Goal: Submit feedback/report problem: Provide input to the site owners about the experience or issues

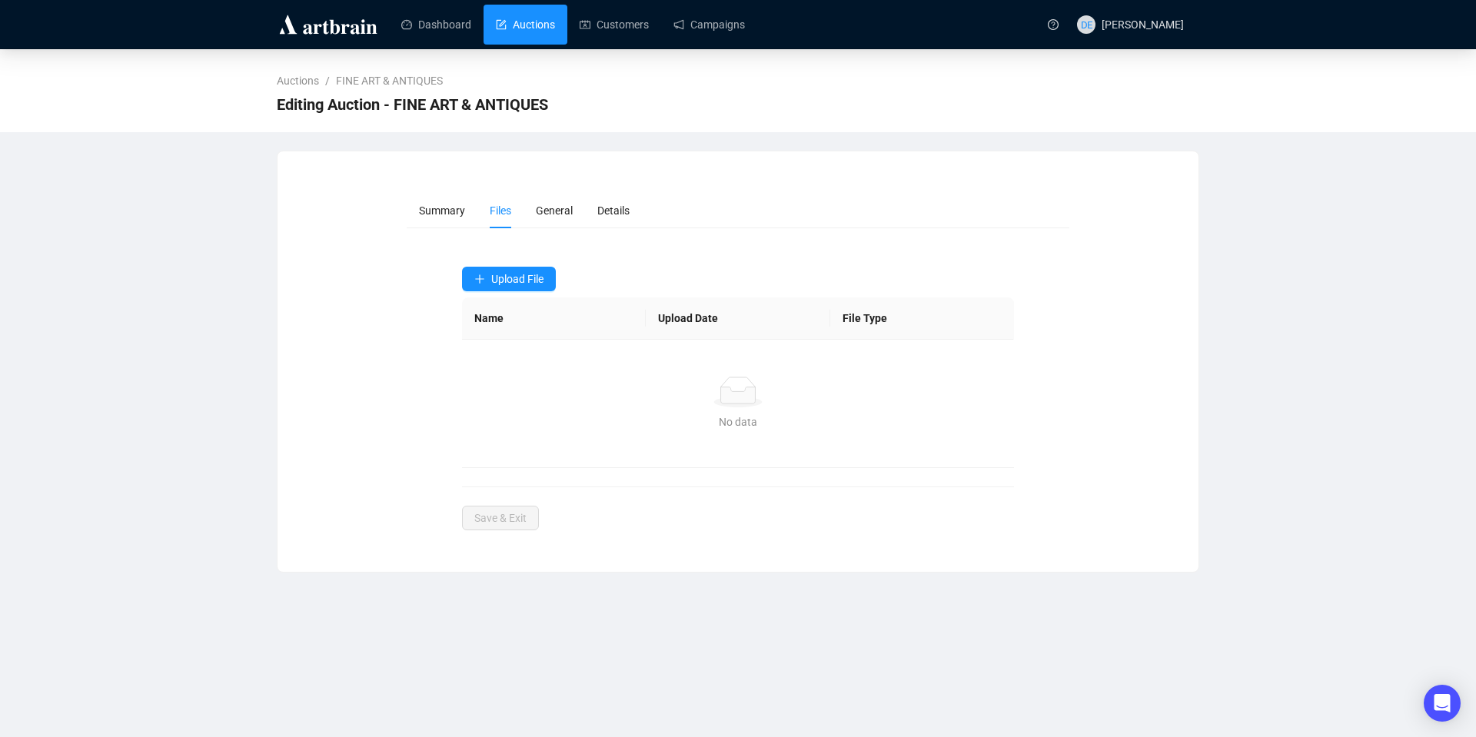
click at [523, 29] on link "Auctions" at bounding box center [525, 25] width 59 height 40
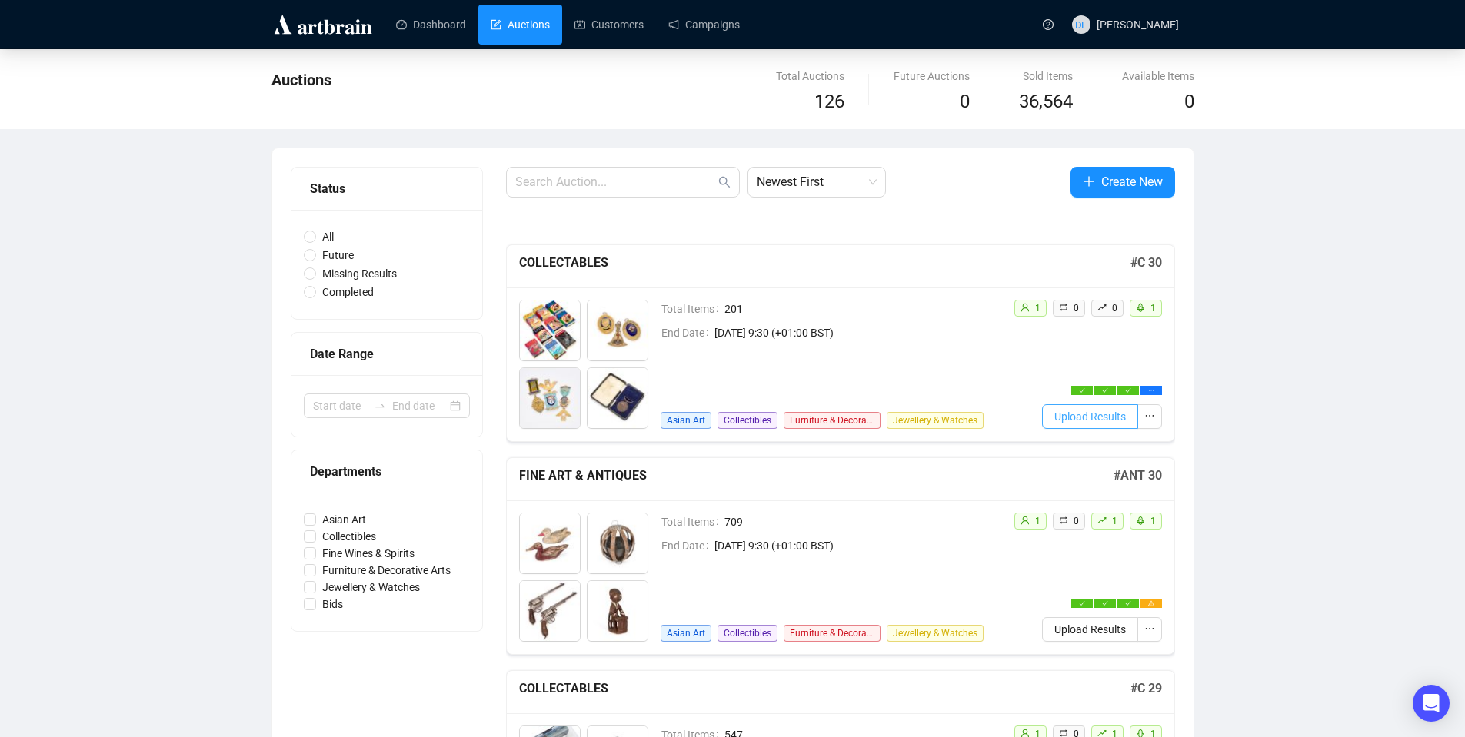
click at [1089, 424] on span "Upload Results" at bounding box center [1090, 416] width 72 height 17
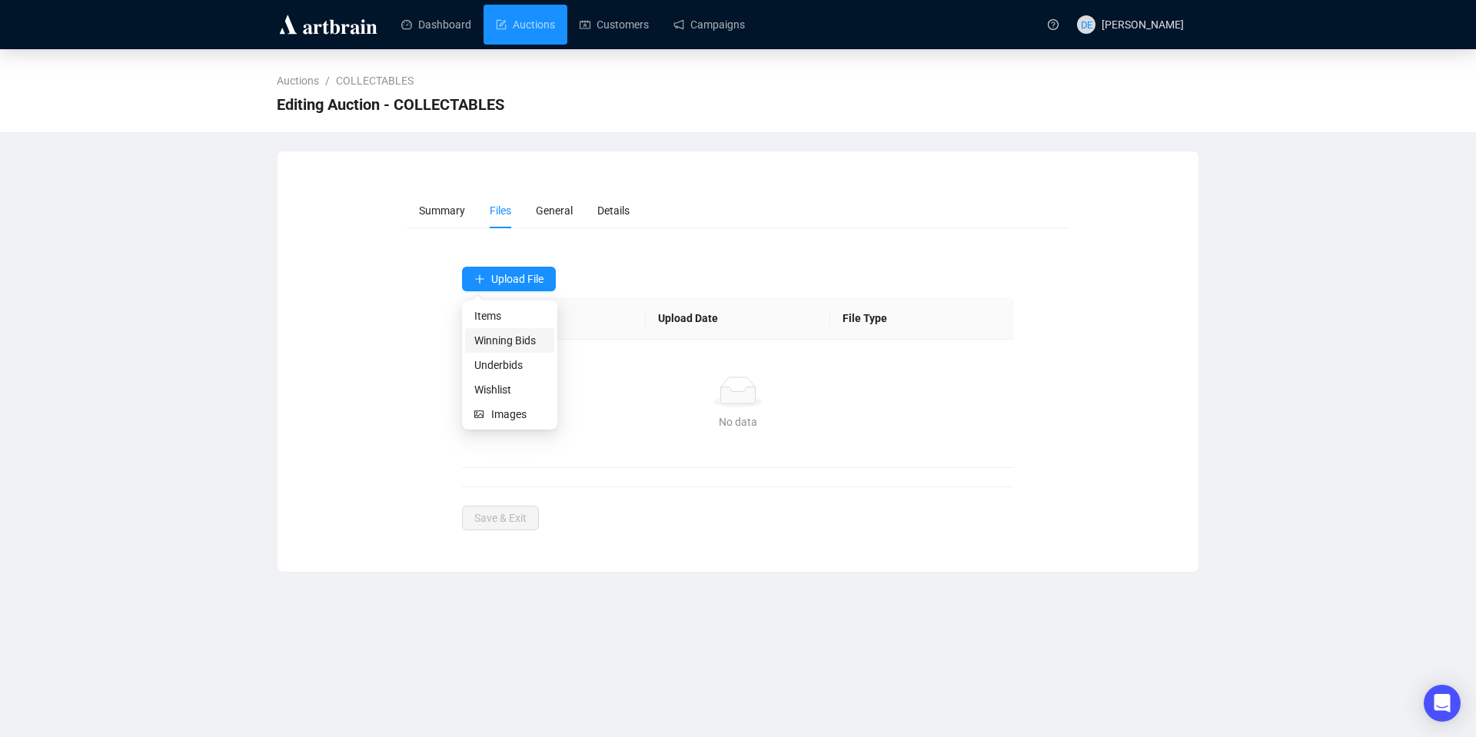
click at [517, 337] on span "Winning Bids" at bounding box center [509, 340] width 71 height 17
click at [512, 338] on span "Winning Bids" at bounding box center [509, 340] width 71 height 17
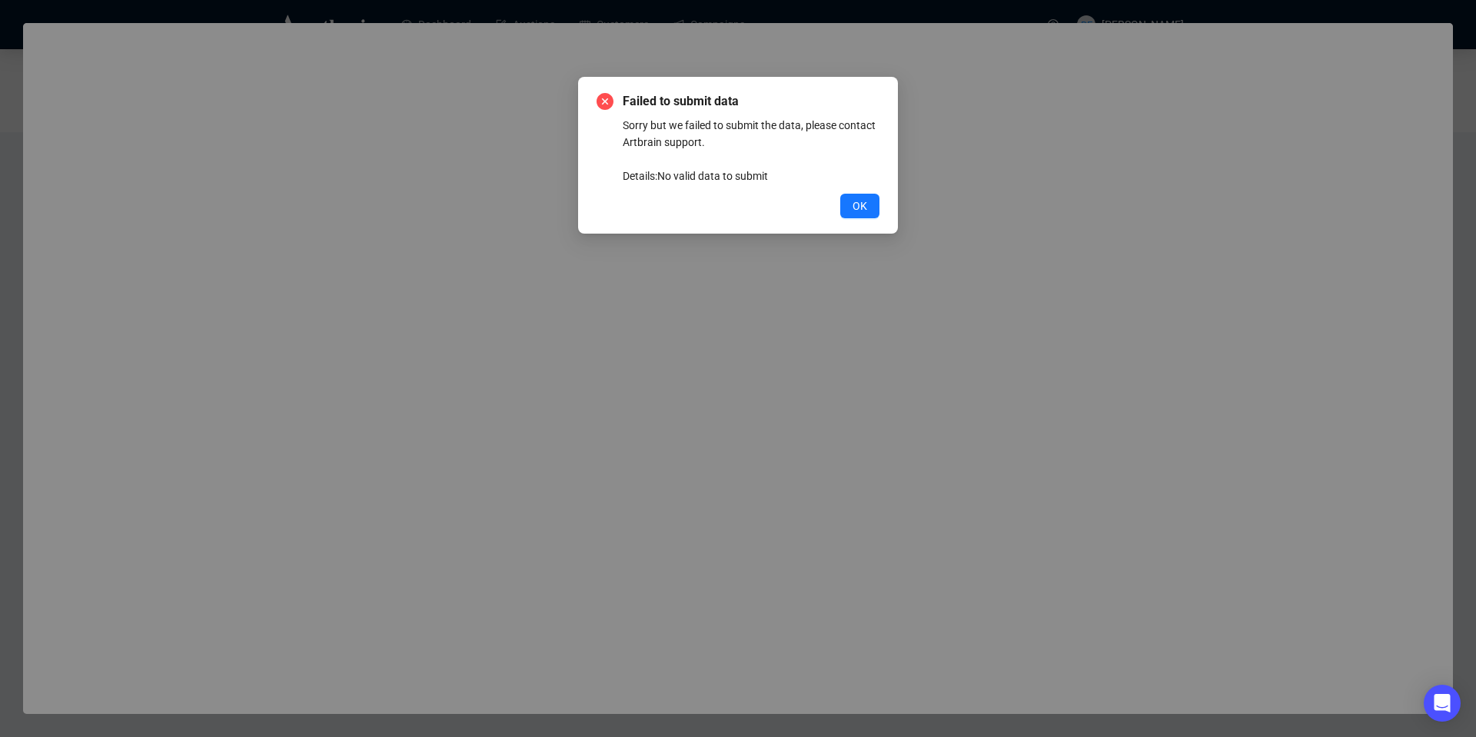
click at [852, 188] on div "Failed to submit data Sorry but we failed to submit the data, please contact Ar…" at bounding box center [738, 155] width 283 height 126
click at [867, 206] on span "OK" at bounding box center [860, 206] width 15 height 17
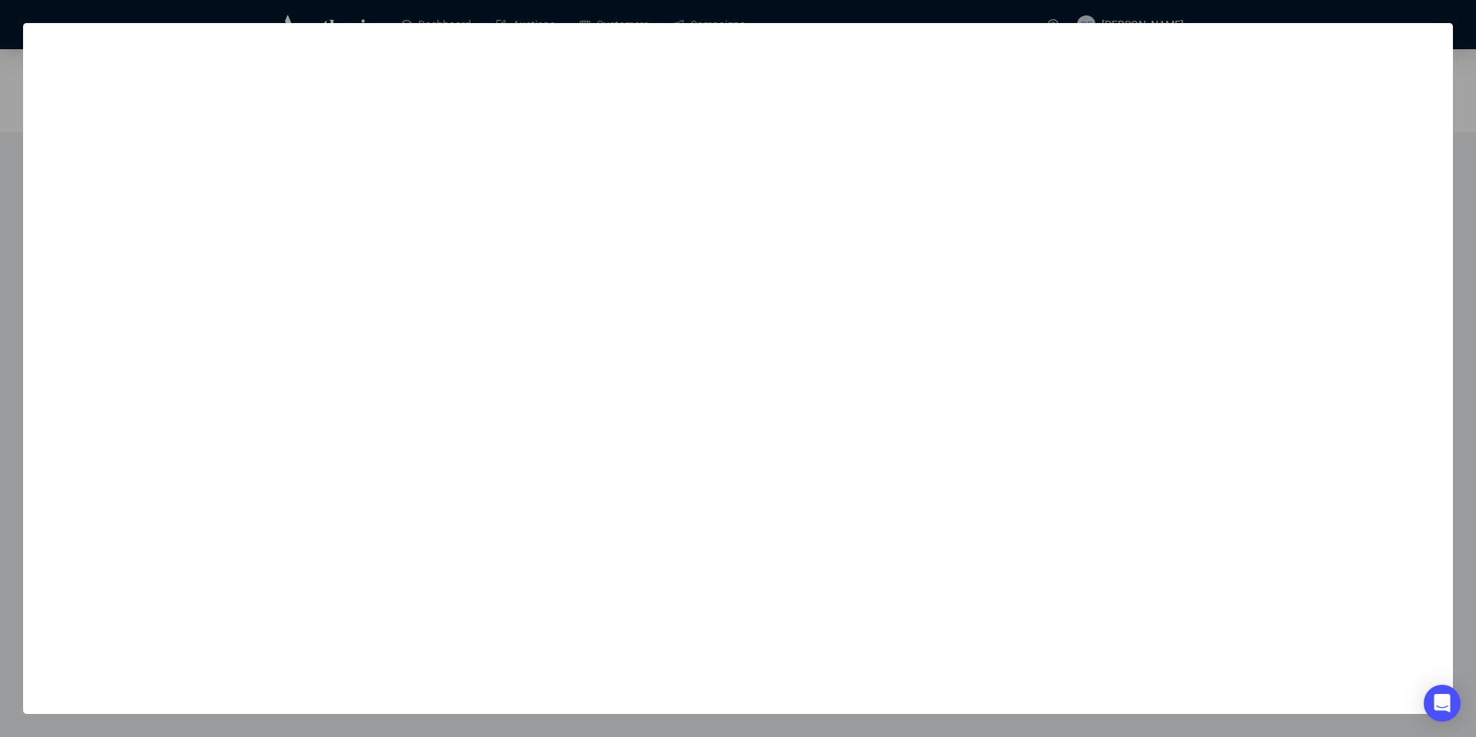
click at [353, 3] on div at bounding box center [738, 368] width 1476 height 737
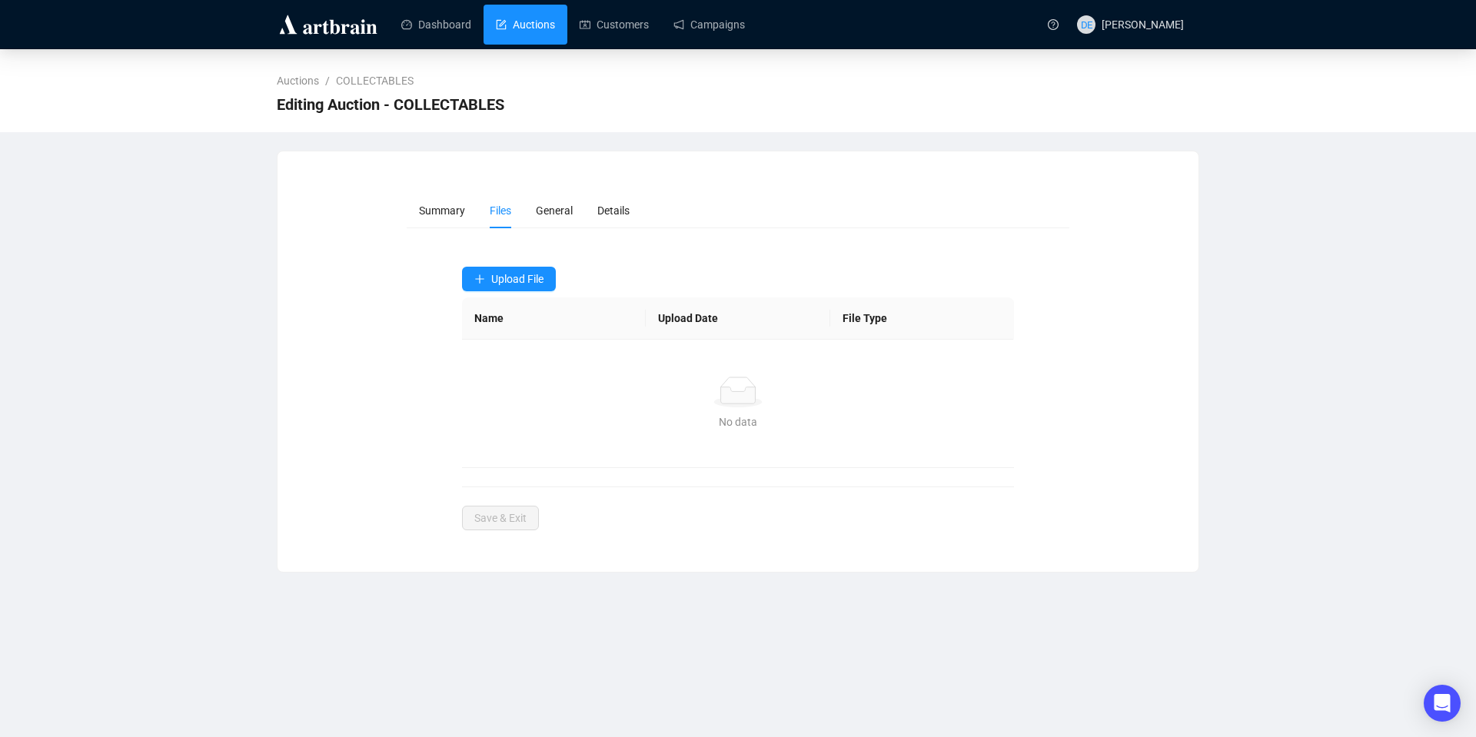
click at [523, 31] on link "Auctions" at bounding box center [525, 25] width 59 height 40
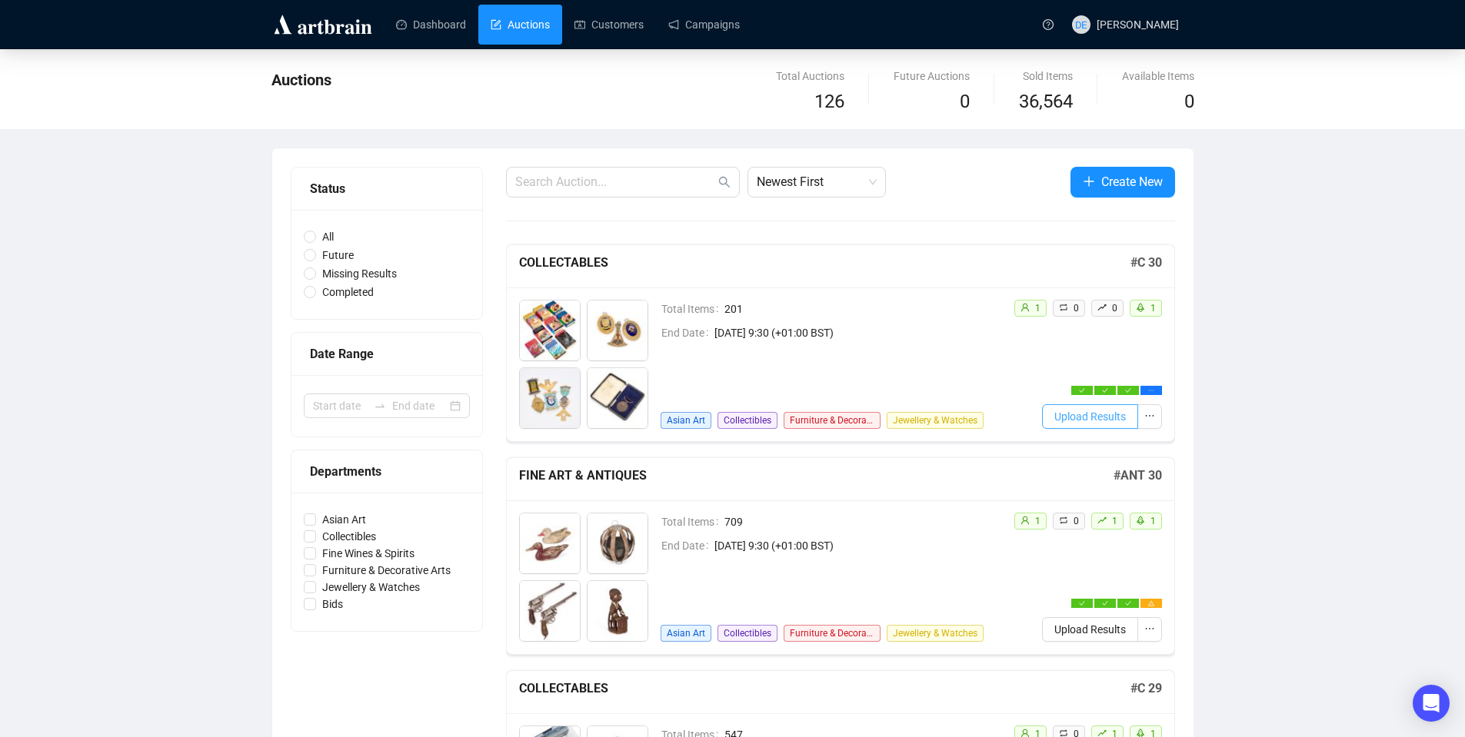
click at [1095, 414] on span "Upload Results" at bounding box center [1090, 416] width 72 height 17
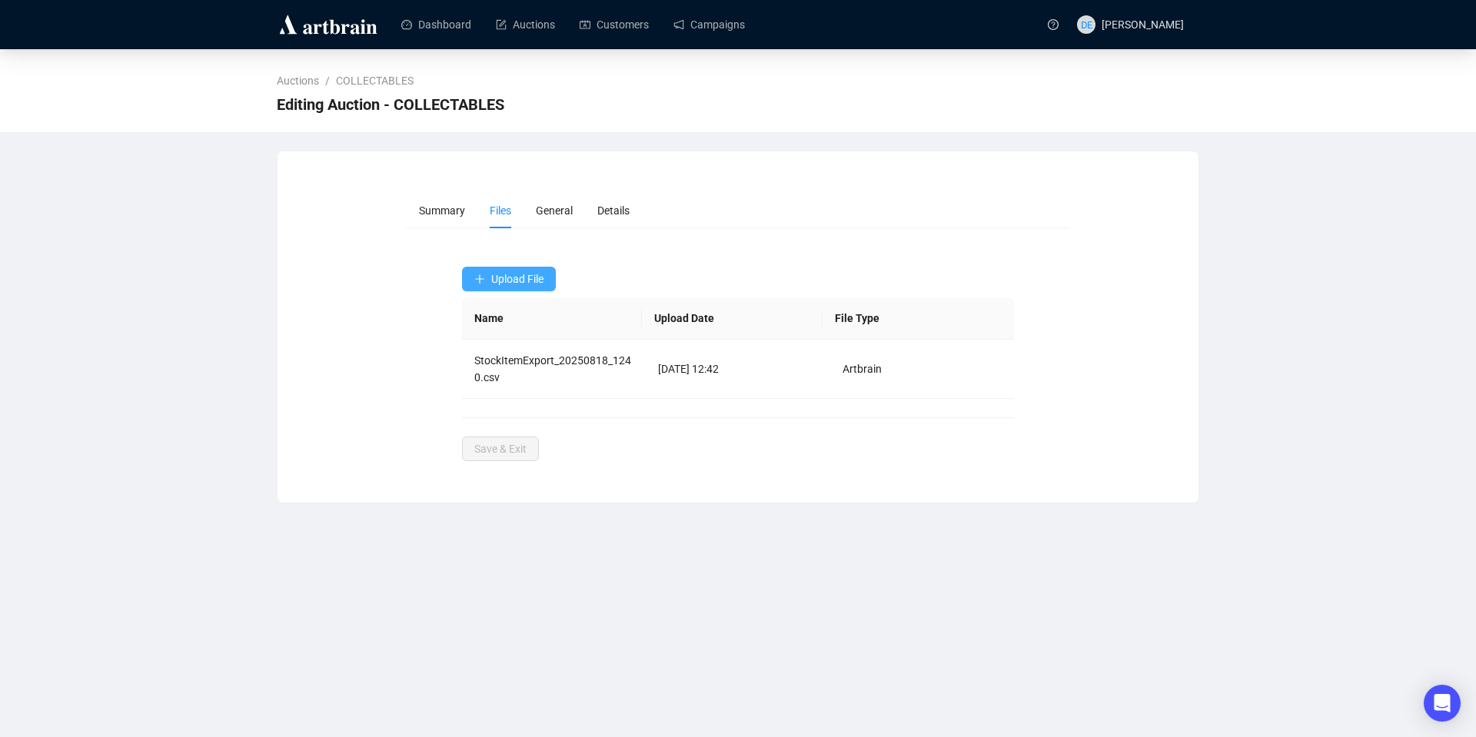
click at [519, 283] on span "Upload File" at bounding box center [517, 279] width 52 height 12
click at [509, 364] on span "Underbids" at bounding box center [509, 365] width 71 height 17
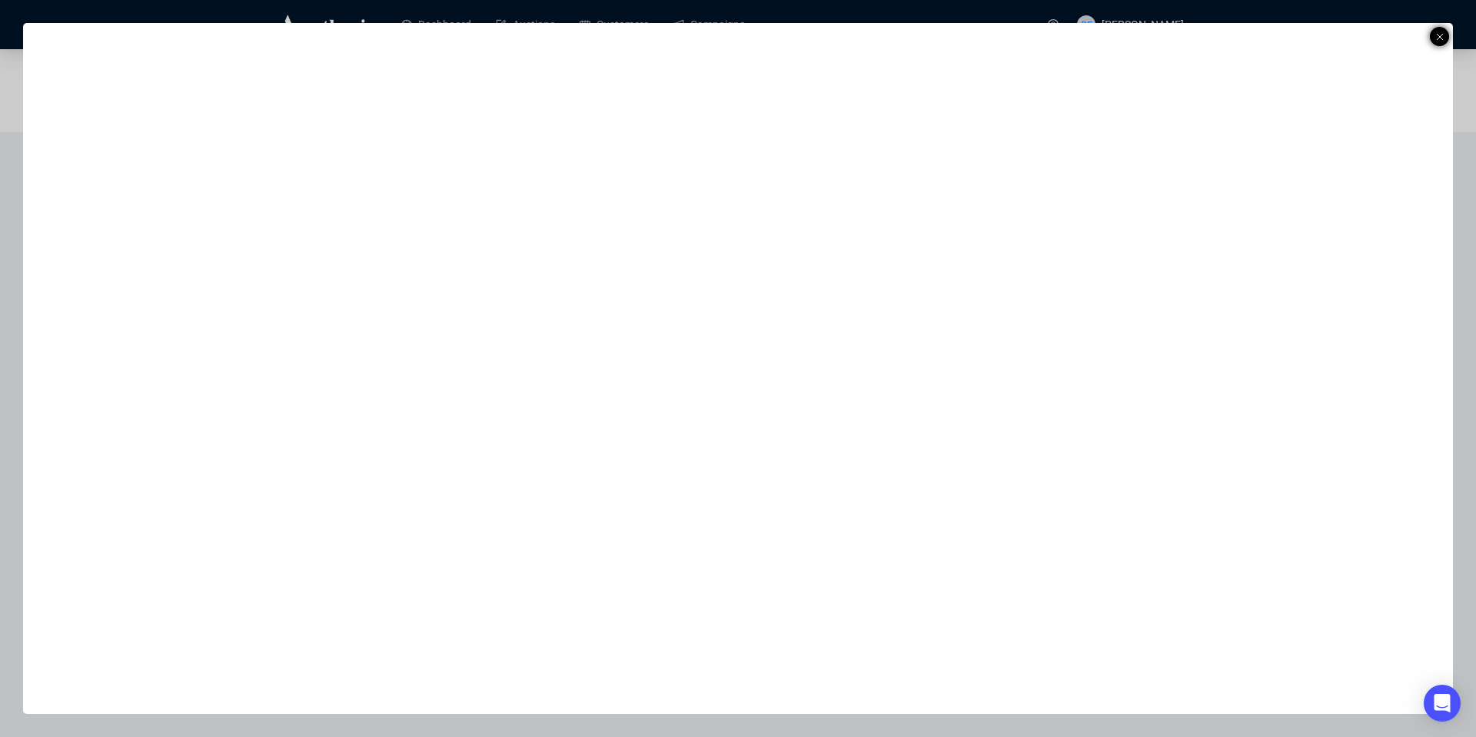
click at [1442, 32] on icon at bounding box center [1440, 37] width 8 height 18
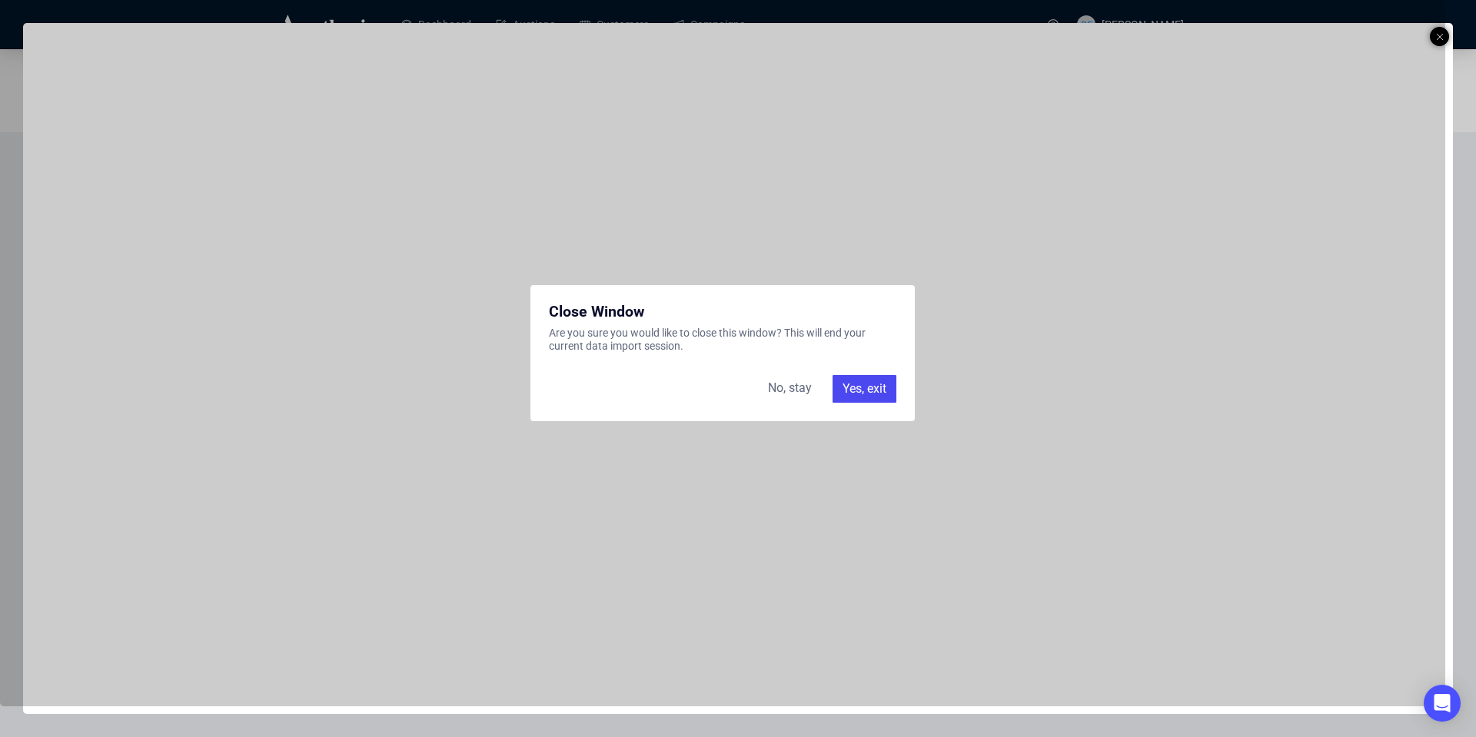
click at [876, 390] on div "Yes, exit" at bounding box center [865, 389] width 64 height 28
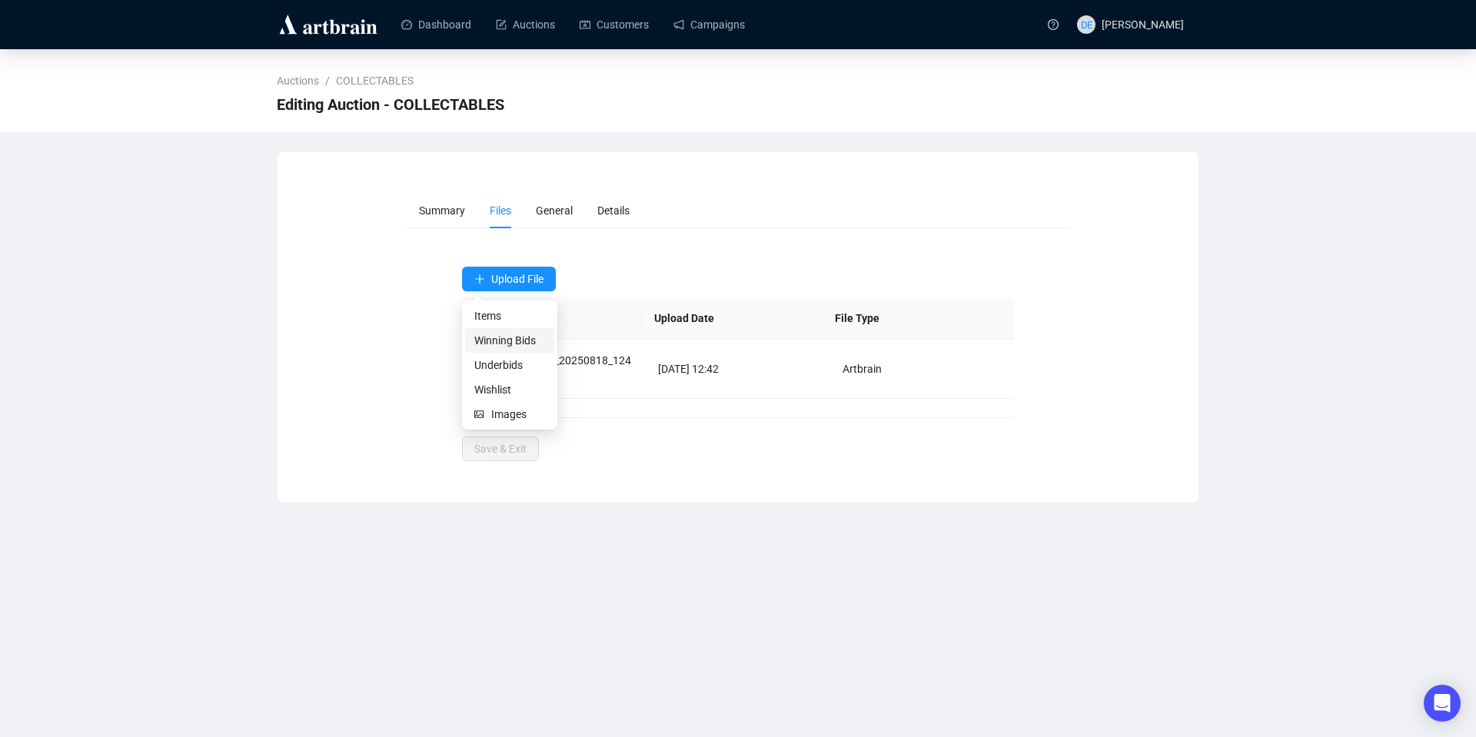
click at [514, 337] on span "Winning Bids" at bounding box center [509, 340] width 71 height 17
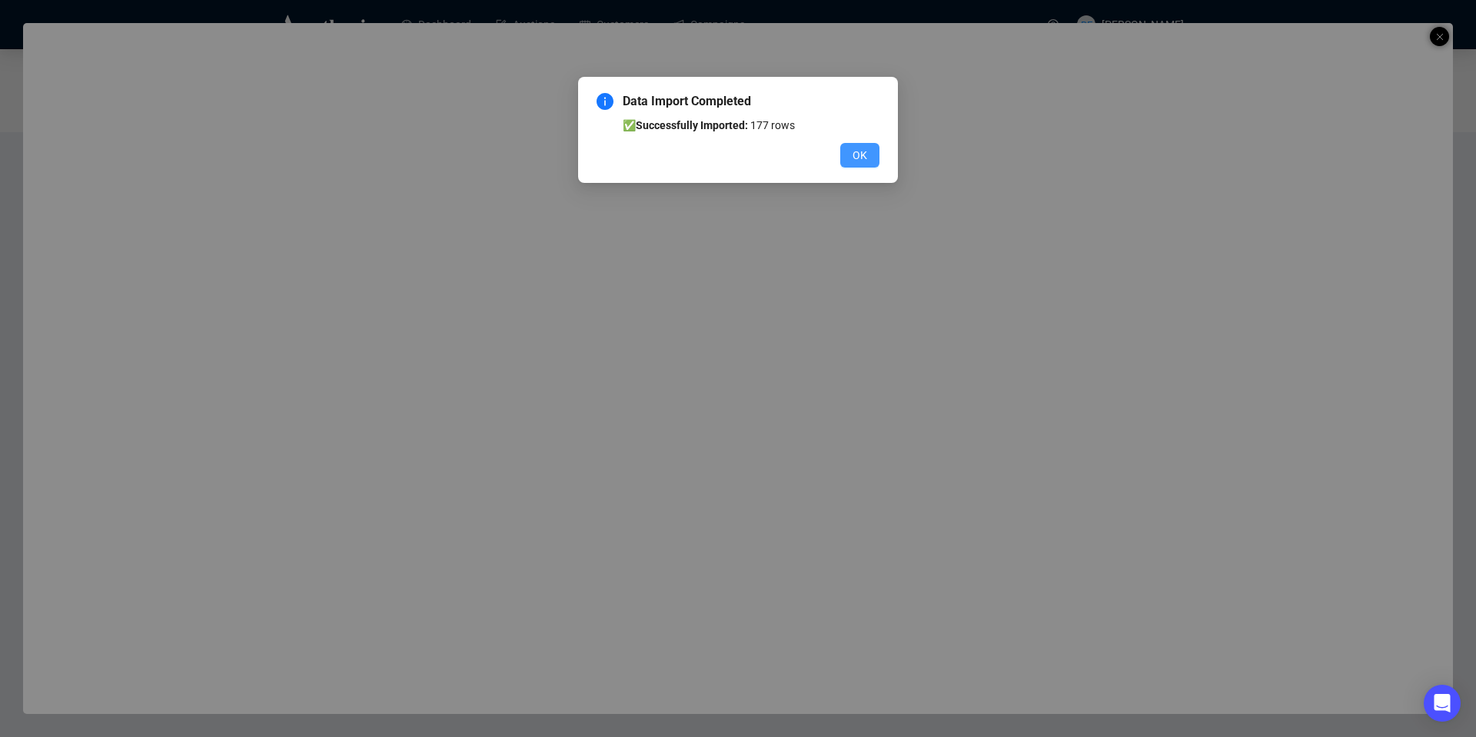
click at [861, 158] on span "OK" at bounding box center [860, 155] width 15 height 17
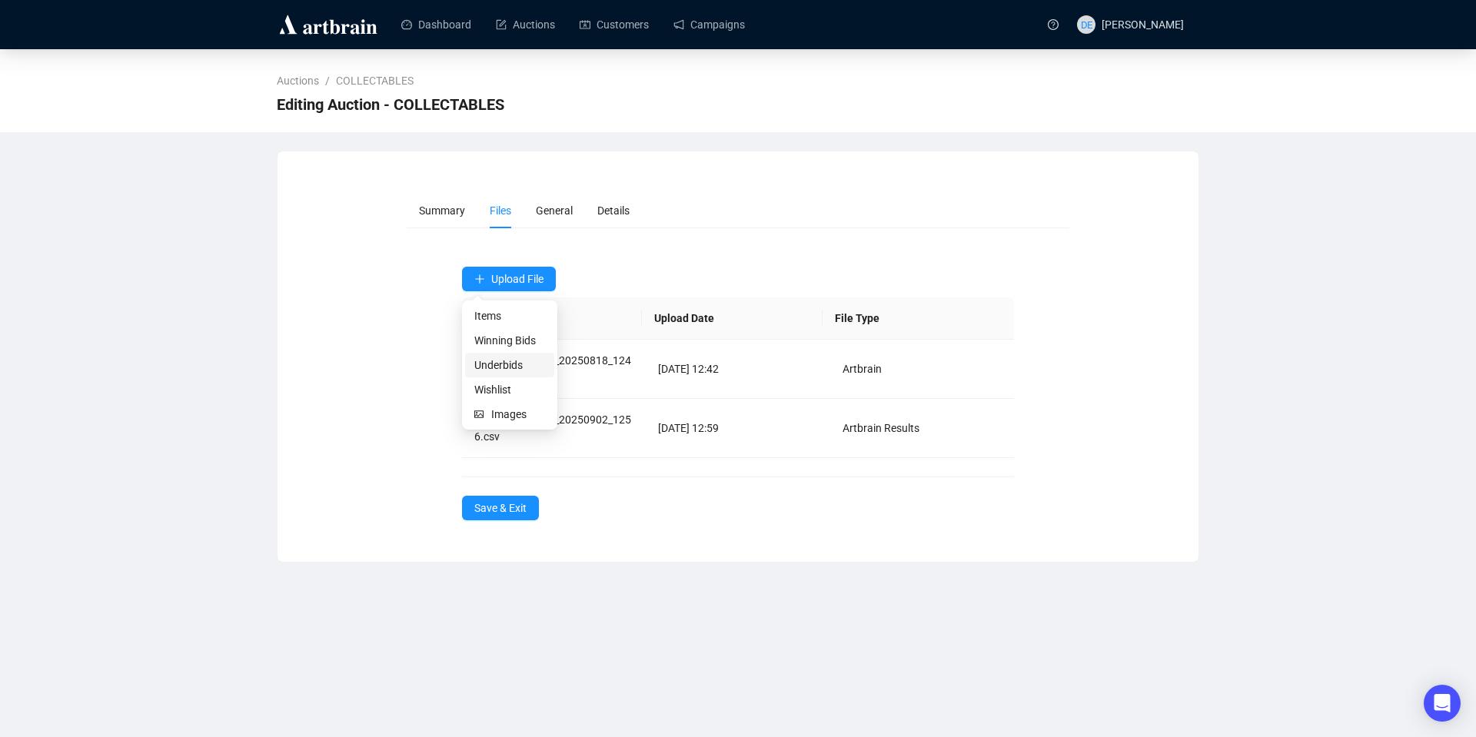
click at [516, 363] on span "Underbids" at bounding box center [509, 365] width 71 height 17
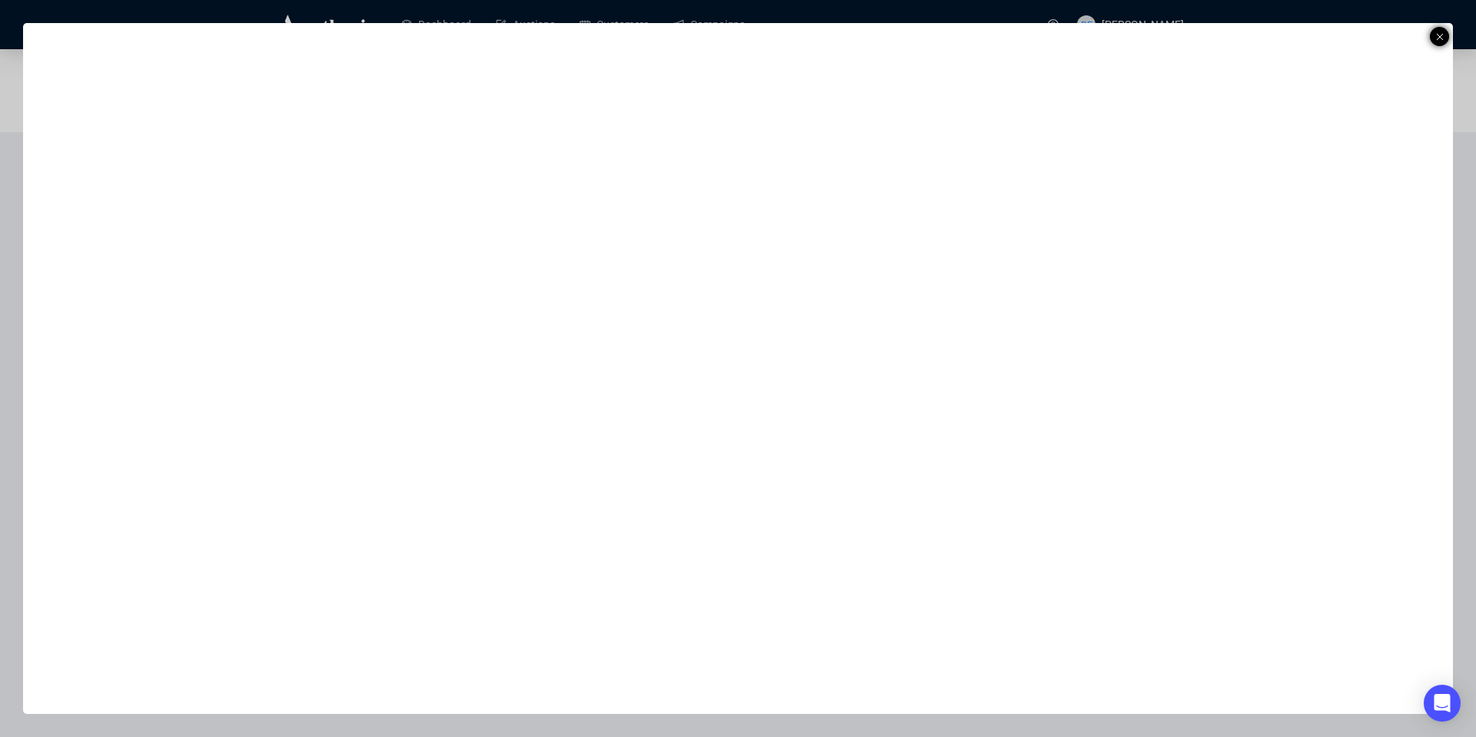
click at [1444, 32] on div at bounding box center [1439, 36] width 19 height 19
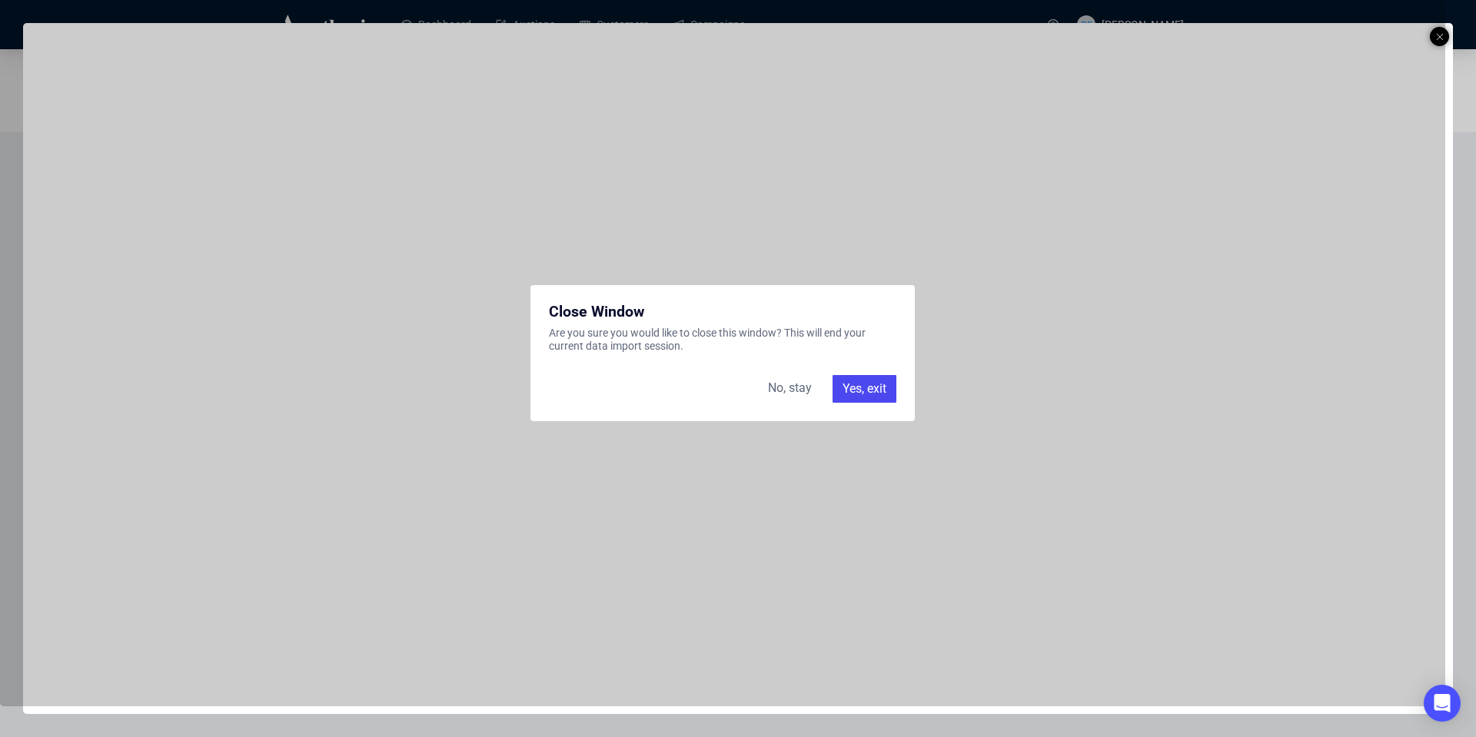
click at [873, 389] on div "Yes, exit" at bounding box center [865, 389] width 64 height 28
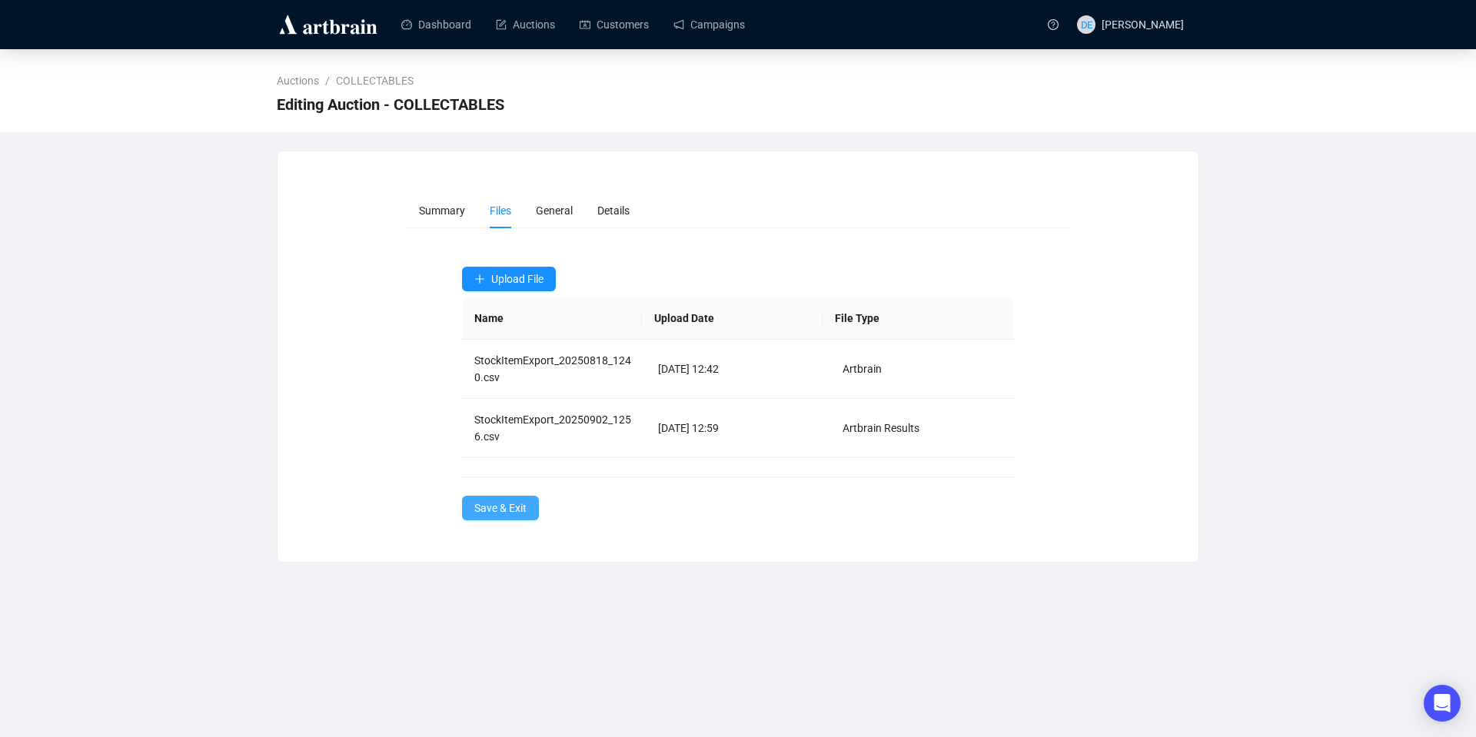
click at [512, 512] on span "Save & Exit" at bounding box center [500, 508] width 52 height 17
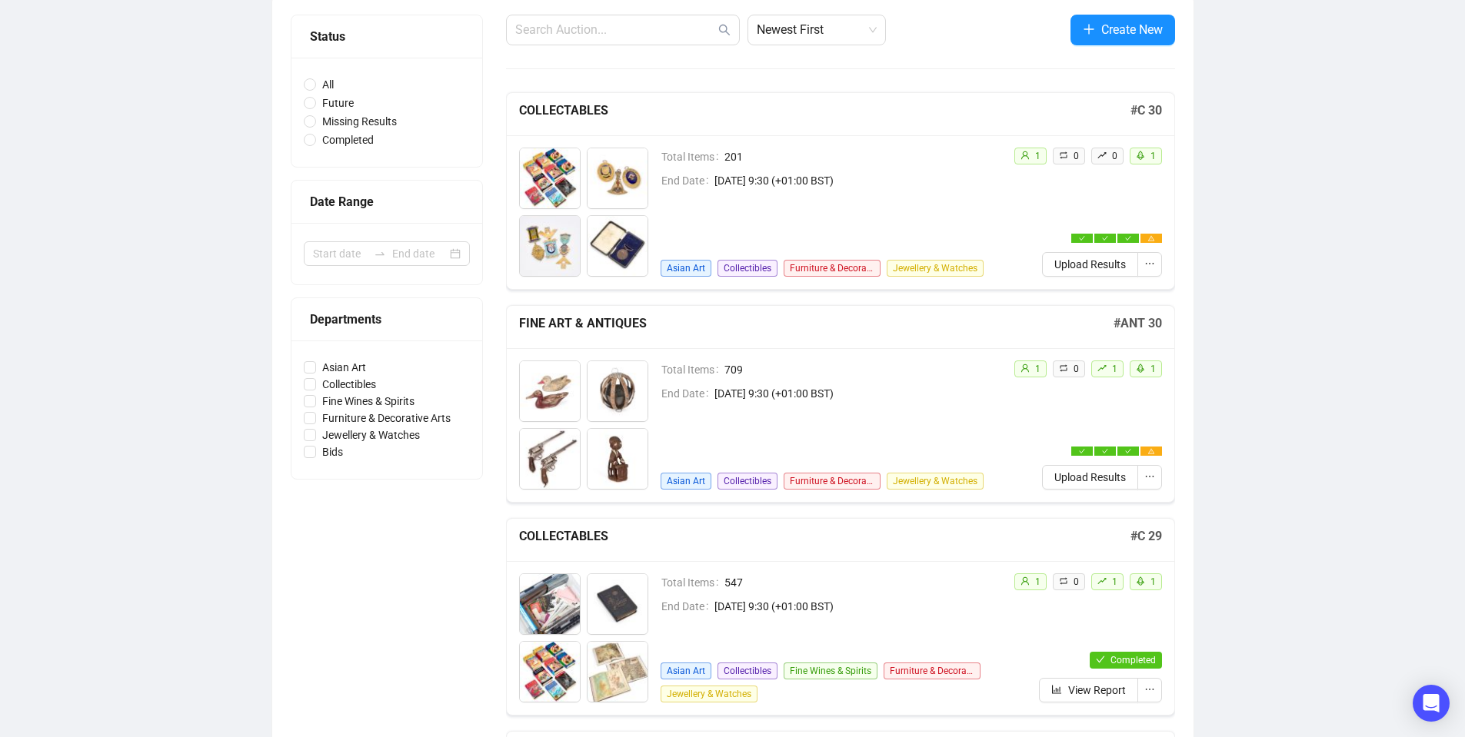
scroll to position [153, 0]
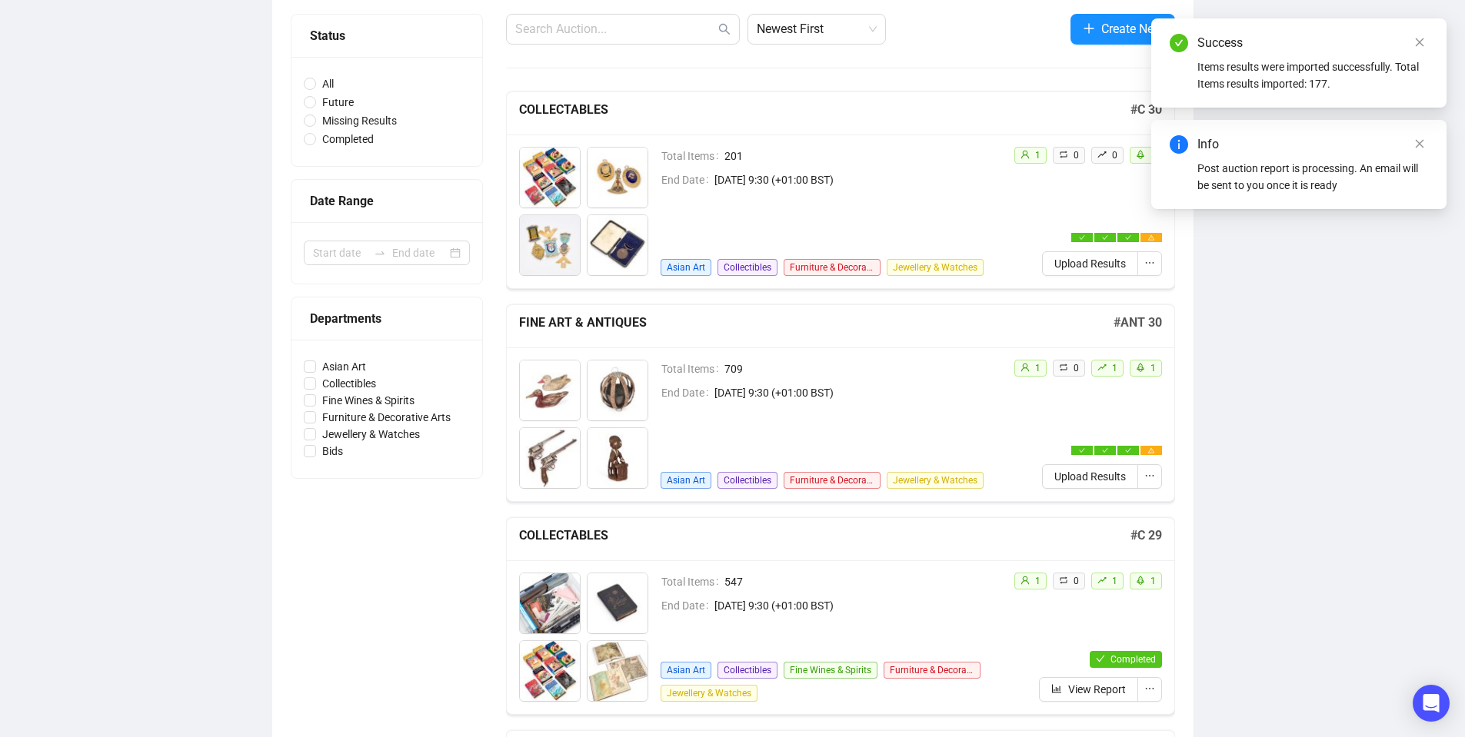
click at [723, 378] on td "Total Items 709" at bounding box center [830, 372] width 341 height 24
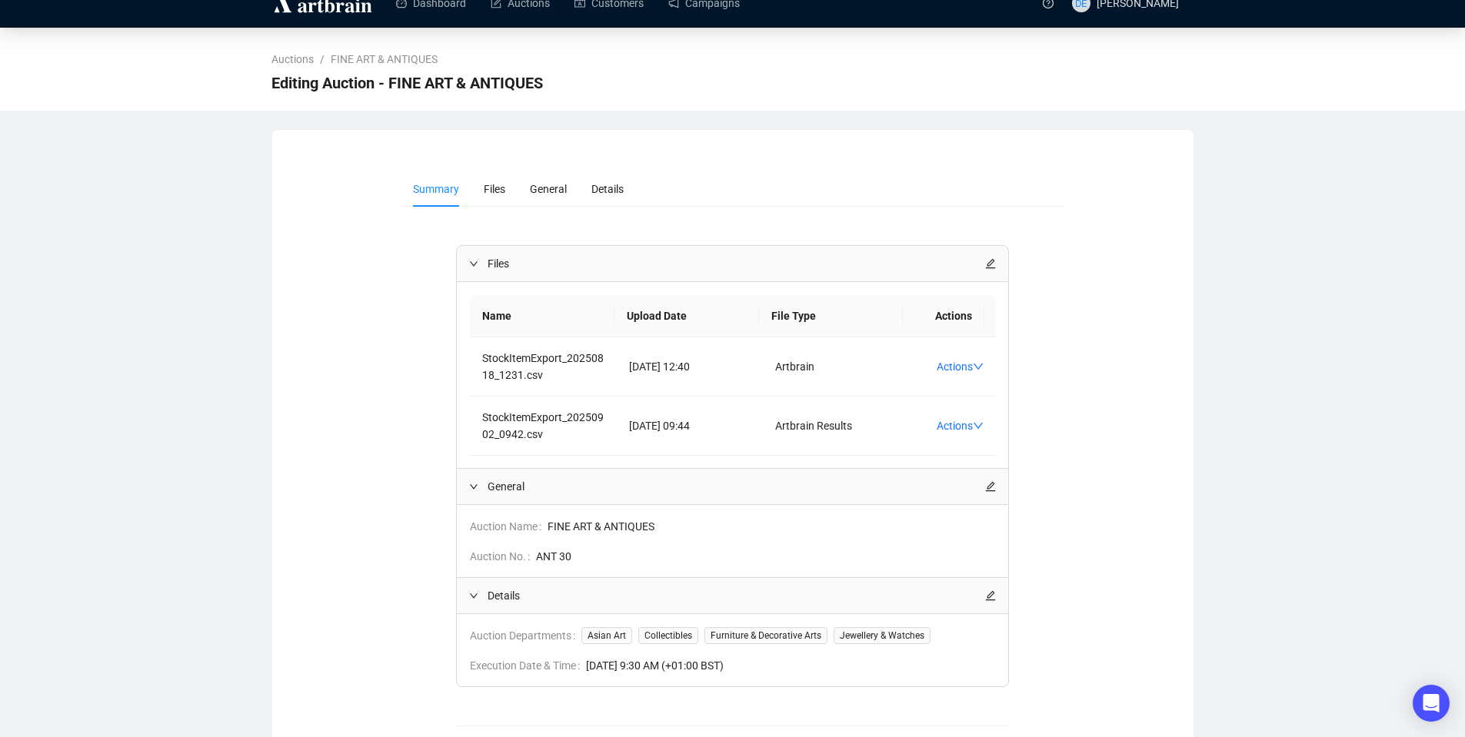
scroll to position [96, 0]
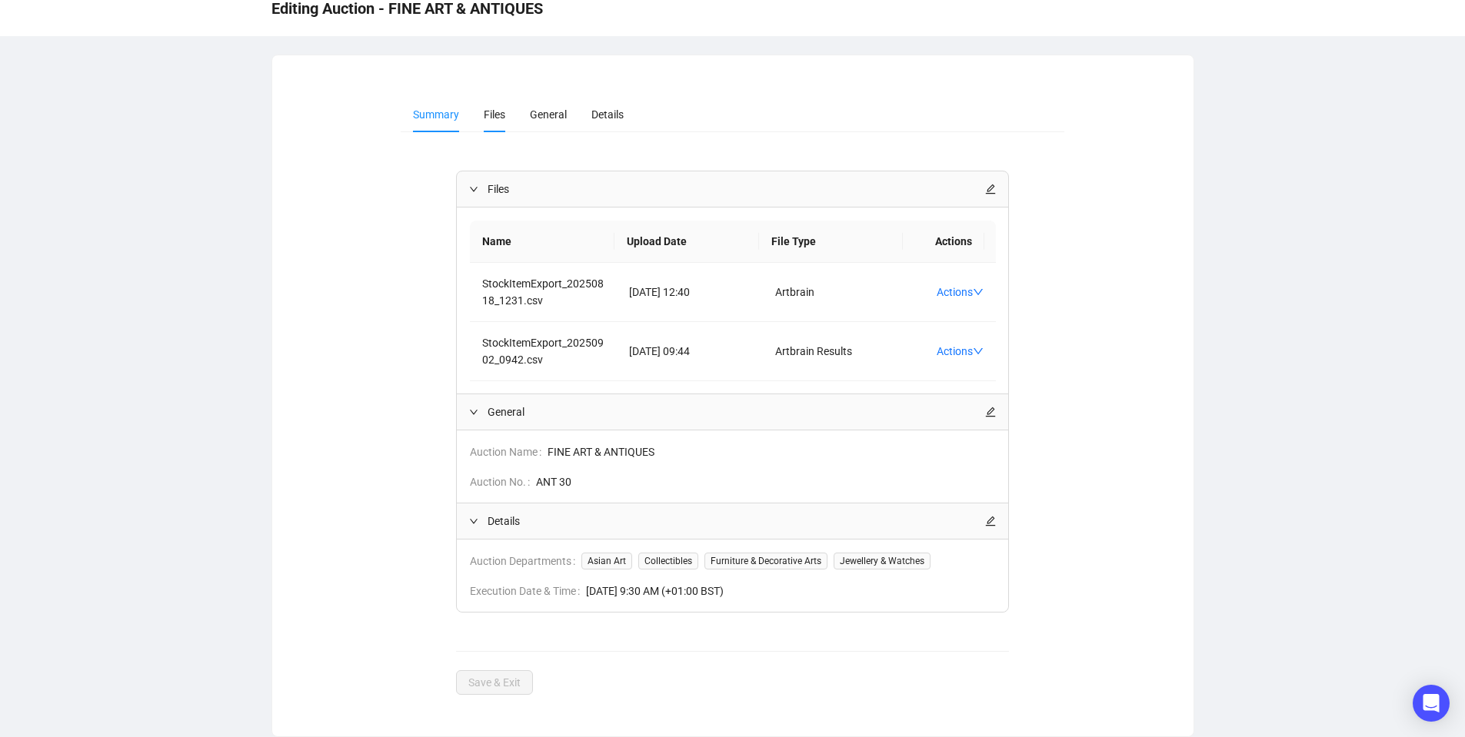
click at [488, 116] on span "Files" at bounding box center [495, 114] width 22 height 12
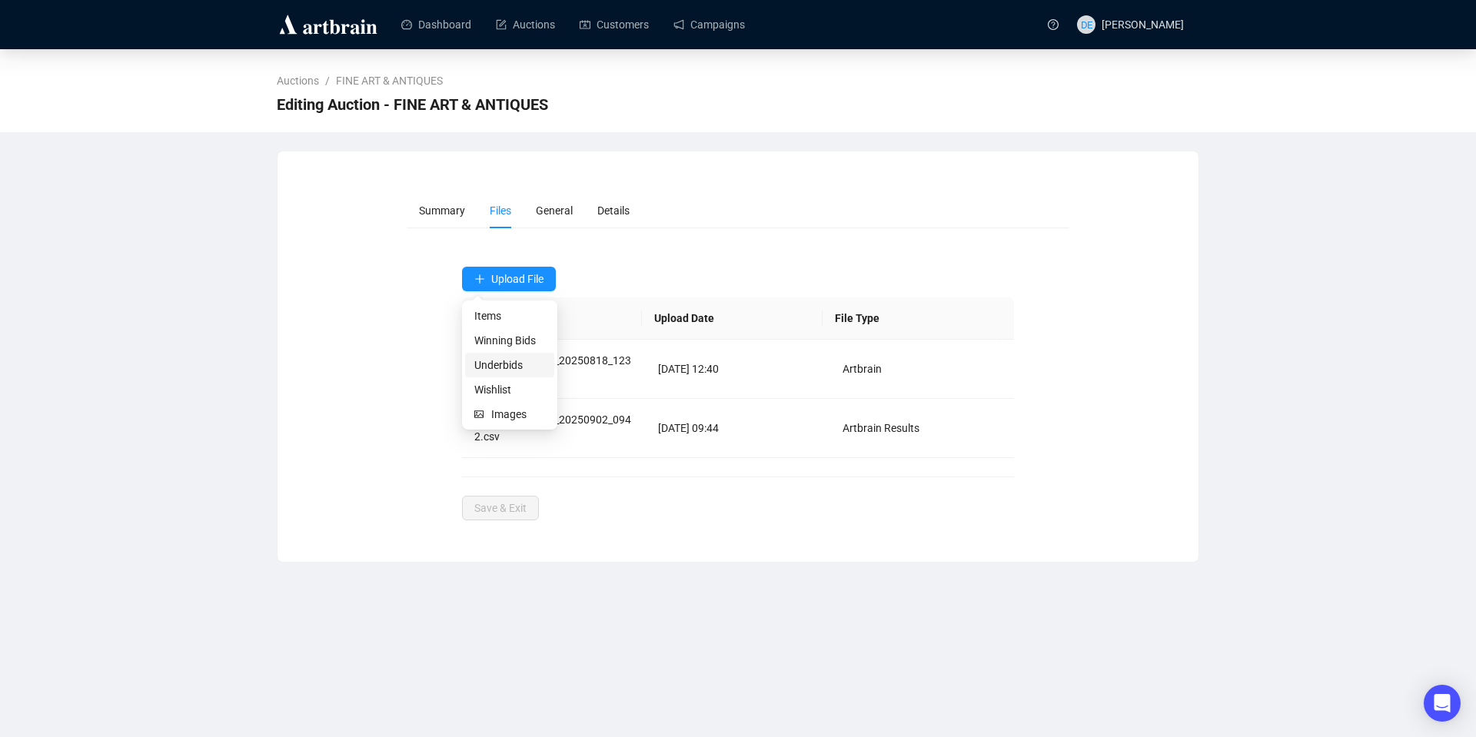
click at [496, 364] on span "Underbids" at bounding box center [509, 365] width 71 height 17
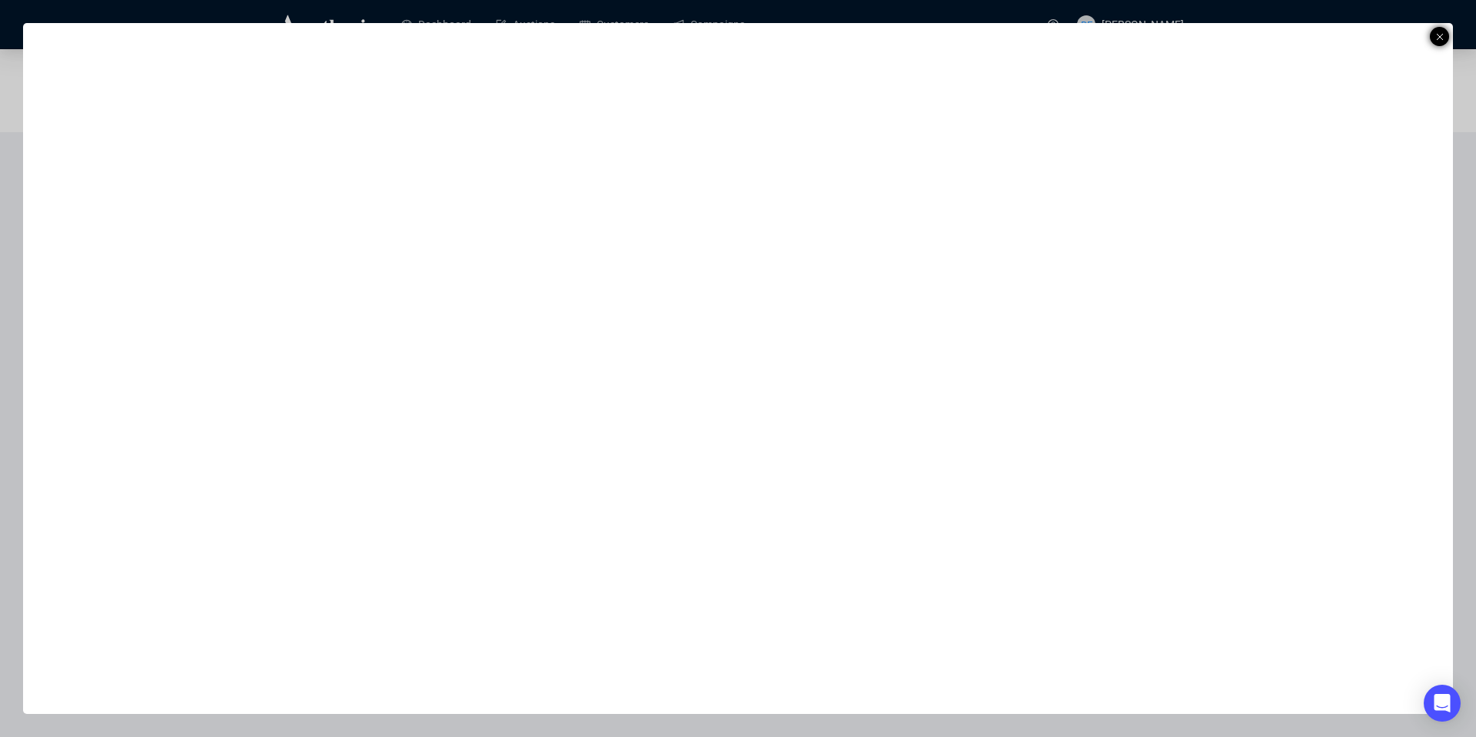
click at [1442, 29] on icon at bounding box center [1440, 37] width 8 height 18
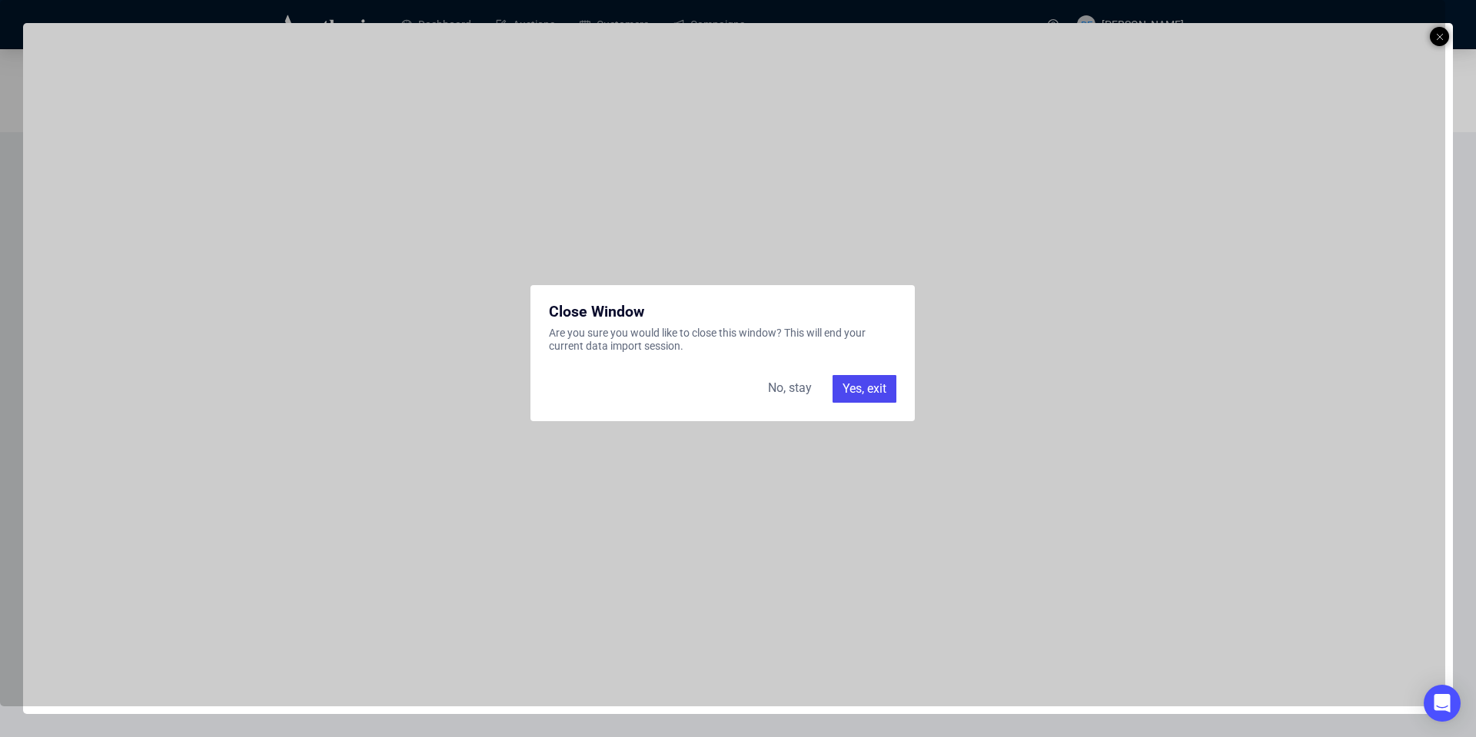
click at [867, 389] on div "Yes, exit" at bounding box center [865, 389] width 64 height 28
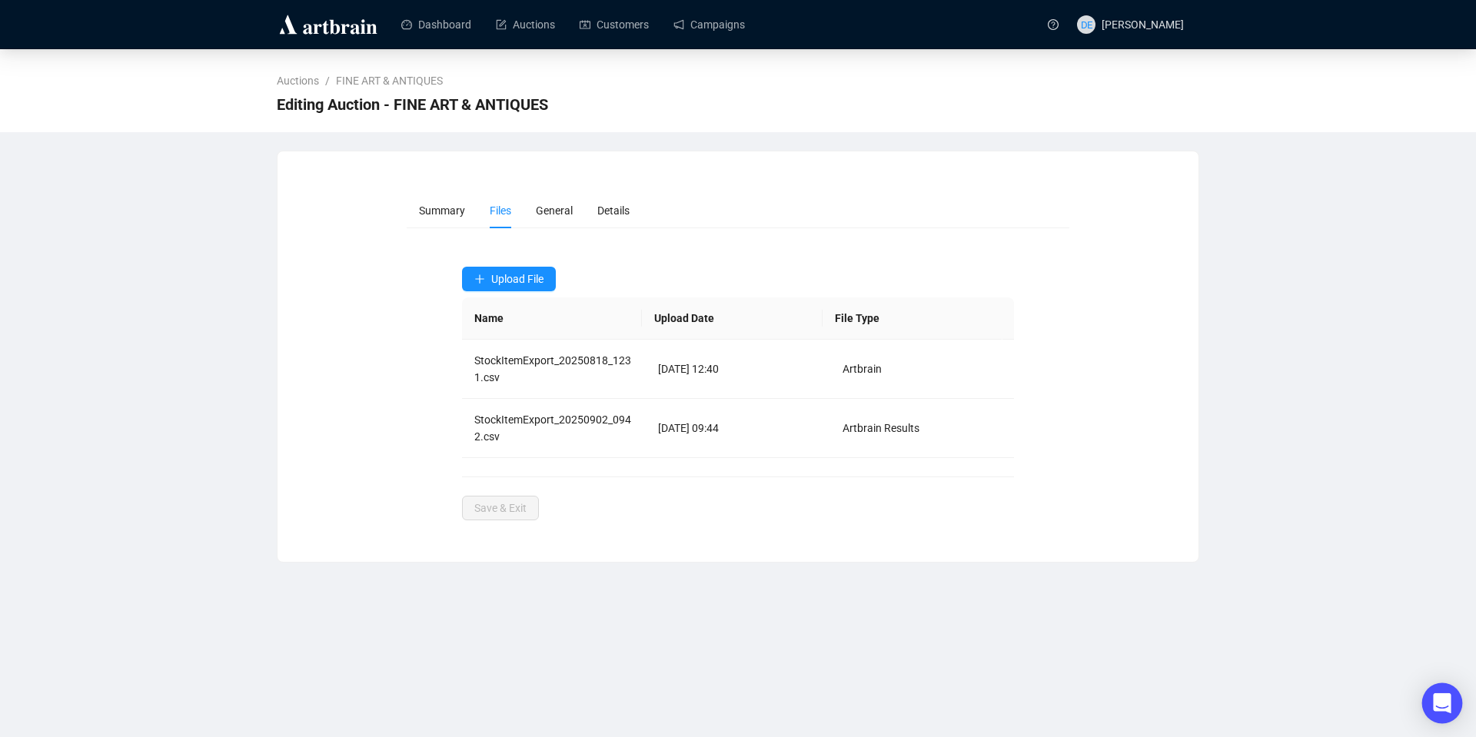
click at [1453, 700] on div "Open Intercom Messenger" at bounding box center [1442, 704] width 41 height 41
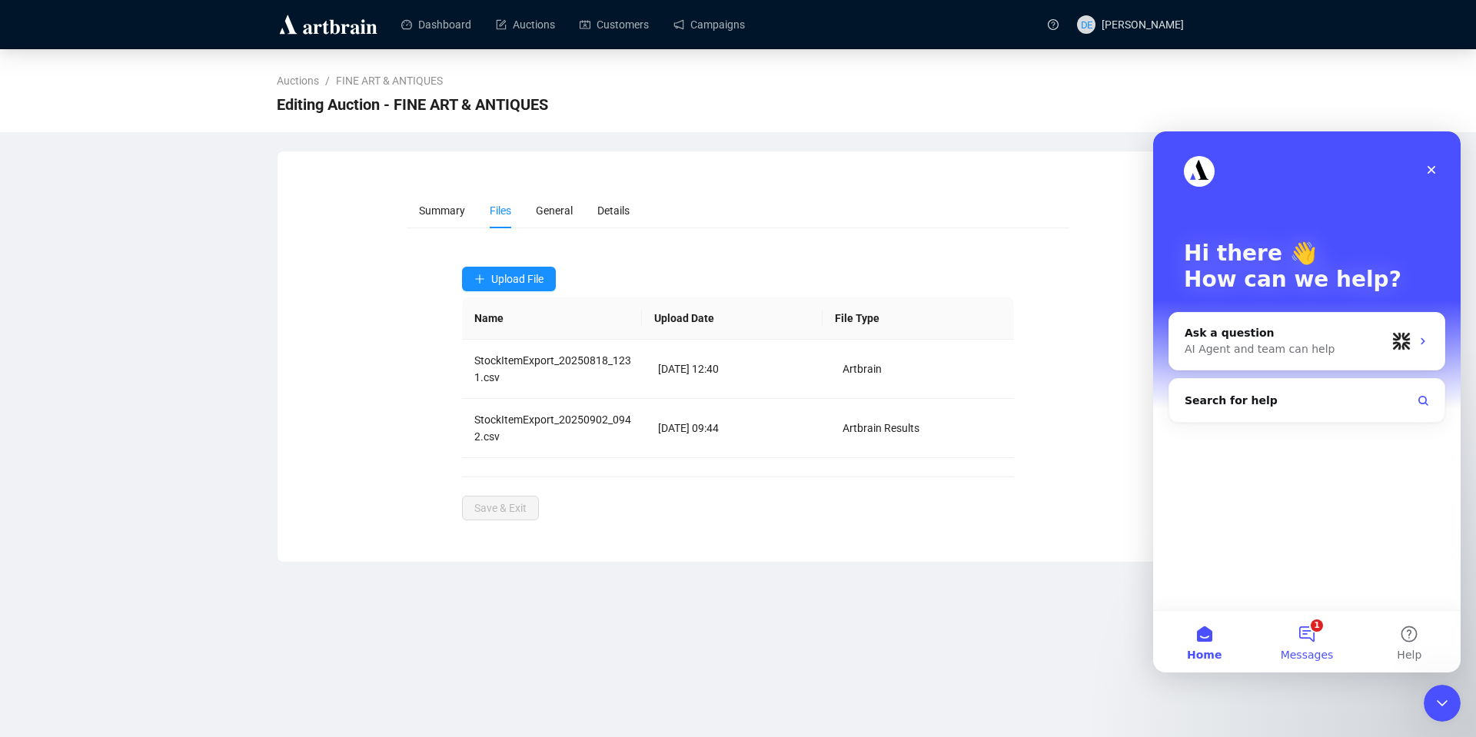
click at [1319, 620] on button "1 Messages" at bounding box center [1307, 642] width 102 height 62
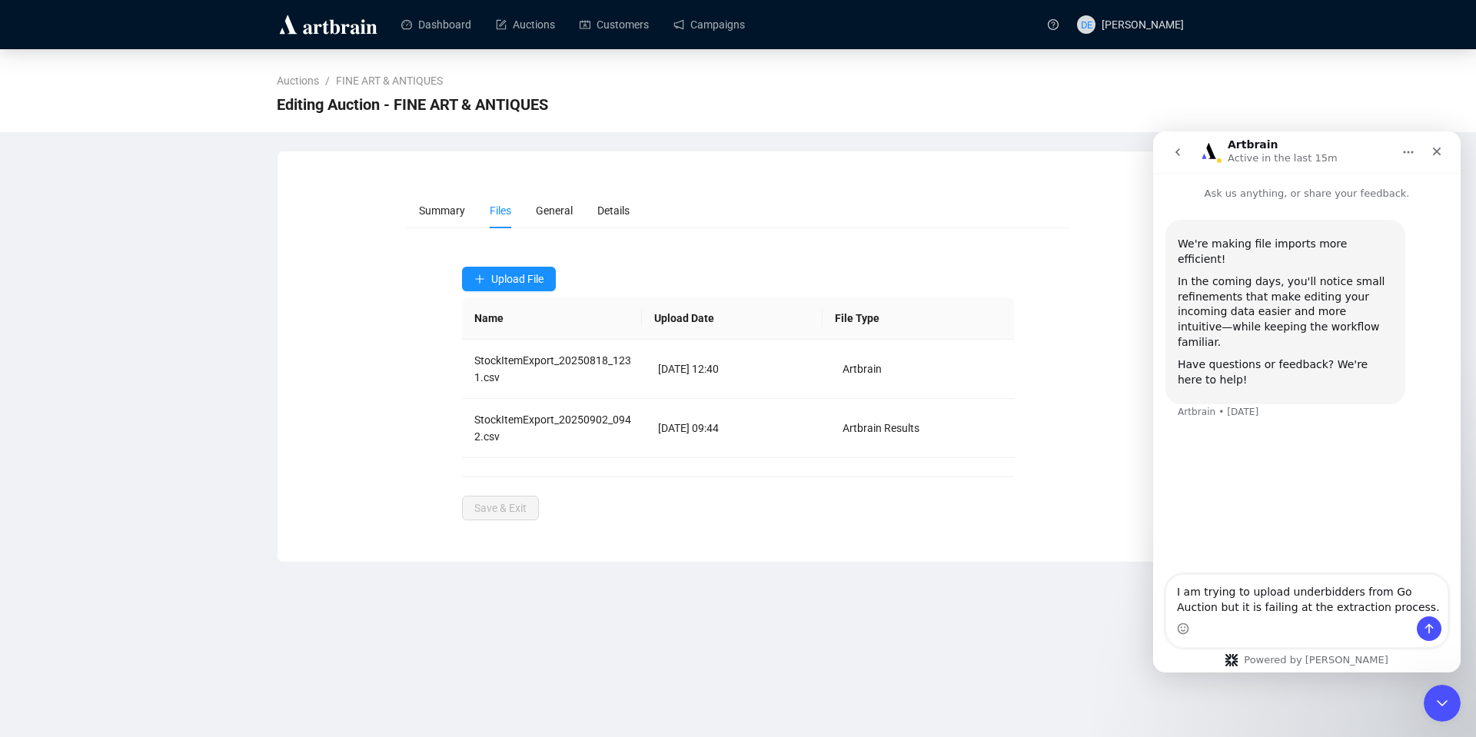
type textarea "I am trying to upload underbidders from Go Auction but it is failing at the ext…"
click at [1422, 621] on button "Send a message…" at bounding box center [1429, 629] width 25 height 25
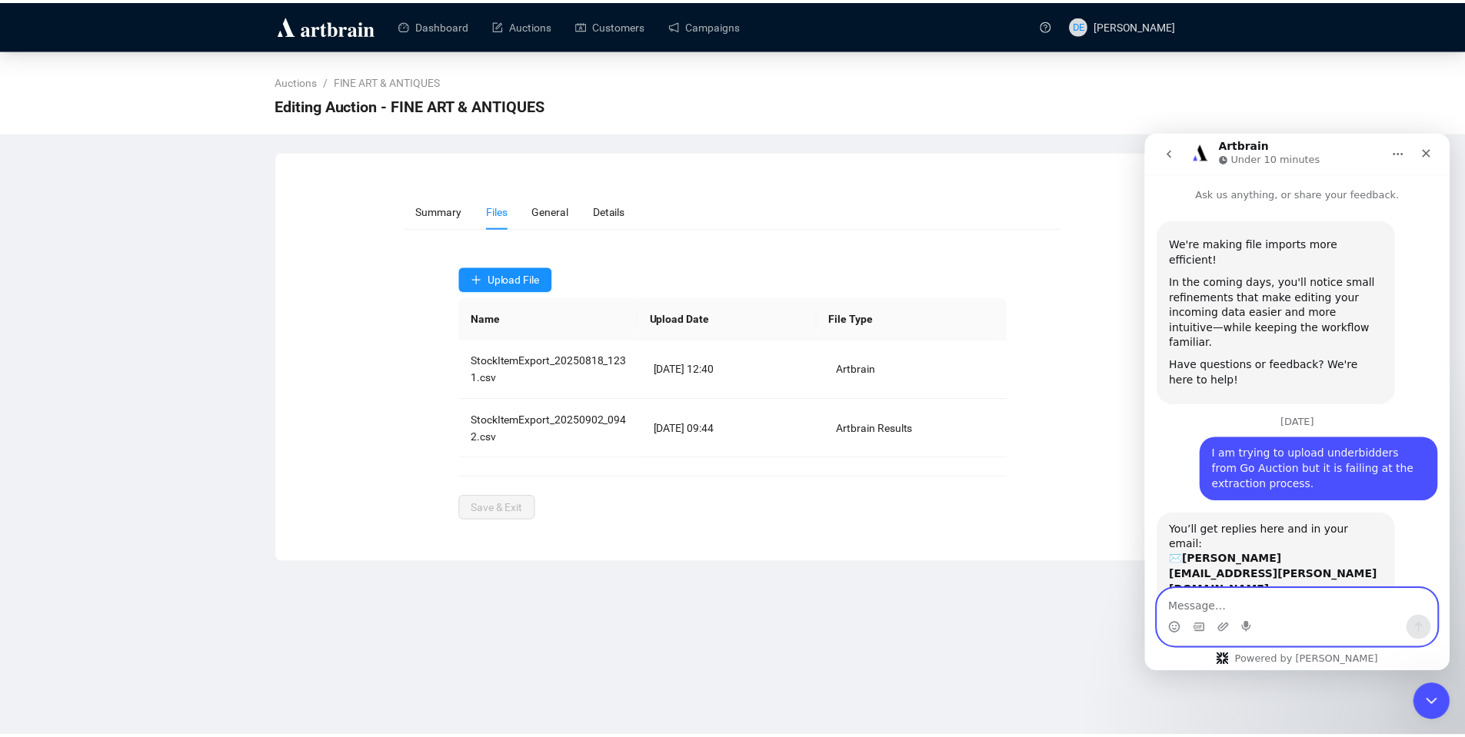
scroll to position [55, 0]
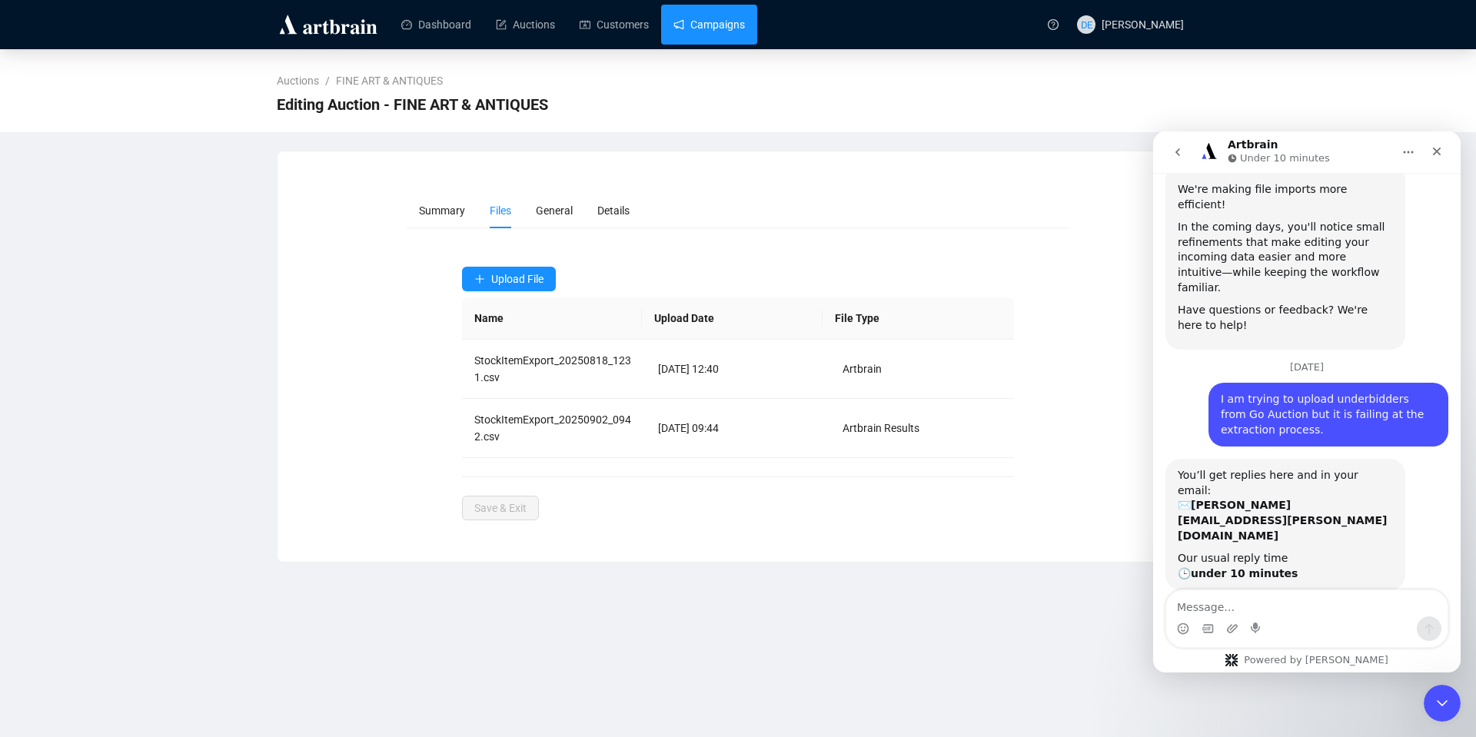
click at [719, 23] on link "Campaigns" at bounding box center [710, 25] width 72 height 40
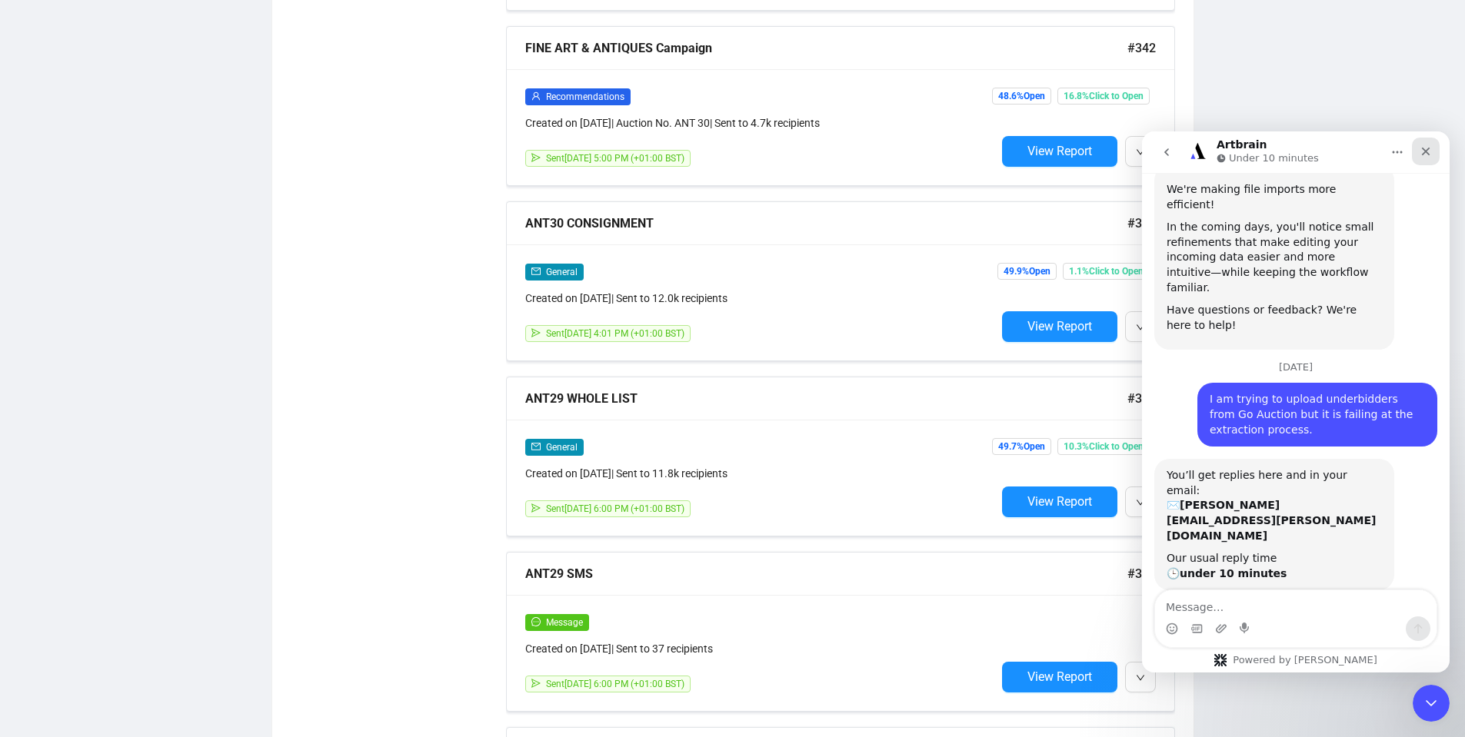
scroll to position [1306, 0]
click at [1164, 155] on icon "go back" at bounding box center [1166, 152] width 12 height 12
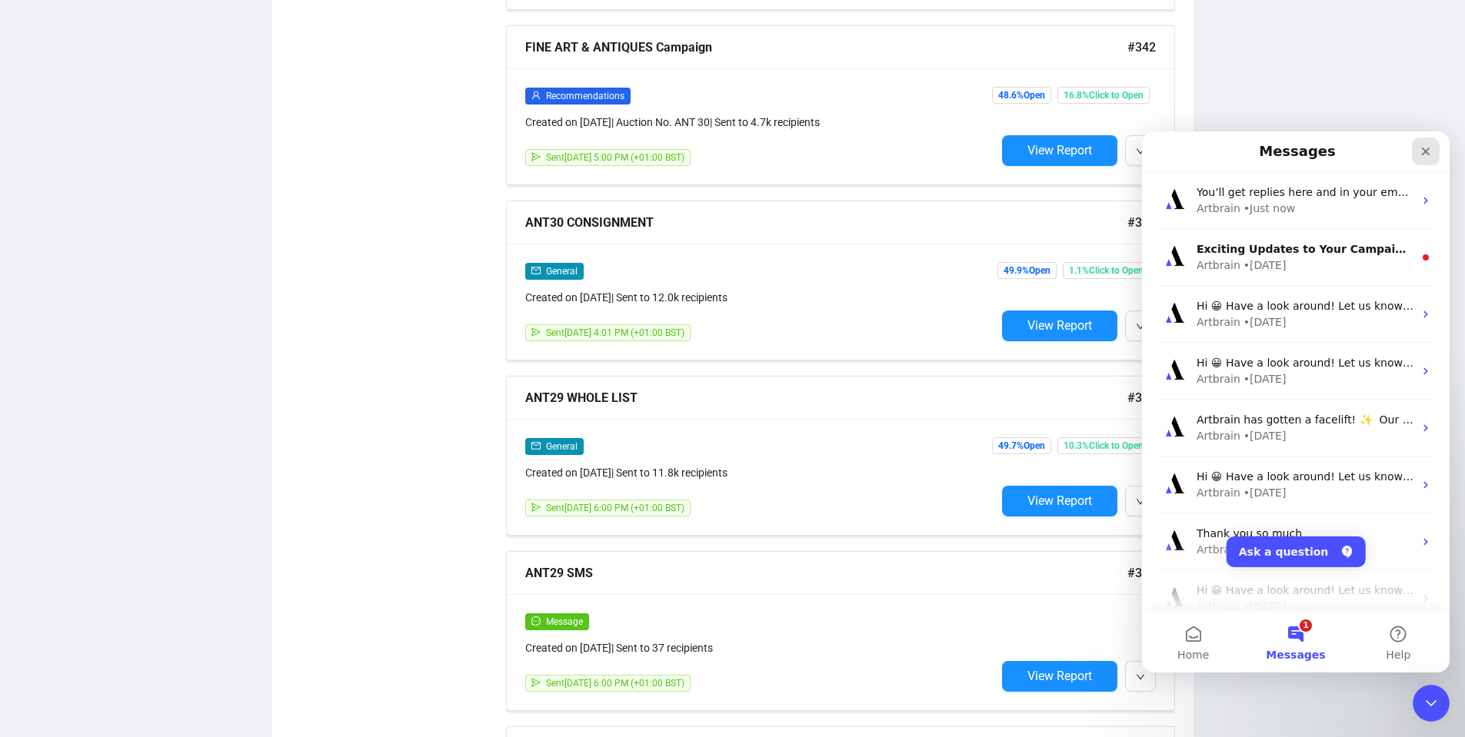
click at [1426, 147] on icon "Close" at bounding box center [1425, 151] width 12 height 12
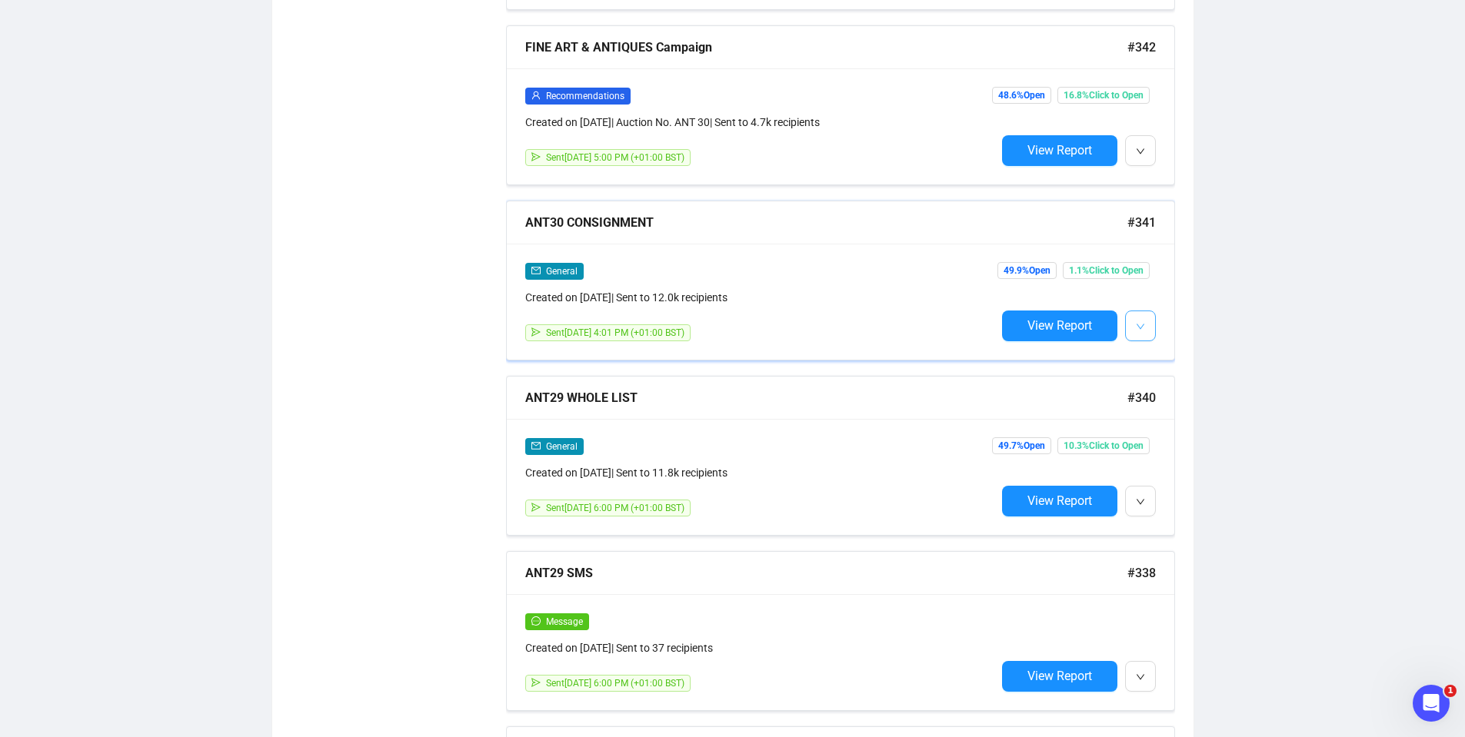
click at [1136, 324] on icon "down" at bounding box center [1140, 326] width 9 height 9
click at [1160, 351] on span "Edit" at bounding box center [1165, 354] width 18 height 12
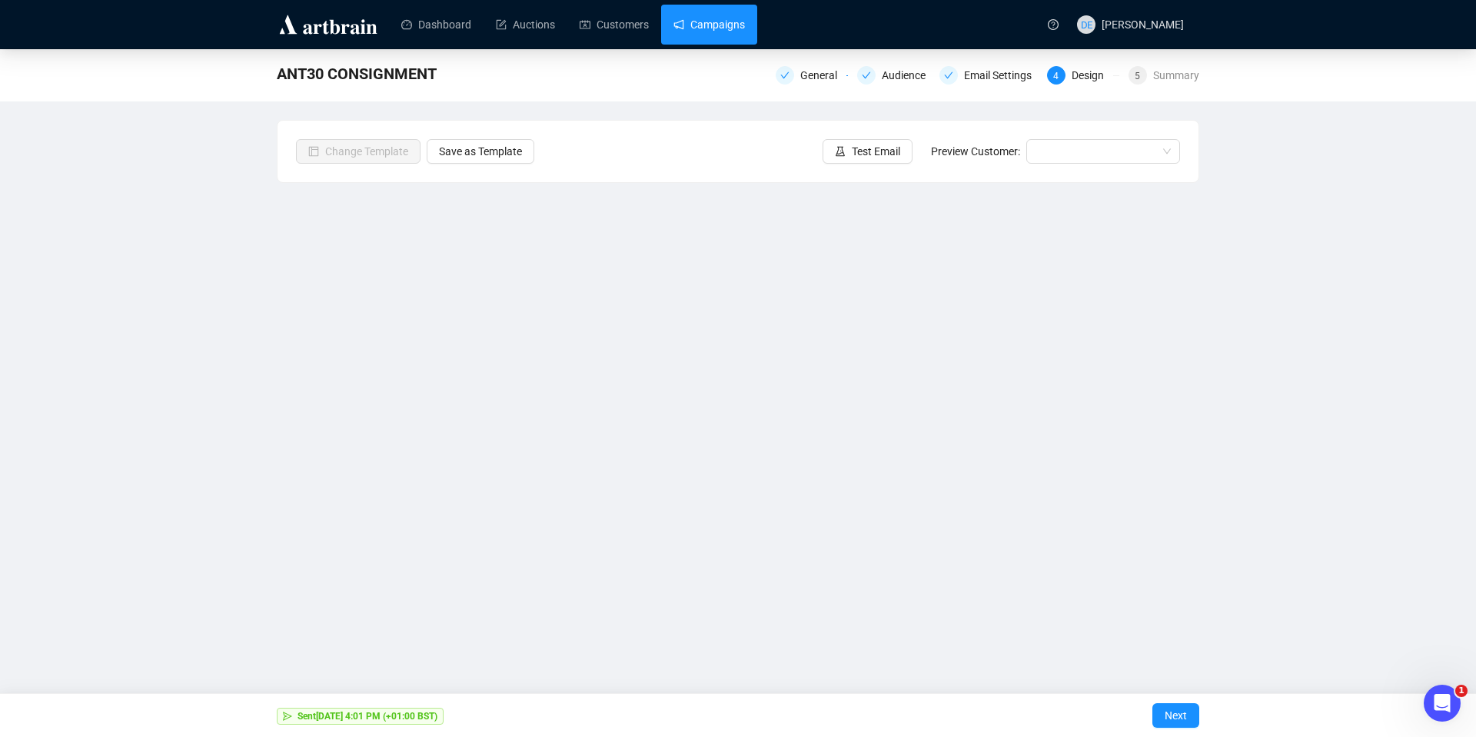
click at [704, 36] on link "Campaigns" at bounding box center [710, 25] width 72 height 40
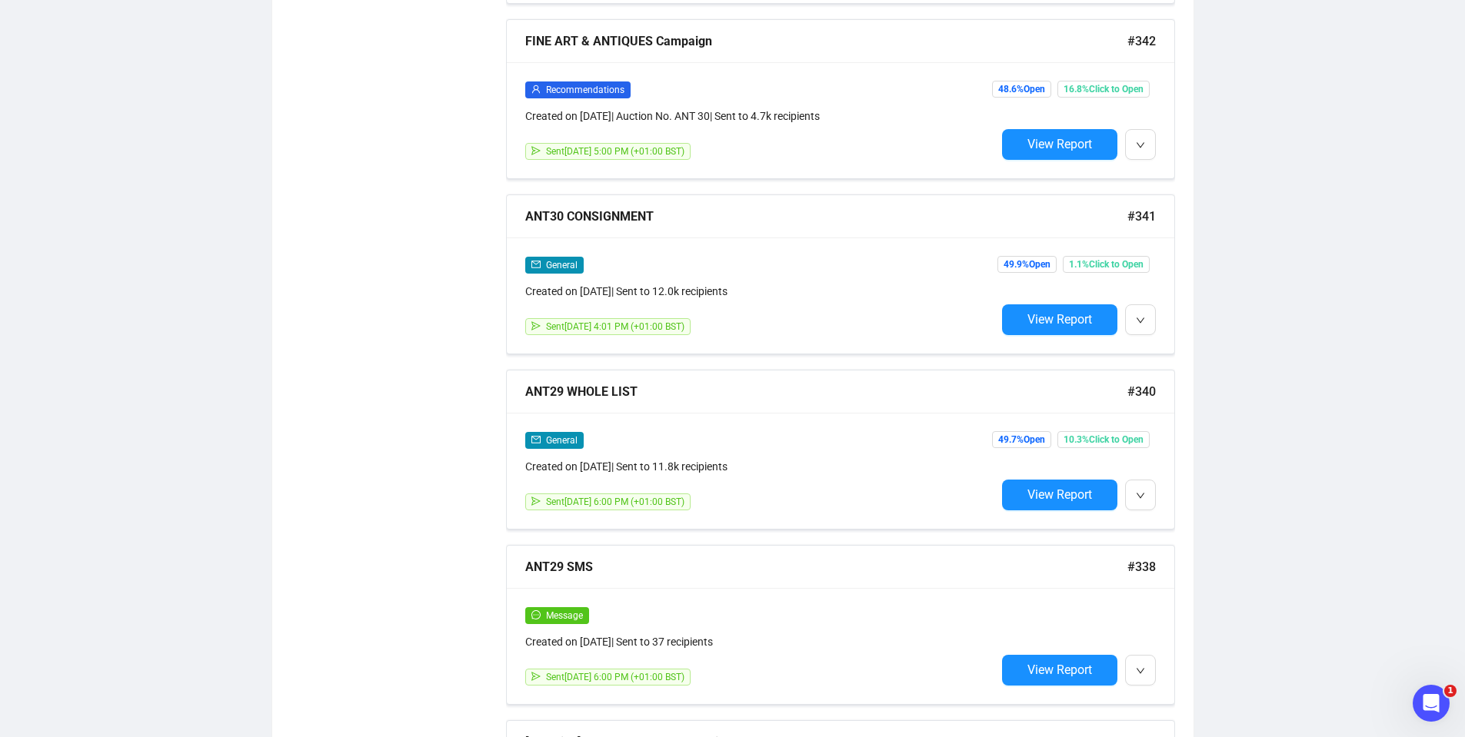
scroll to position [1349, 0]
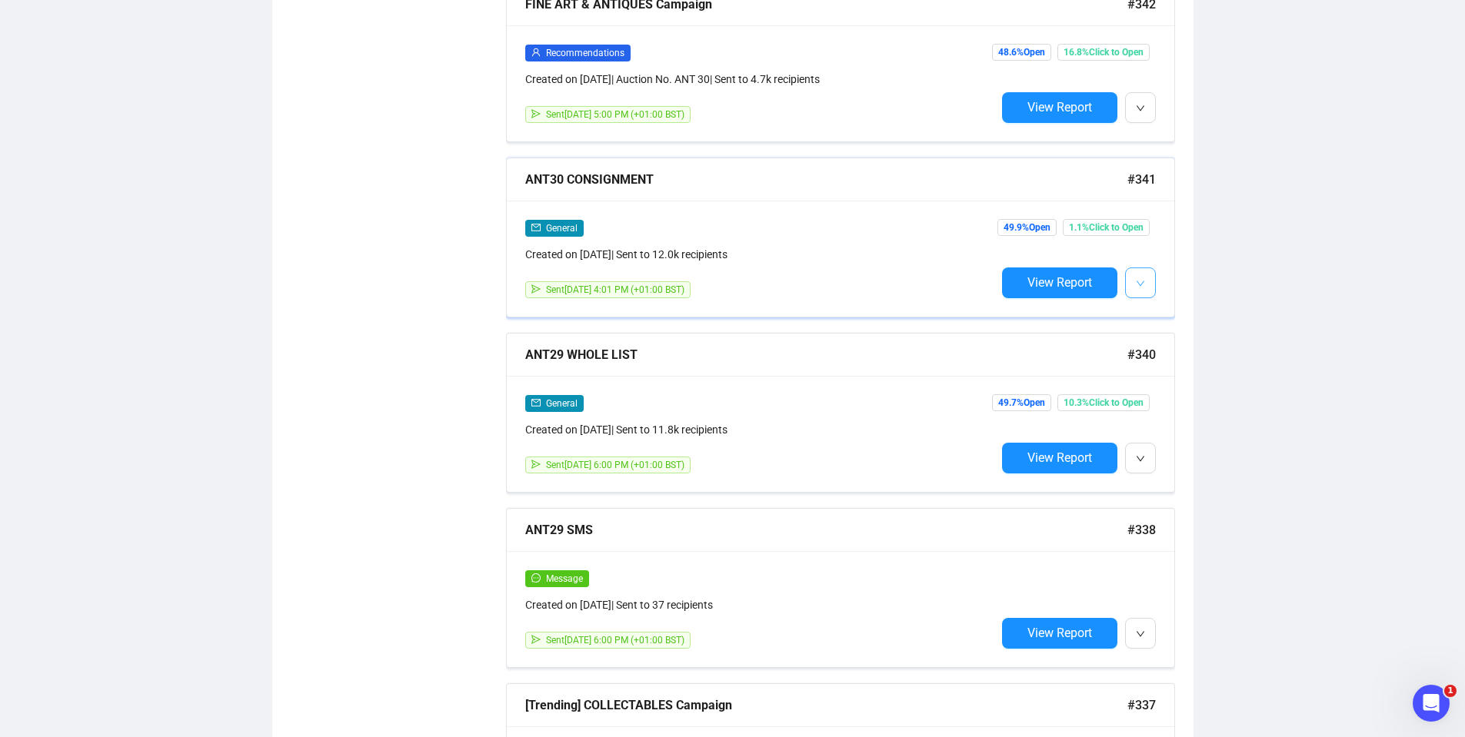
click at [1145, 274] on button "button" at bounding box center [1140, 283] width 31 height 31
click at [1176, 362] on span "Duplicate" at bounding box center [1178, 360] width 45 height 12
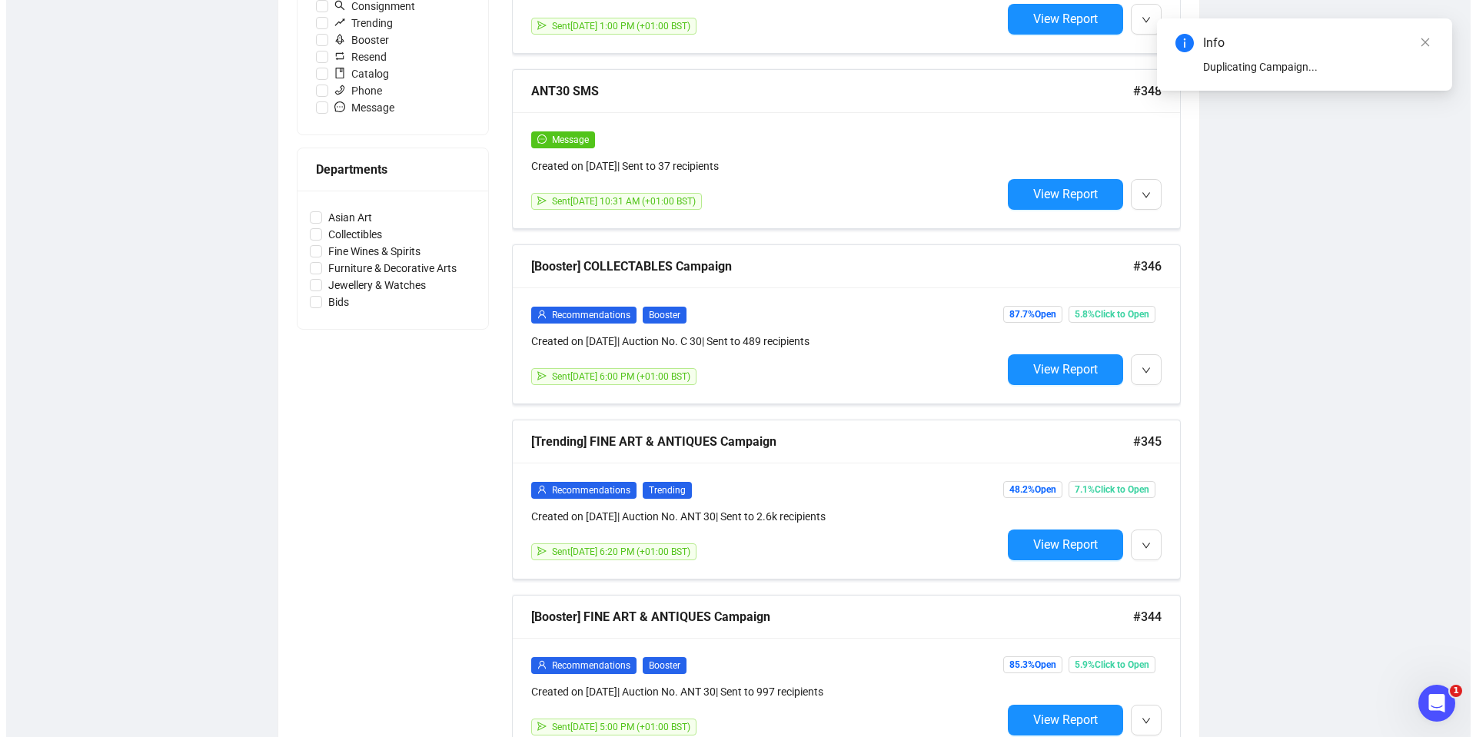
scroll to position [0, 0]
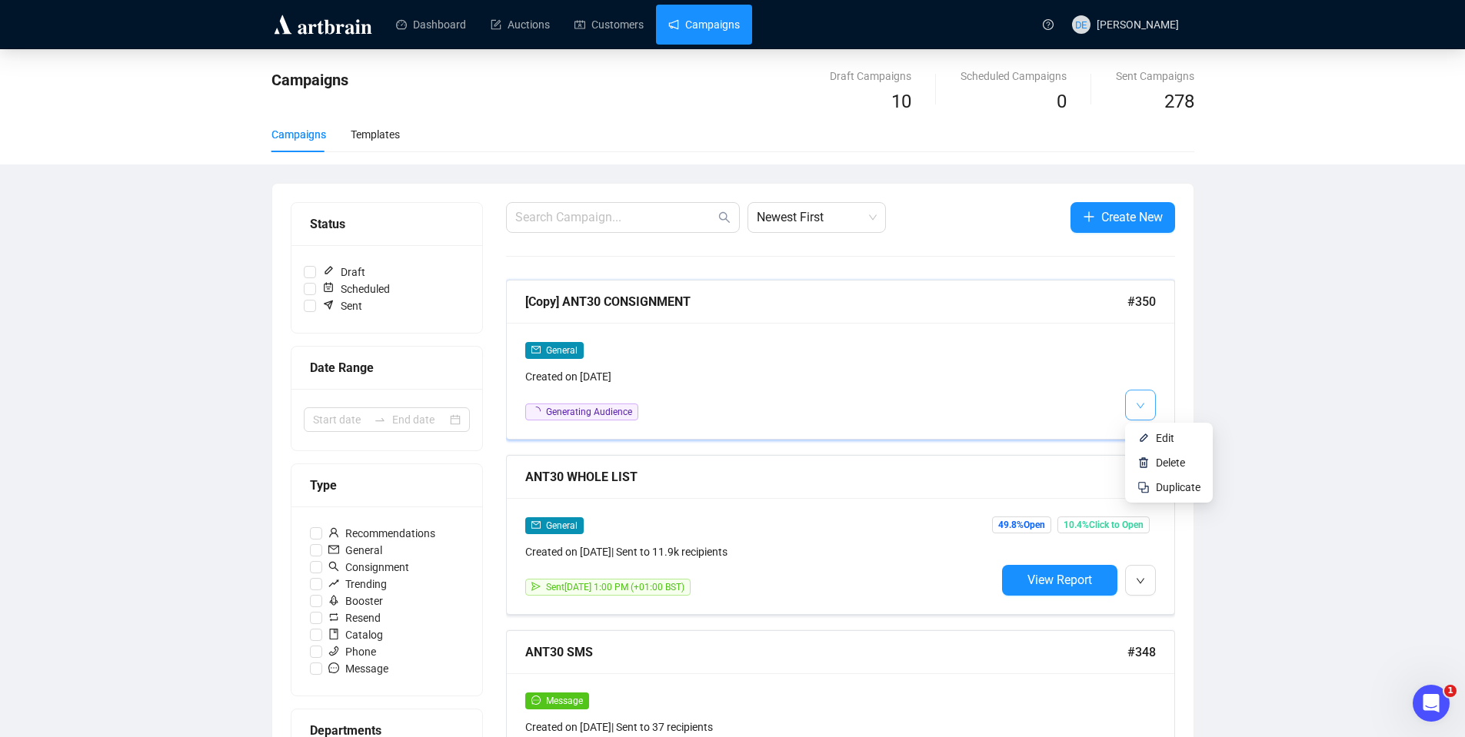
click at [1143, 415] on button "button" at bounding box center [1140, 405] width 31 height 31
click at [1167, 445] on span "Edit" at bounding box center [1178, 438] width 45 height 17
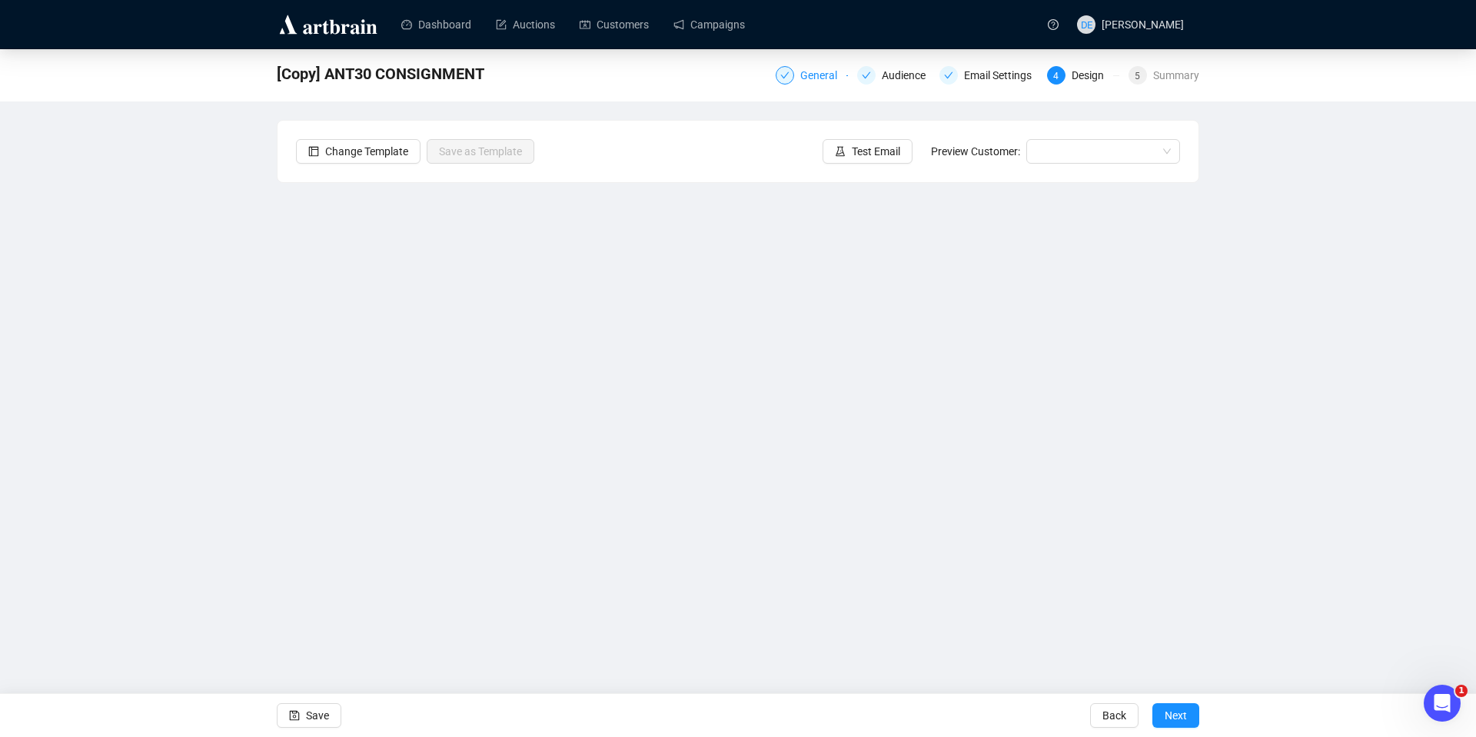
click at [820, 75] on div "General" at bounding box center [823, 75] width 46 height 18
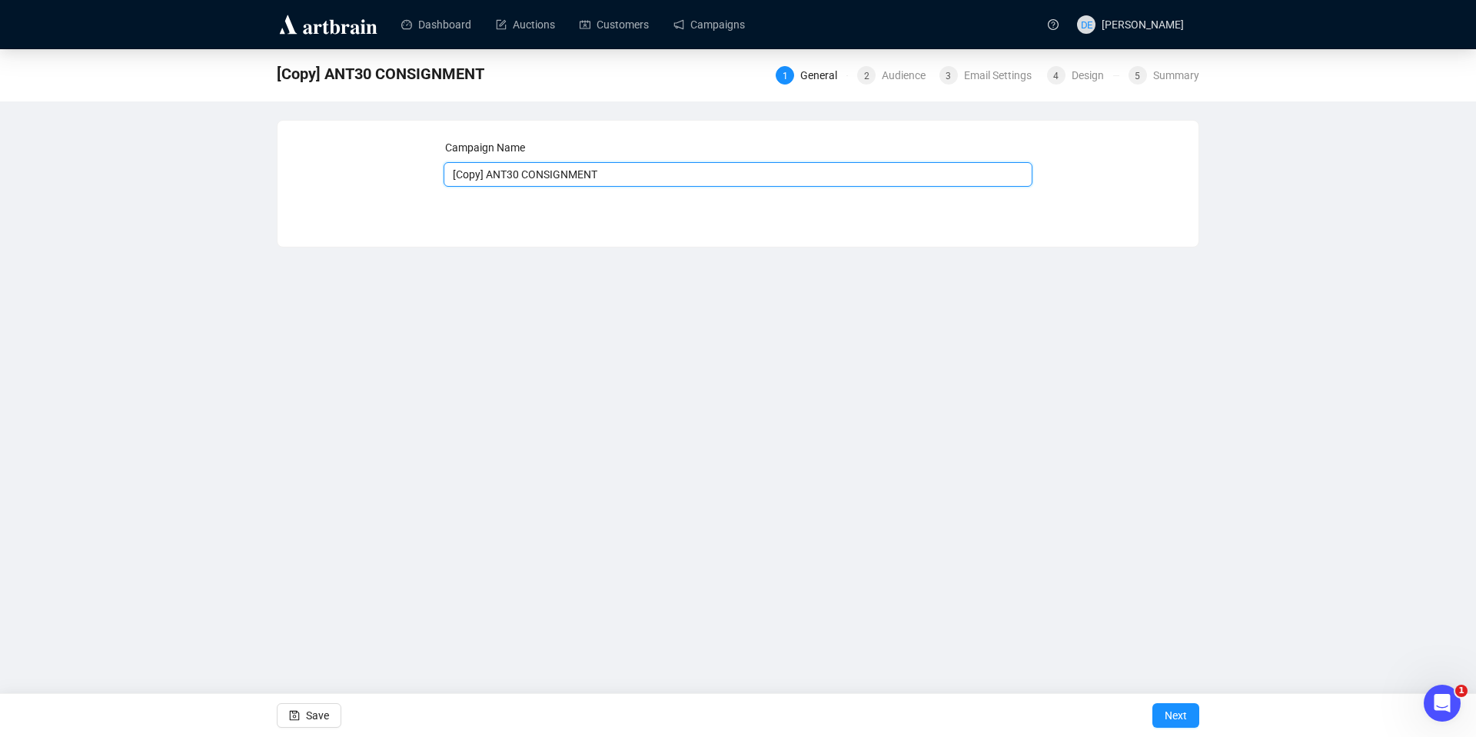
click at [486, 171] on input "[Copy] ANT30 CONSIGNMENT" at bounding box center [739, 174] width 590 height 25
click at [483, 177] on input "ANT30 CONSIGNMENT" at bounding box center [739, 174] width 590 height 25
type input "ANT31 CONSIGNMENT"
click at [1165, 713] on span "Next" at bounding box center [1176, 715] width 22 height 43
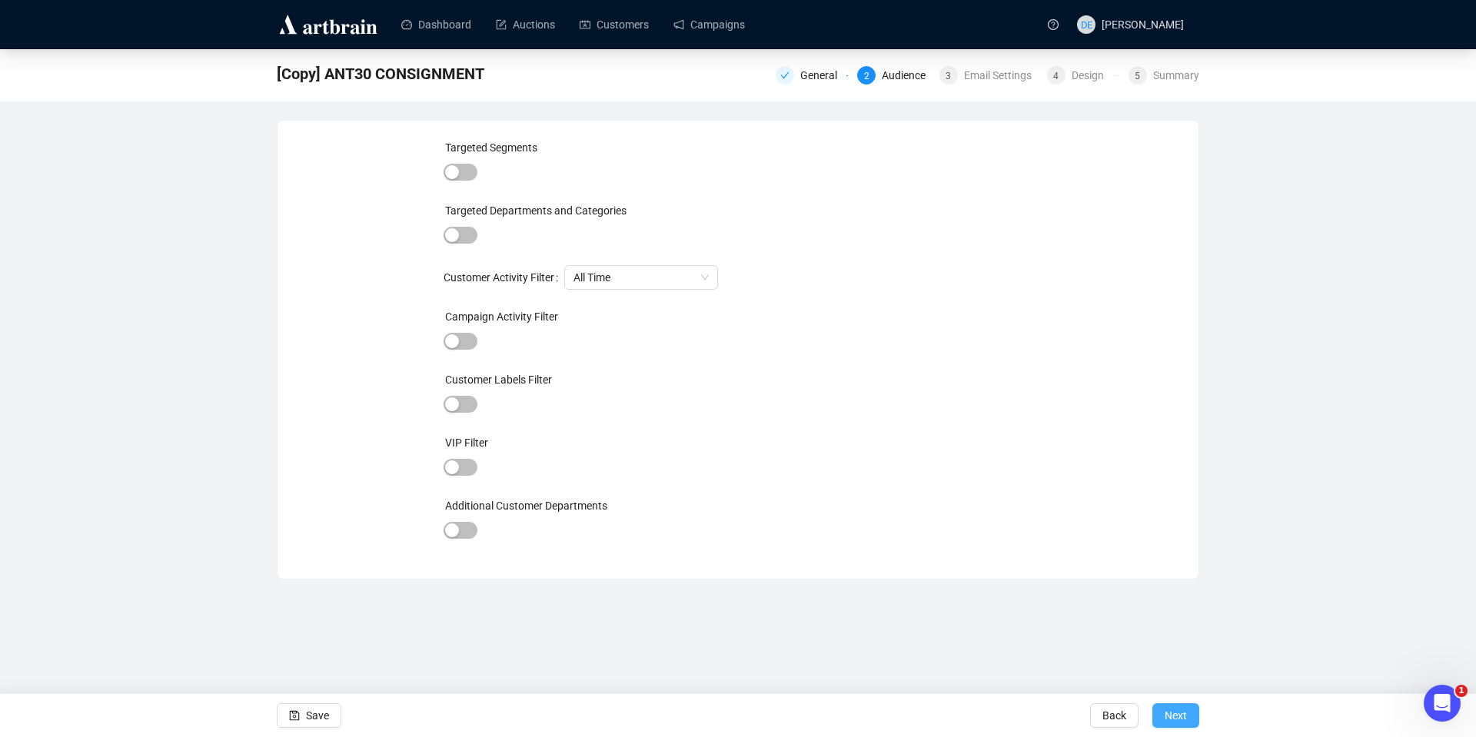
click at [1158, 717] on button "Next" at bounding box center [1176, 716] width 47 height 25
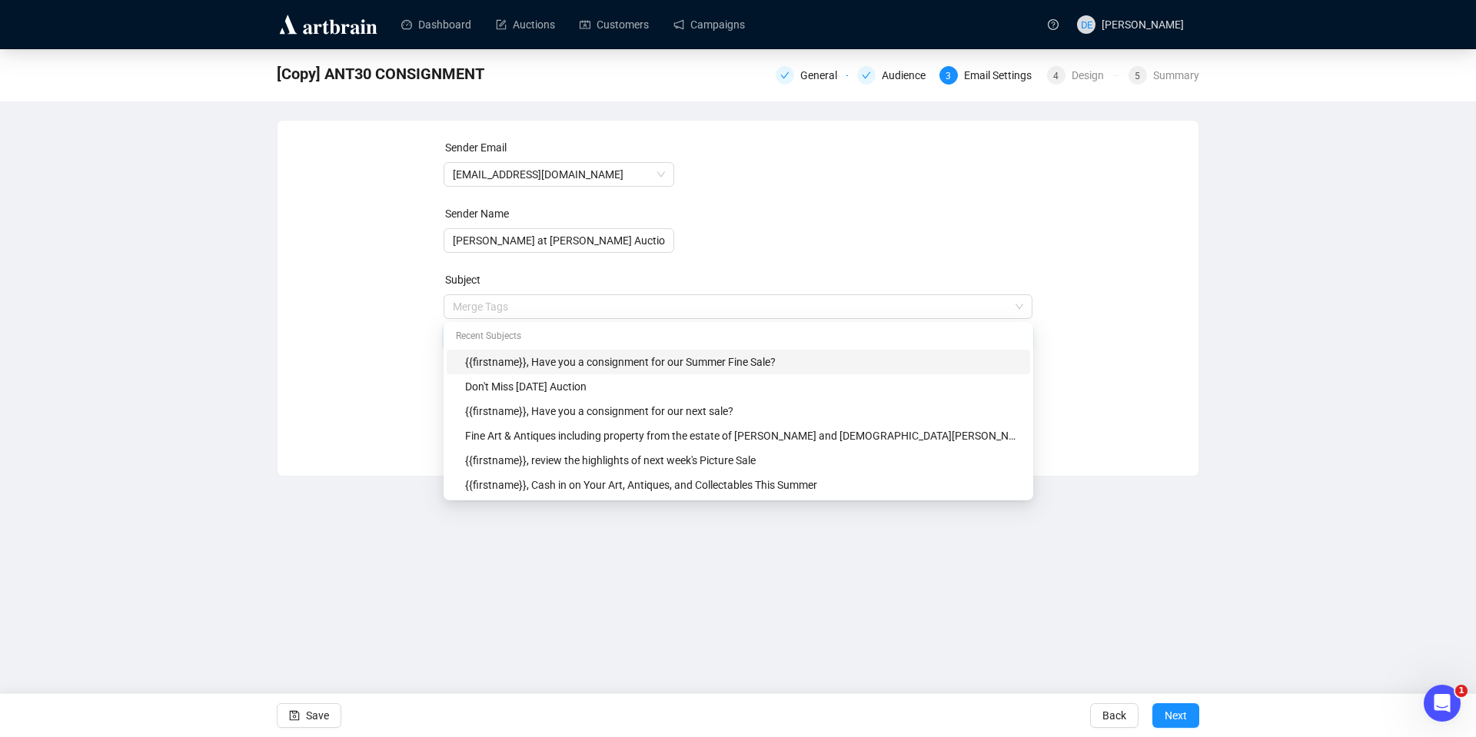
click at [670, 309] on span "Merge Tags {{firstname}}, Have you a consignment for our Summer Fine Sale?" at bounding box center [739, 322] width 590 height 43
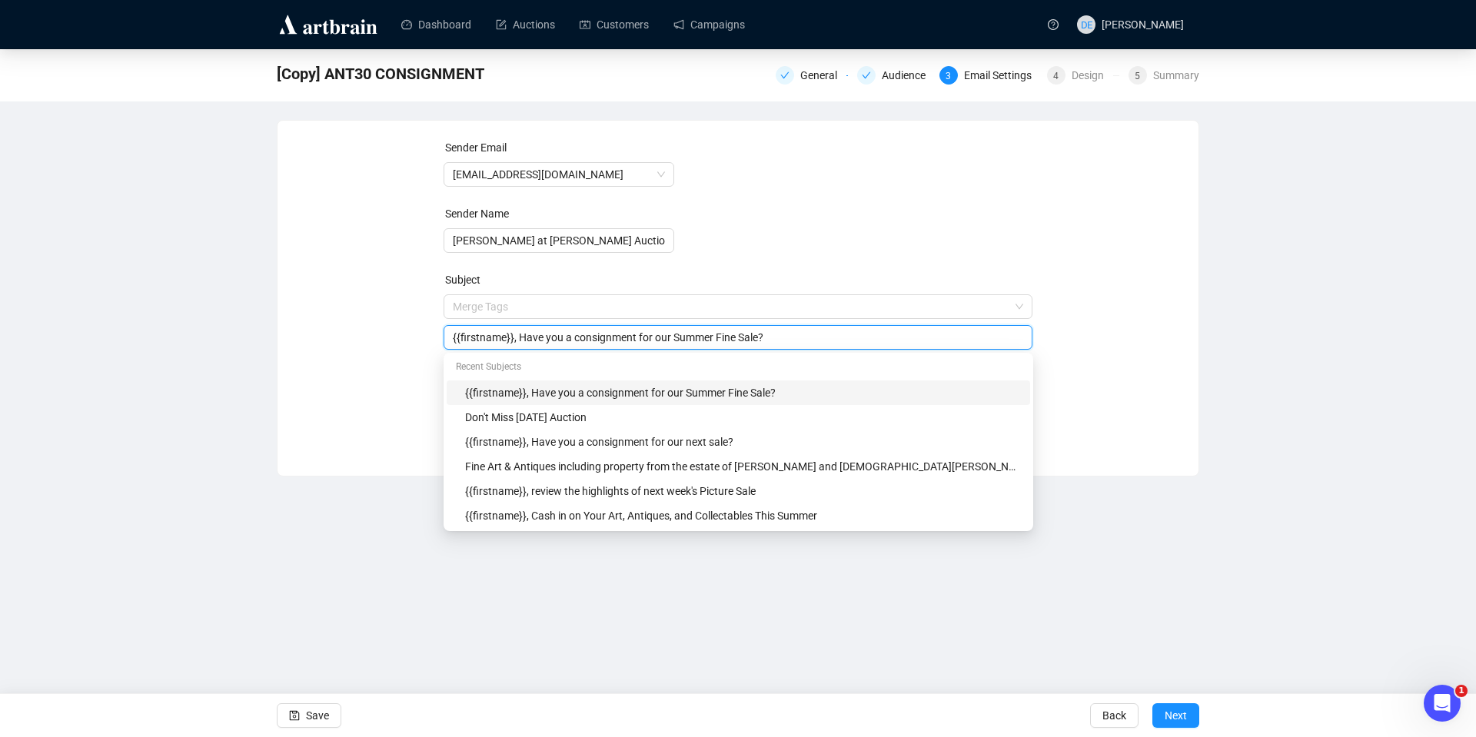
drag, startPoint x: 670, startPoint y: 337, endPoint x: 973, endPoint y: 331, distance: 303.8
click at [973, 331] on input "{{firstname}}, Have you a consignment for our Summer Fine Sale?" at bounding box center [738, 337] width 571 height 17
type input "{{firstname}}, Have you a consignment for my next sale?"
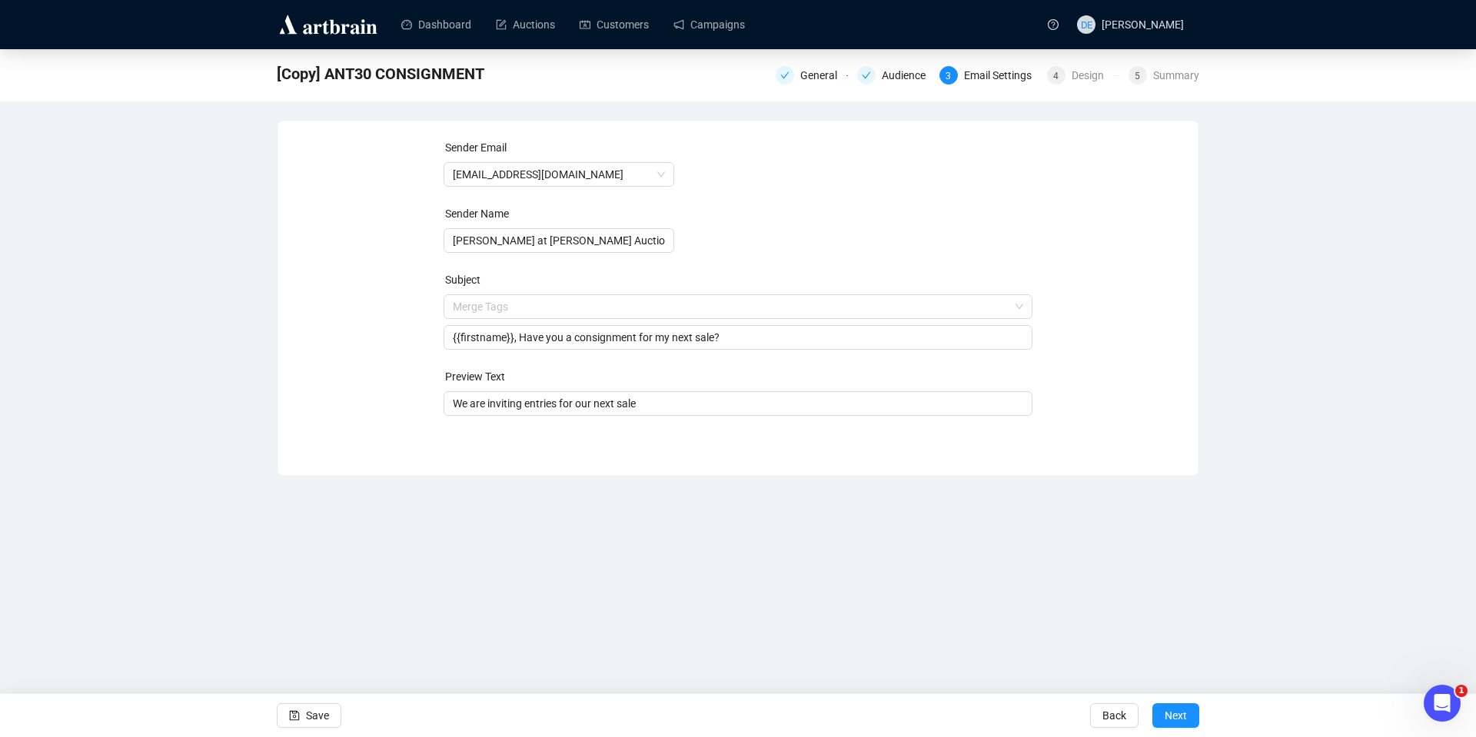
click at [1285, 368] on div "[Copy] ANT30 CONSIGNMENT General Audience 3 Email Settings 4 Design 5 Summary S…" at bounding box center [738, 262] width 1476 height 427
click at [1172, 713] on span "Next" at bounding box center [1176, 715] width 22 height 43
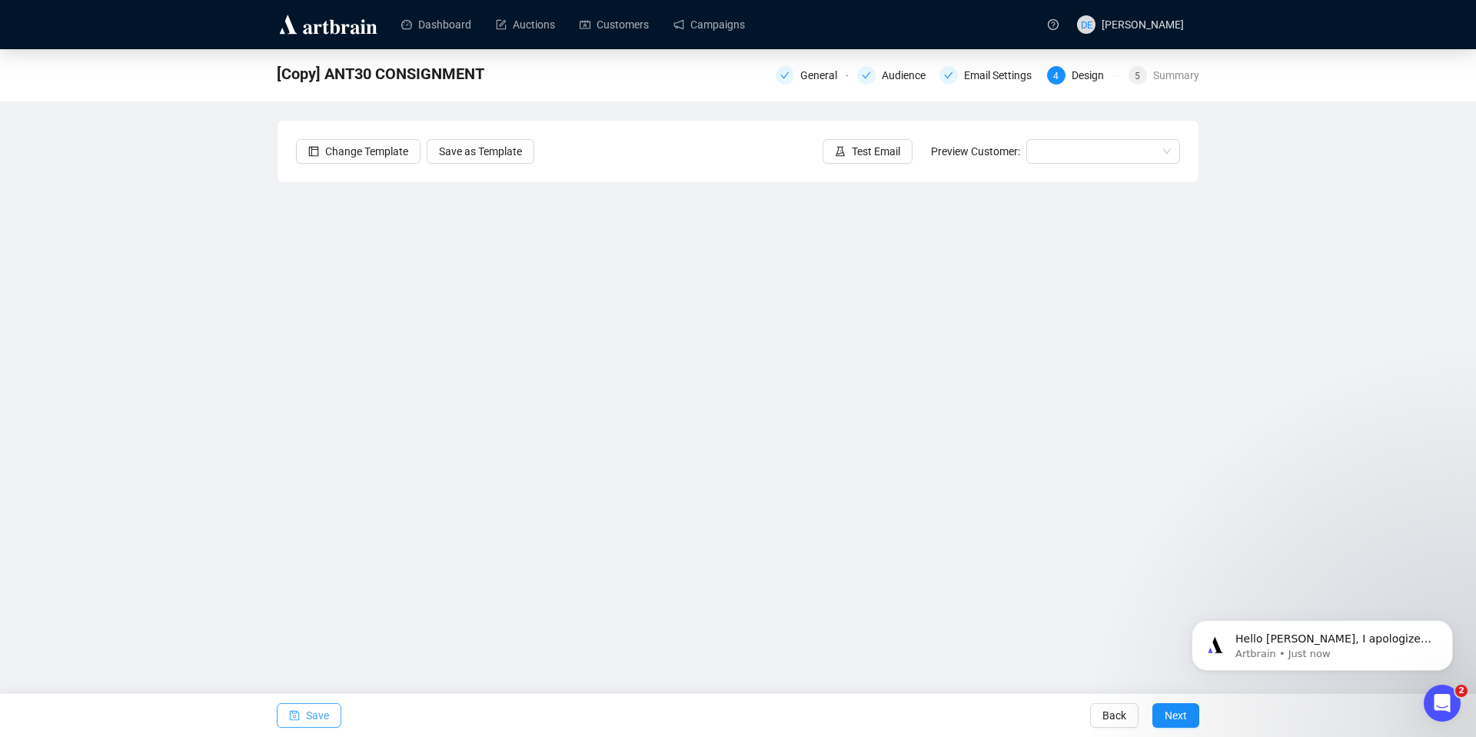
click at [310, 710] on span "Save" at bounding box center [317, 715] width 23 height 43
click at [1335, 646] on p "Hello [PERSON_NAME], I apologize for the inconvenience. Could you please refres…" at bounding box center [1335, 639] width 198 height 15
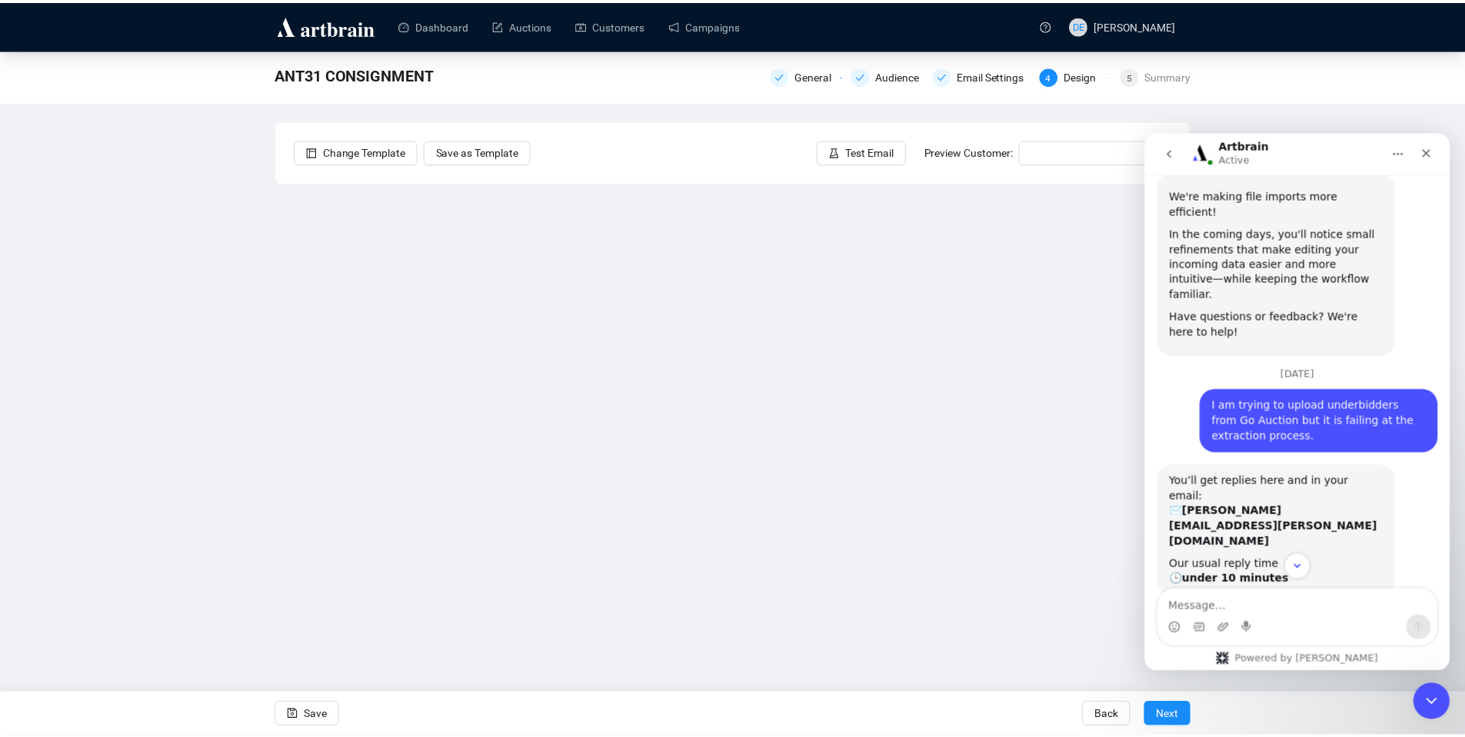
scroll to position [208, 0]
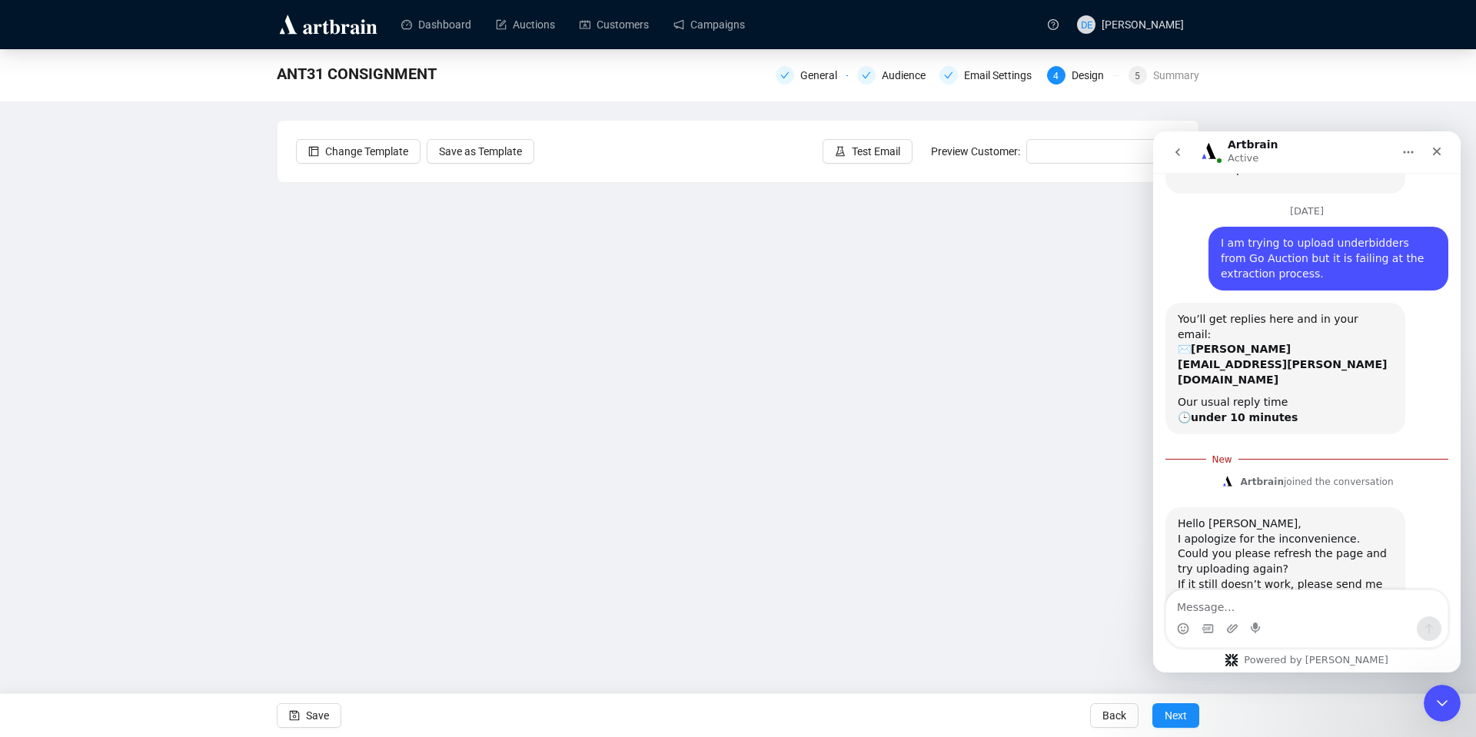
click at [1444, 96] on div "ANT31 CONSIGNMENT General Audience Email Settings 4 Design 5 Summary" at bounding box center [738, 75] width 1476 height 52
click at [1437, 146] on icon "Close" at bounding box center [1437, 151] width 12 height 12
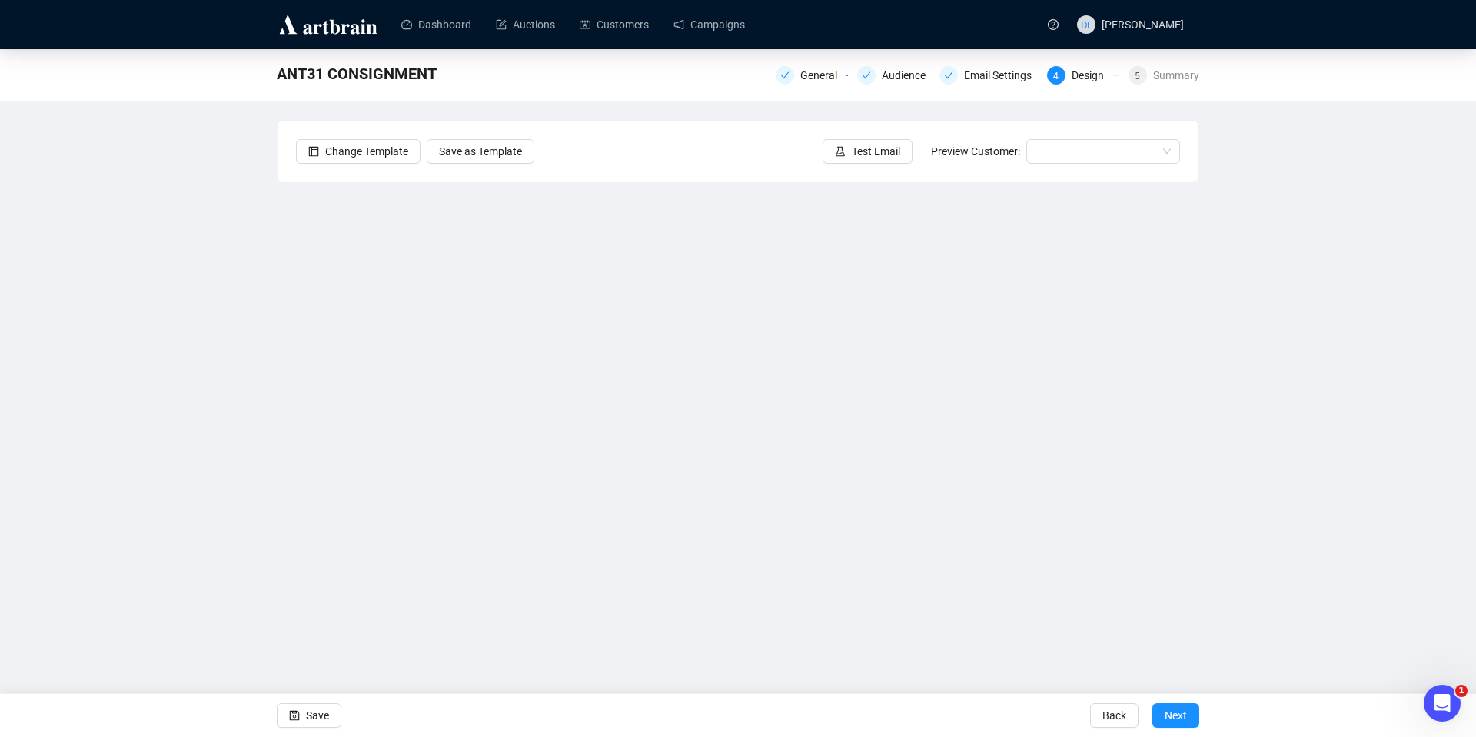
click at [304, 731] on div "Save" at bounding box center [309, 715] width 65 height 43
click at [309, 723] on span "Save" at bounding box center [317, 715] width 23 height 43
click at [318, 712] on span "Save" at bounding box center [317, 715] width 23 height 43
click at [310, 715] on span "Save" at bounding box center [317, 715] width 23 height 43
click at [295, 720] on icon "save" at bounding box center [295, 716] width 10 height 10
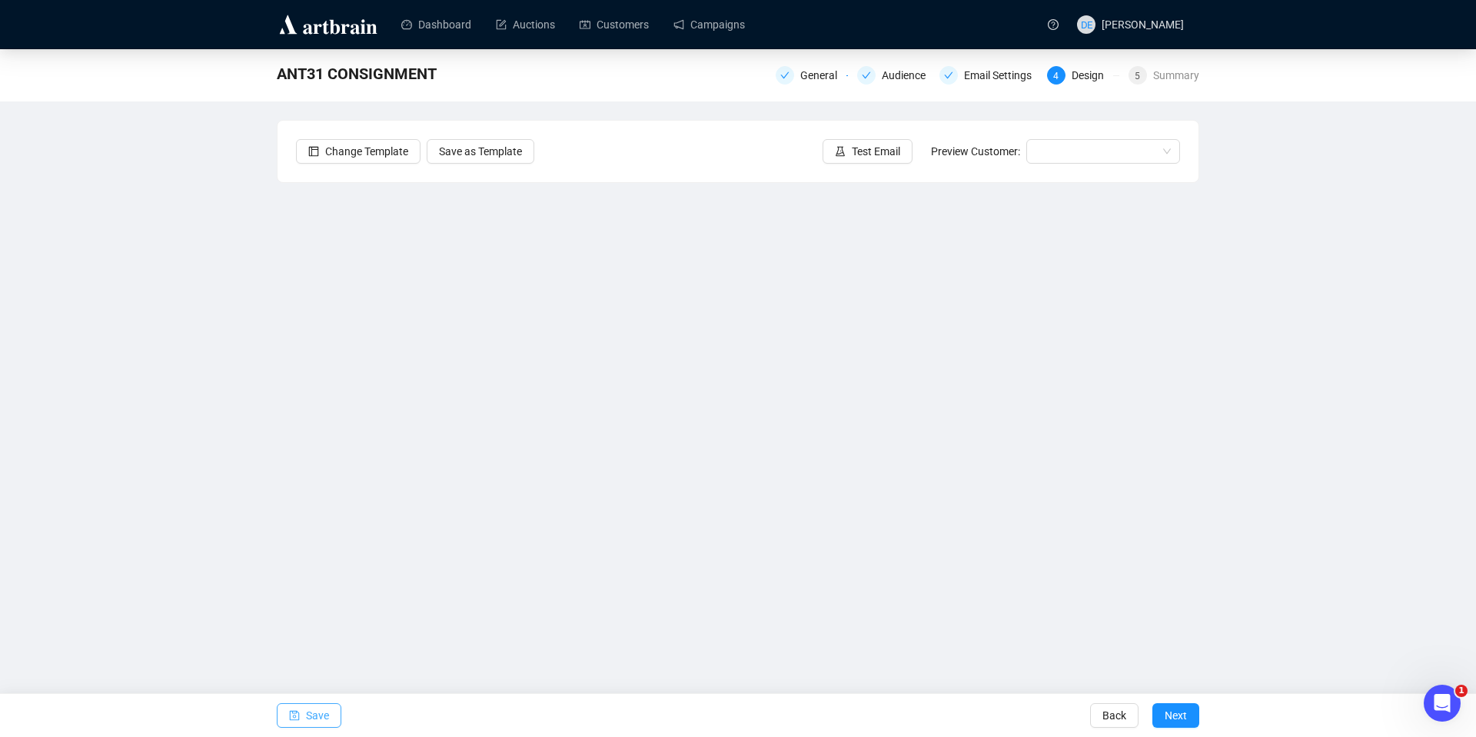
click at [319, 726] on span "Save" at bounding box center [317, 715] width 23 height 43
click at [321, 710] on span "Save" at bounding box center [317, 715] width 23 height 43
click at [316, 716] on span "Save" at bounding box center [317, 715] width 23 height 43
click at [334, 713] on button "Save" at bounding box center [309, 716] width 65 height 25
click at [282, 714] on button "Save" at bounding box center [309, 716] width 65 height 25
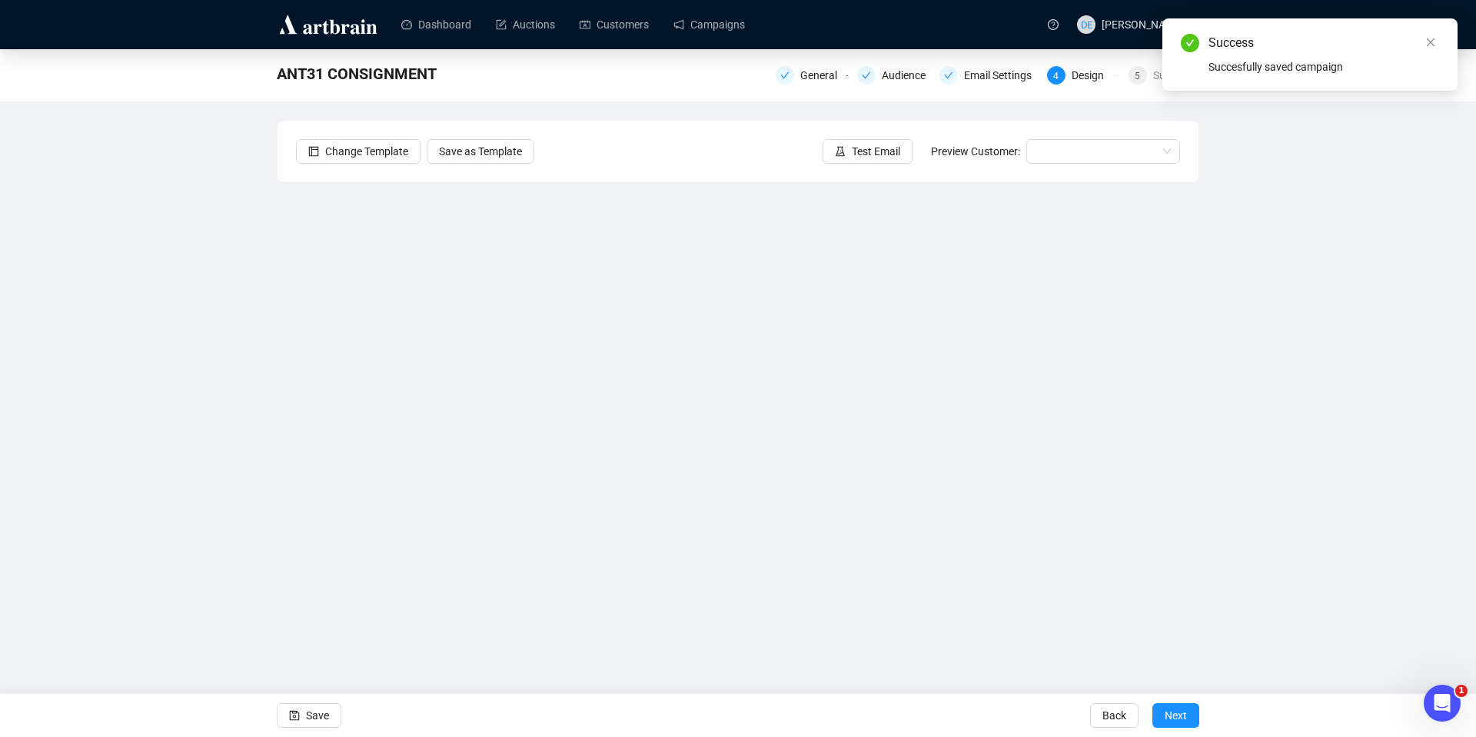
click at [62, 334] on div "ANT31 CONSIGNMENT General Audience Email Settings 4 Design 5 Summary Change Tem…" at bounding box center [738, 344] width 1476 height 591
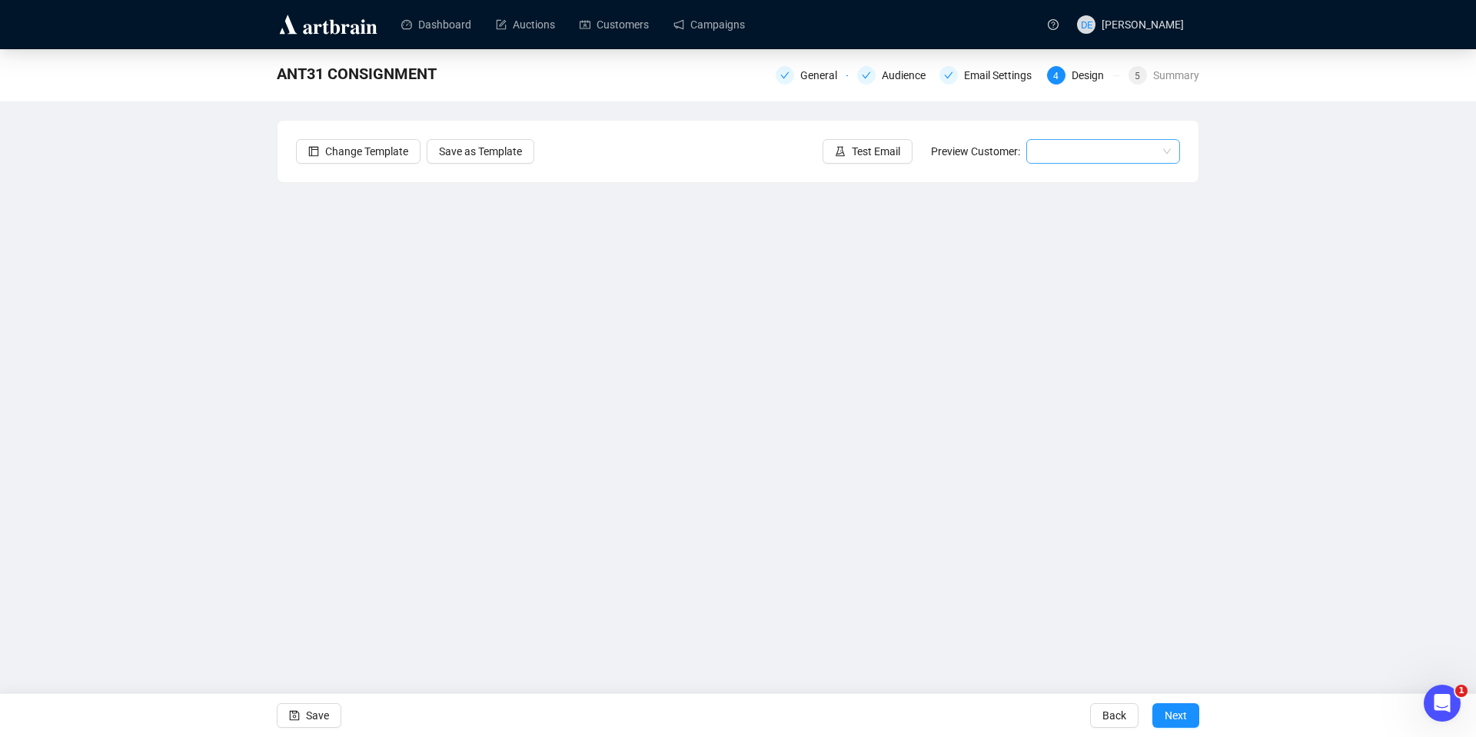
click at [1077, 150] on input "search" at bounding box center [1096, 151] width 121 height 23
click at [1067, 233] on div "[PERSON_NAME] | Example" at bounding box center [1103, 231] width 129 height 17
click at [610, 23] on link "Customers" at bounding box center [614, 25] width 69 height 40
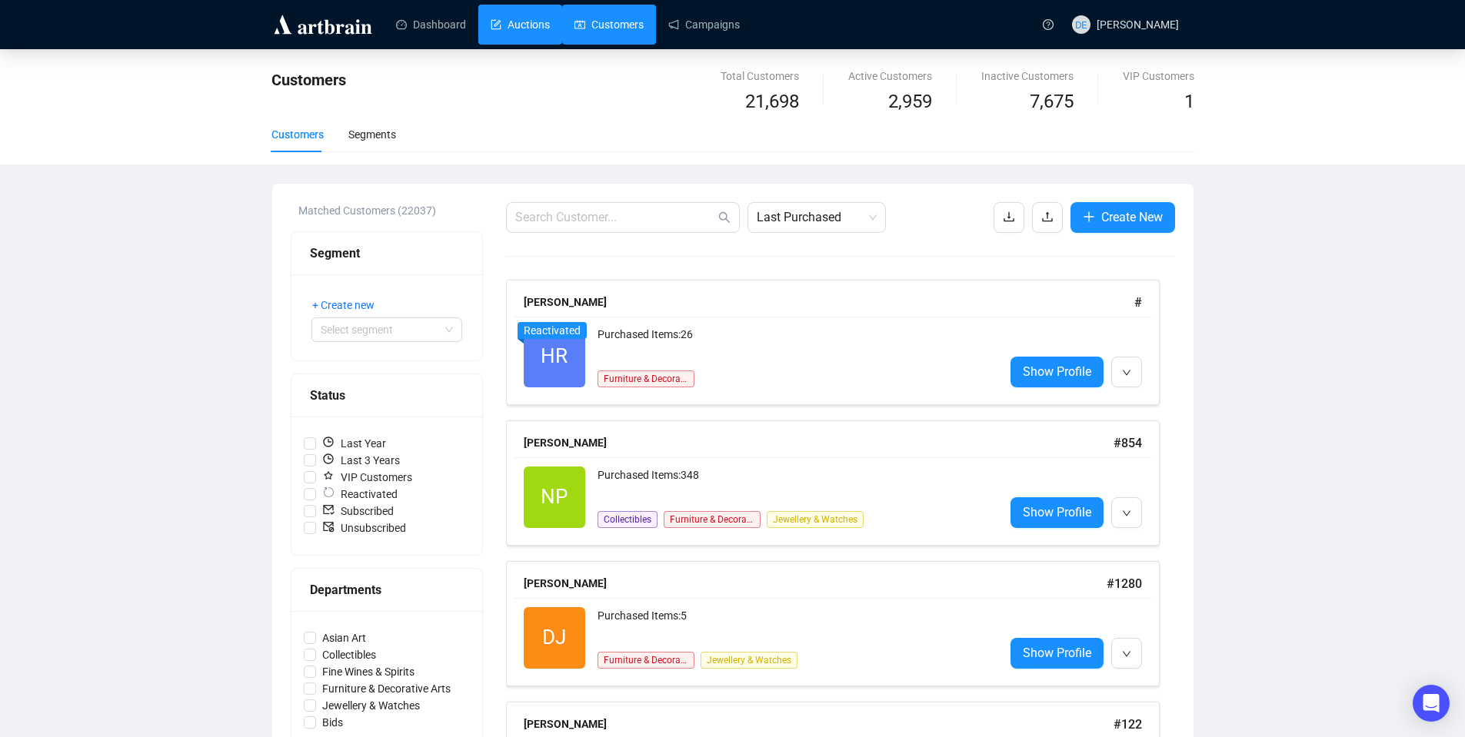
click at [522, 18] on link "Auctions" at bounding box center [520, 25] width 59 height 40
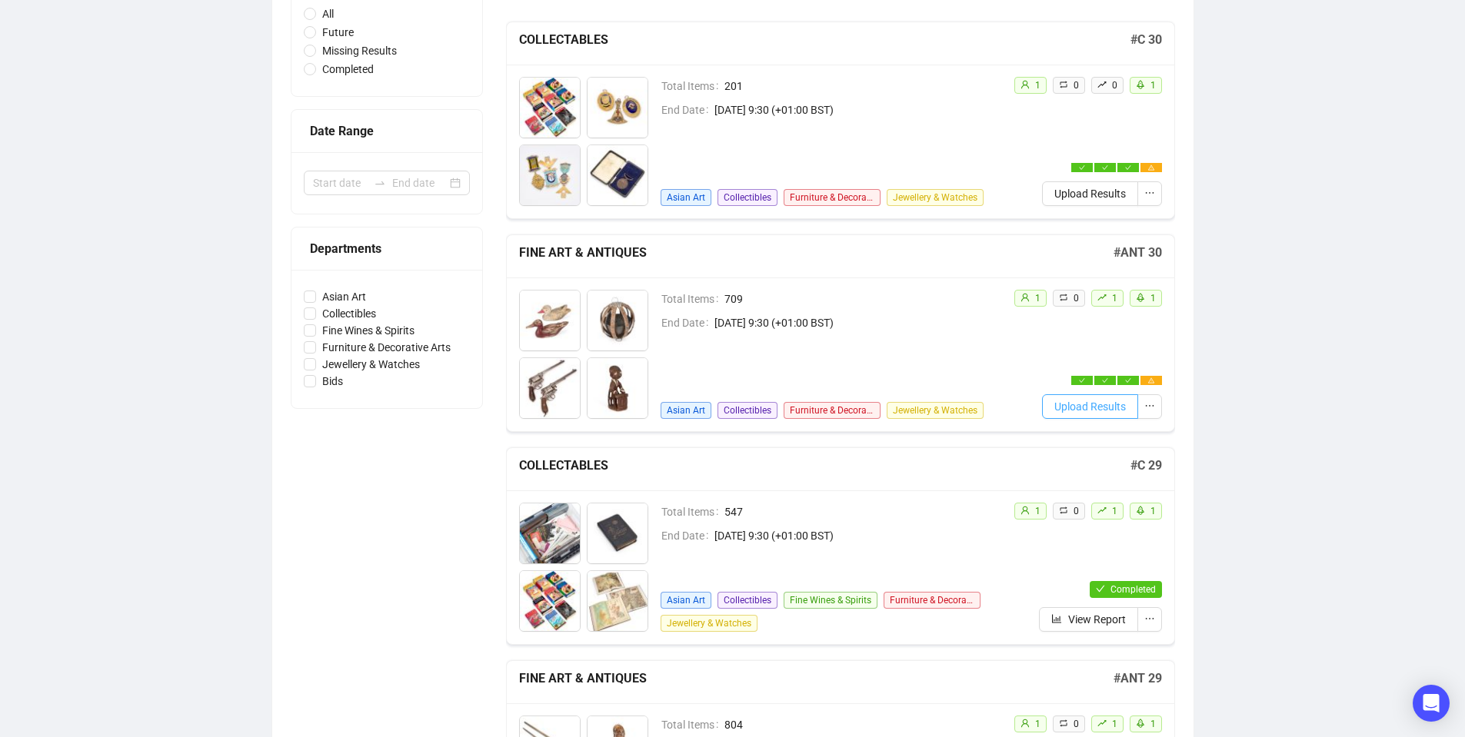
scroll to position [225, 0]
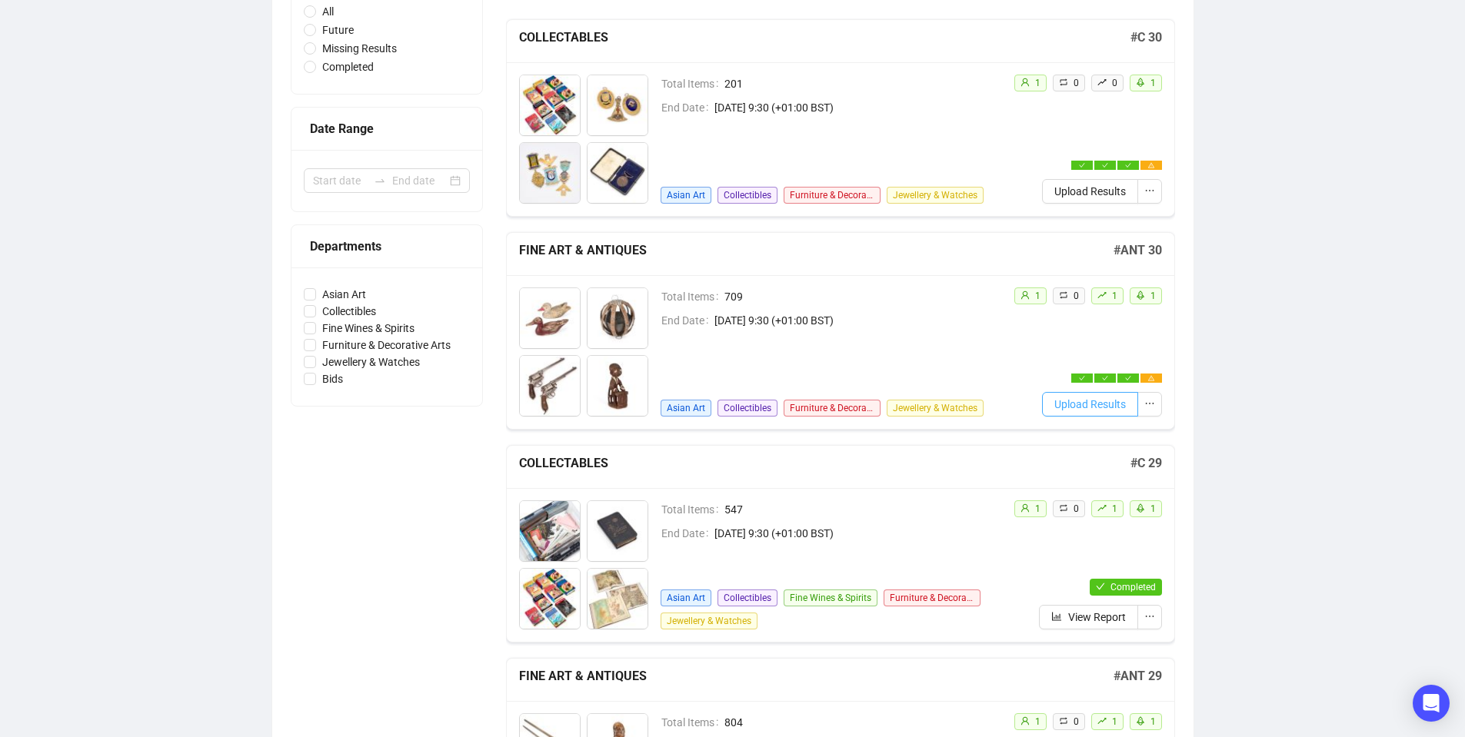
click at [1084, 413] on button "Upload Results" at bounding box center [1090, 404] width 96 height 25
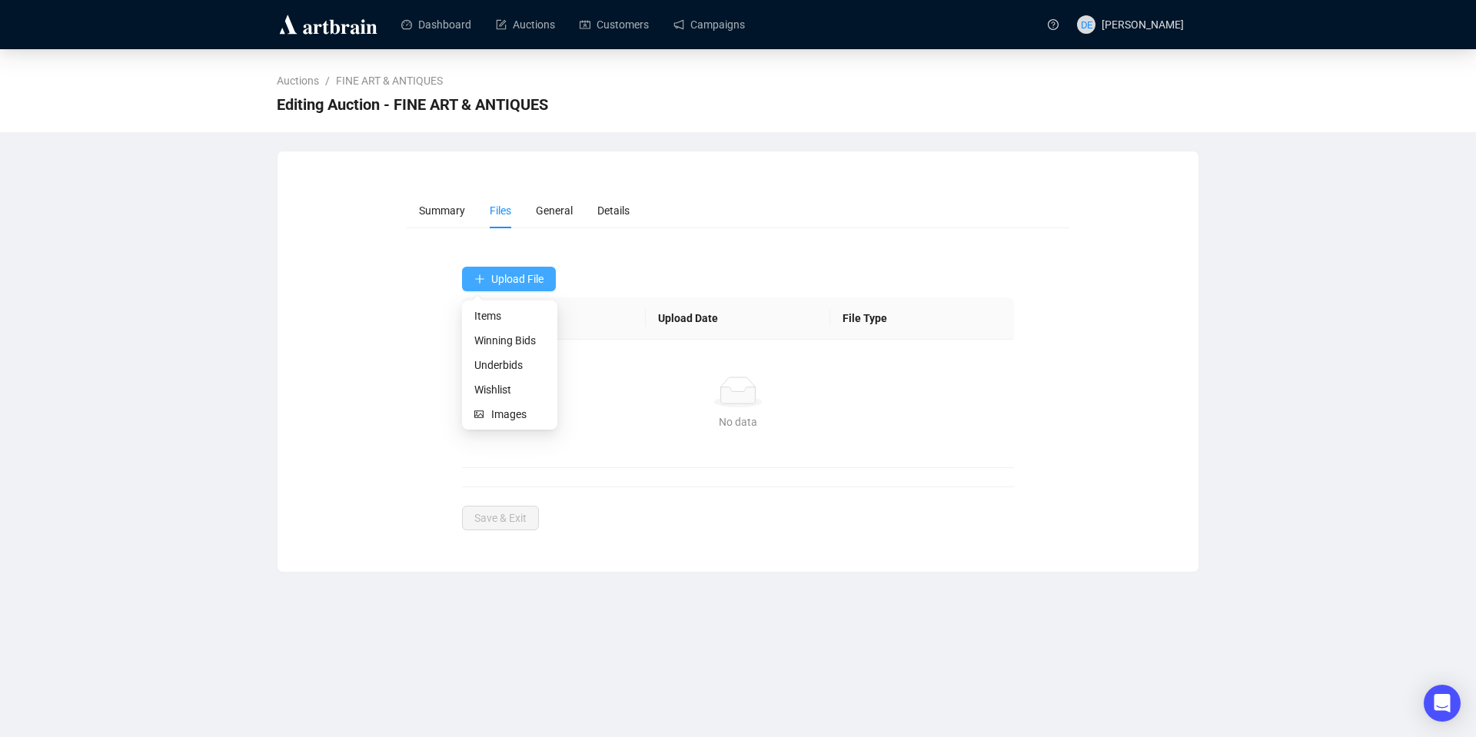
click at [490, 273] on button "Upload File" at bounding box center [509, 279] width 94 height 25
click at [517, 364] on span "Underbids" at bounding box center [509, 365] width 71 height 17
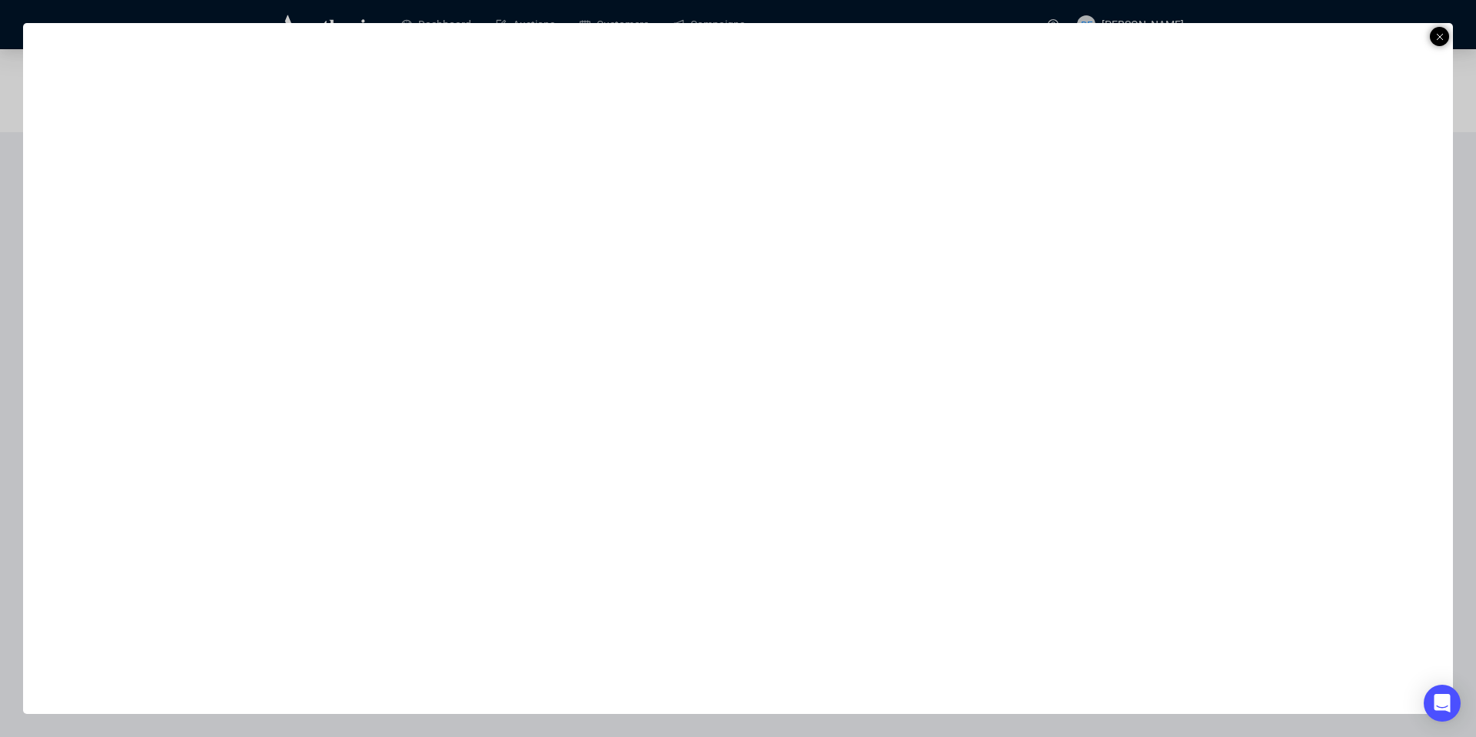
click at [1429, 702] on div "Open Intercom Messenger" at bounding box center [1442, 703] width 37 height 37
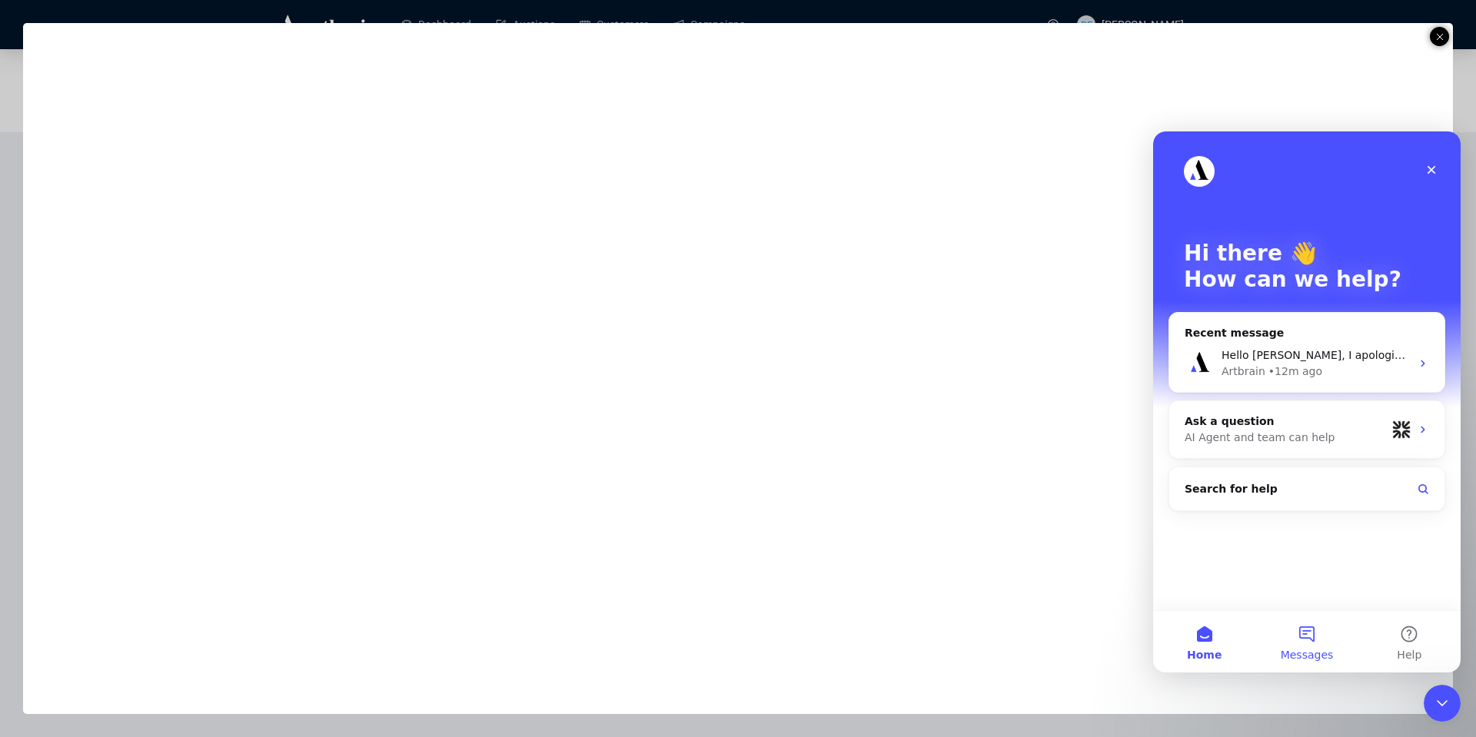
click at [1302, 637] on button "Messages" at bounding box center [1307, 642] width 102 height 62
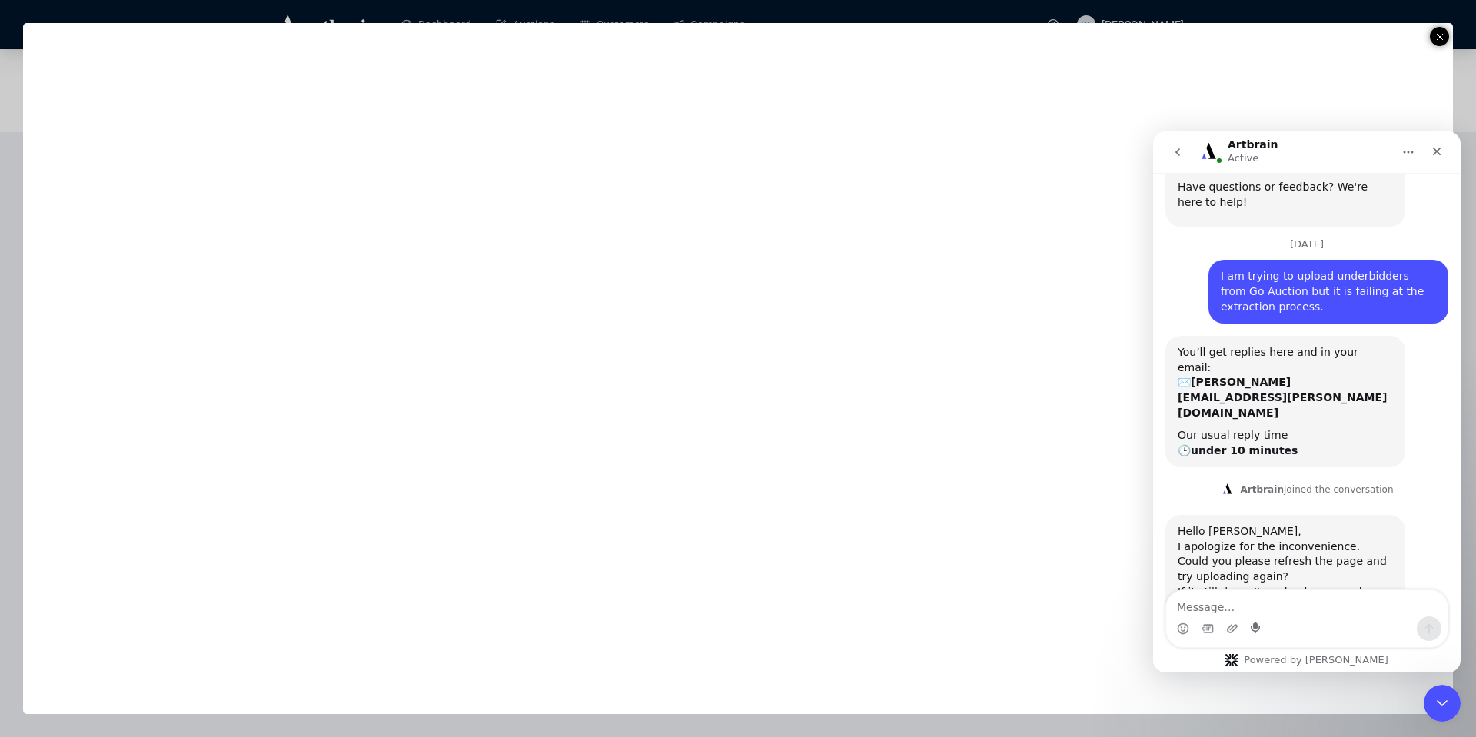
scroll to position [183, 0]
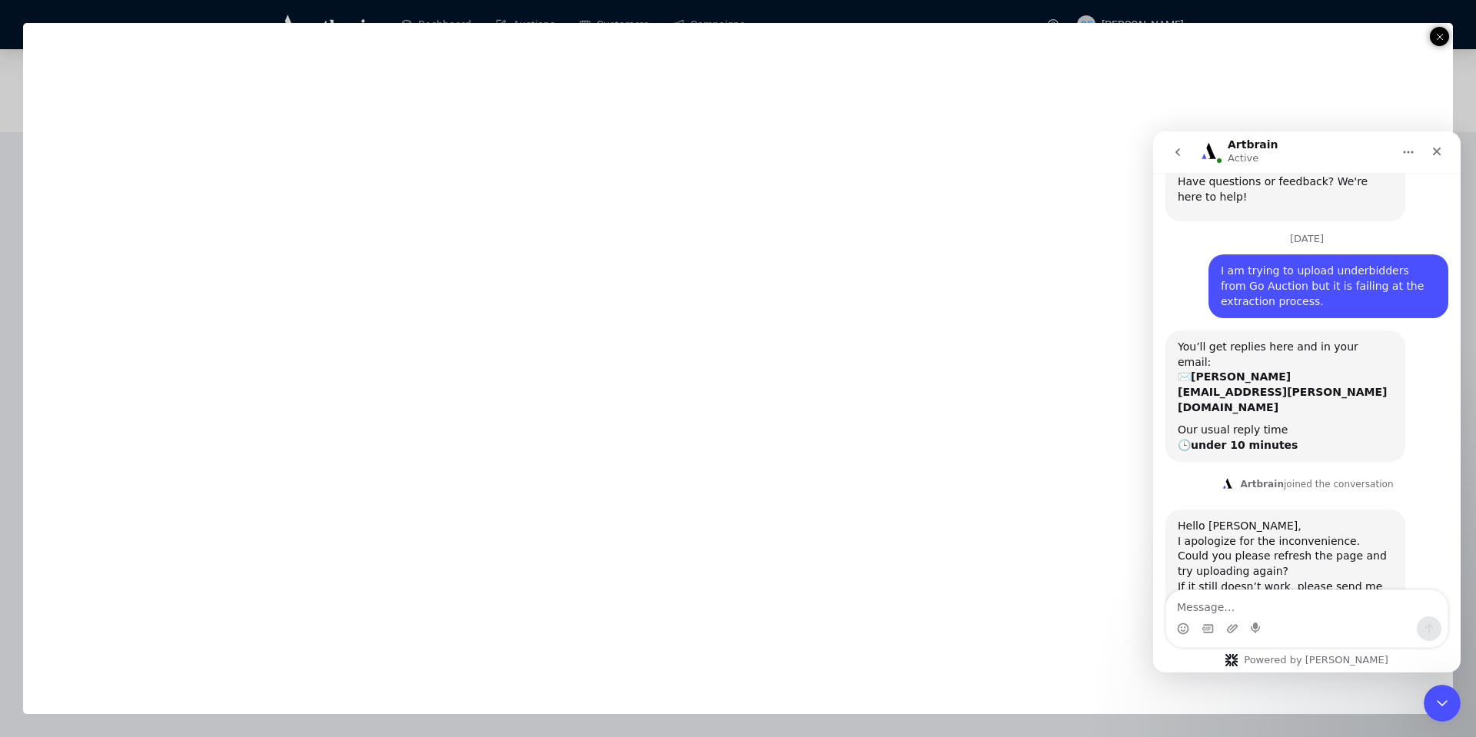
type textarea "Job failed BadRequestError Status code: 400 Body: { "errors": [ { "key": "/v1/w…"
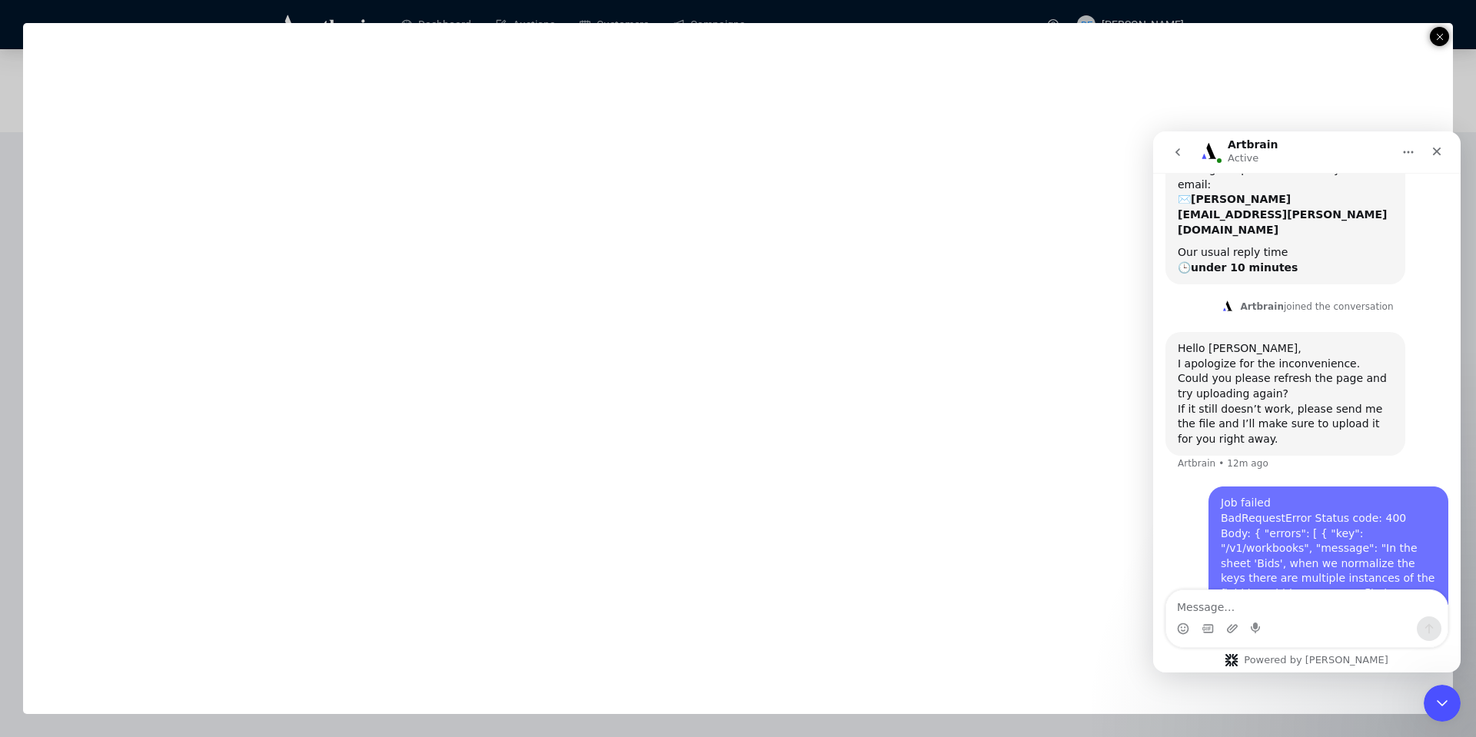
scroll to position [380, 0]
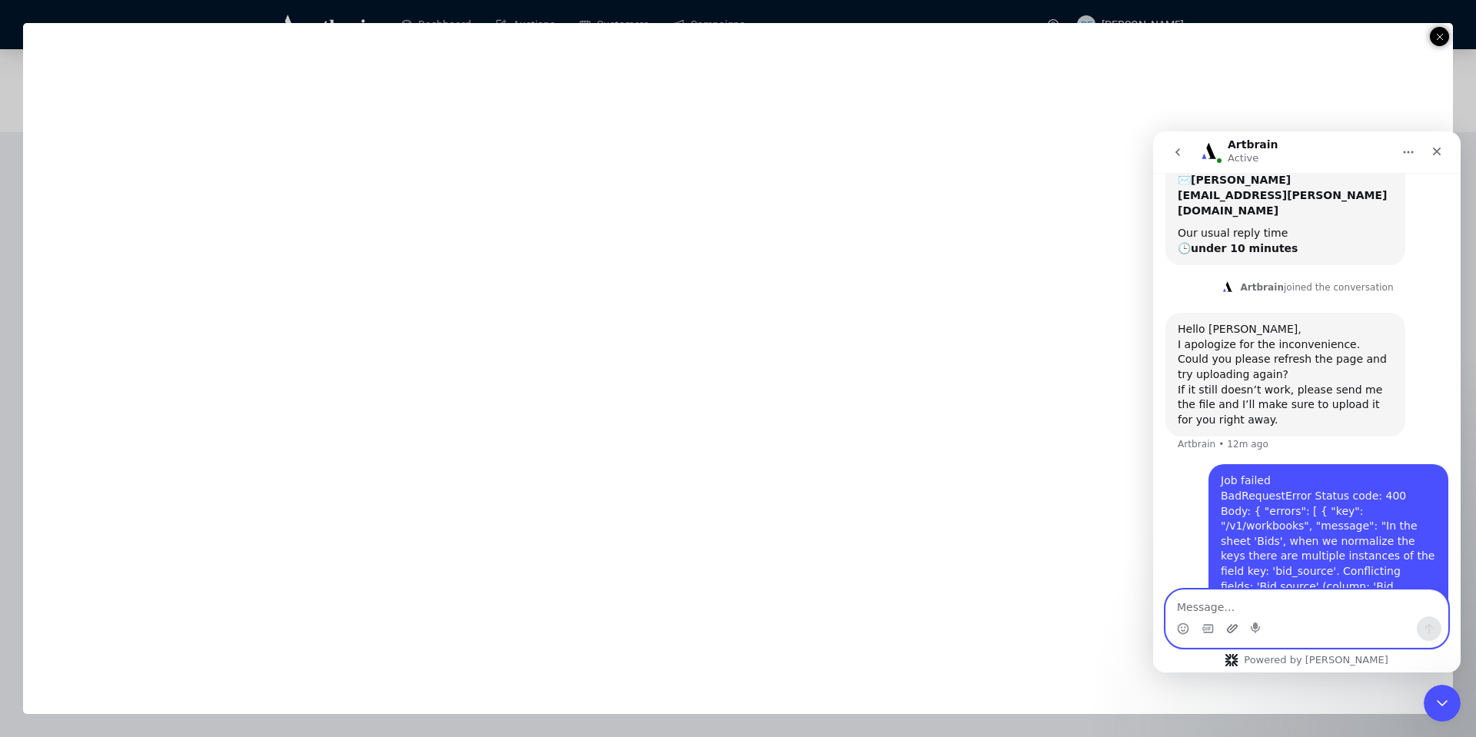
click at [1226, 631] on icon "Upload attachment" at bounding box center [1232, 629] width 12 height 12
click at [1310, 601] on textarea "Message…" at bounding box center [1306, 603] width 281 height 26
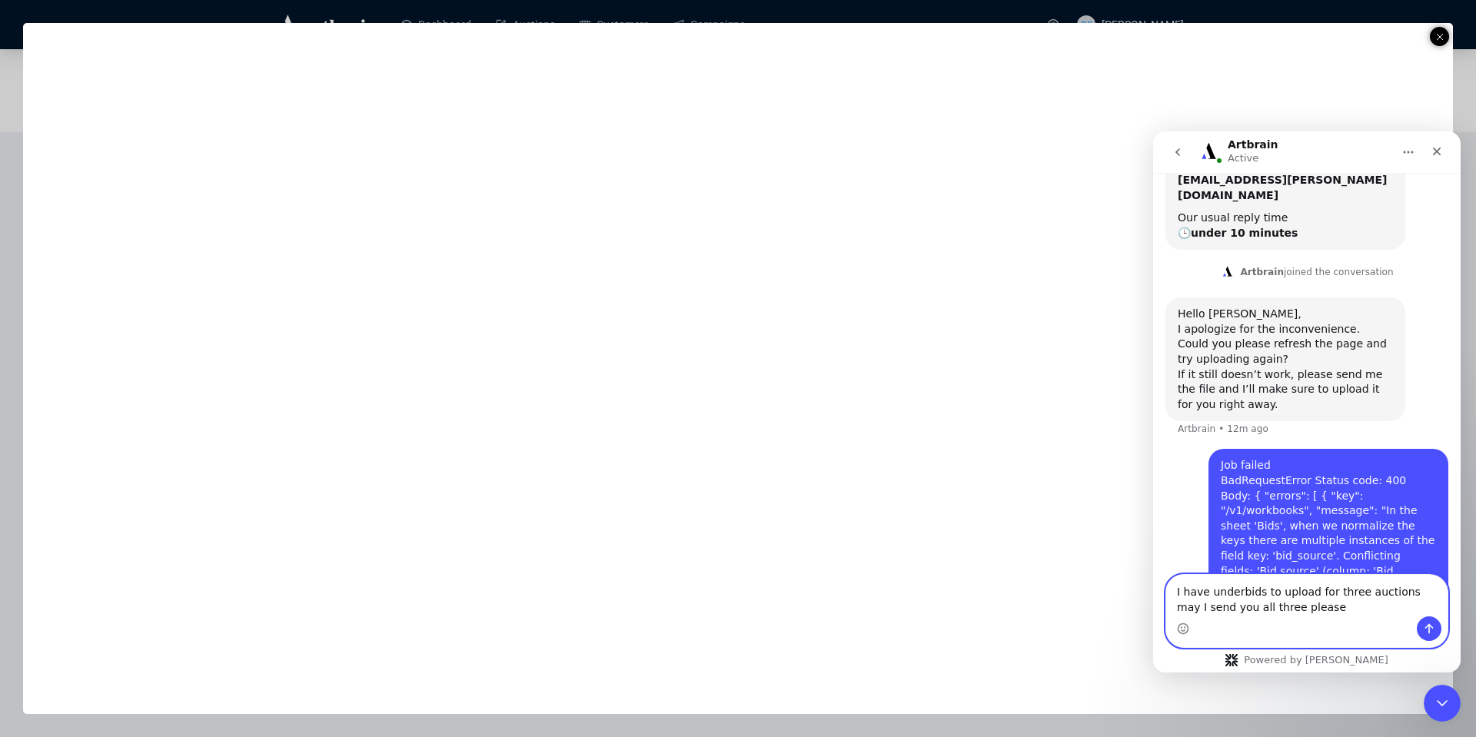
type textarea "I have underbids to upload for three auctions may I send you all three please."
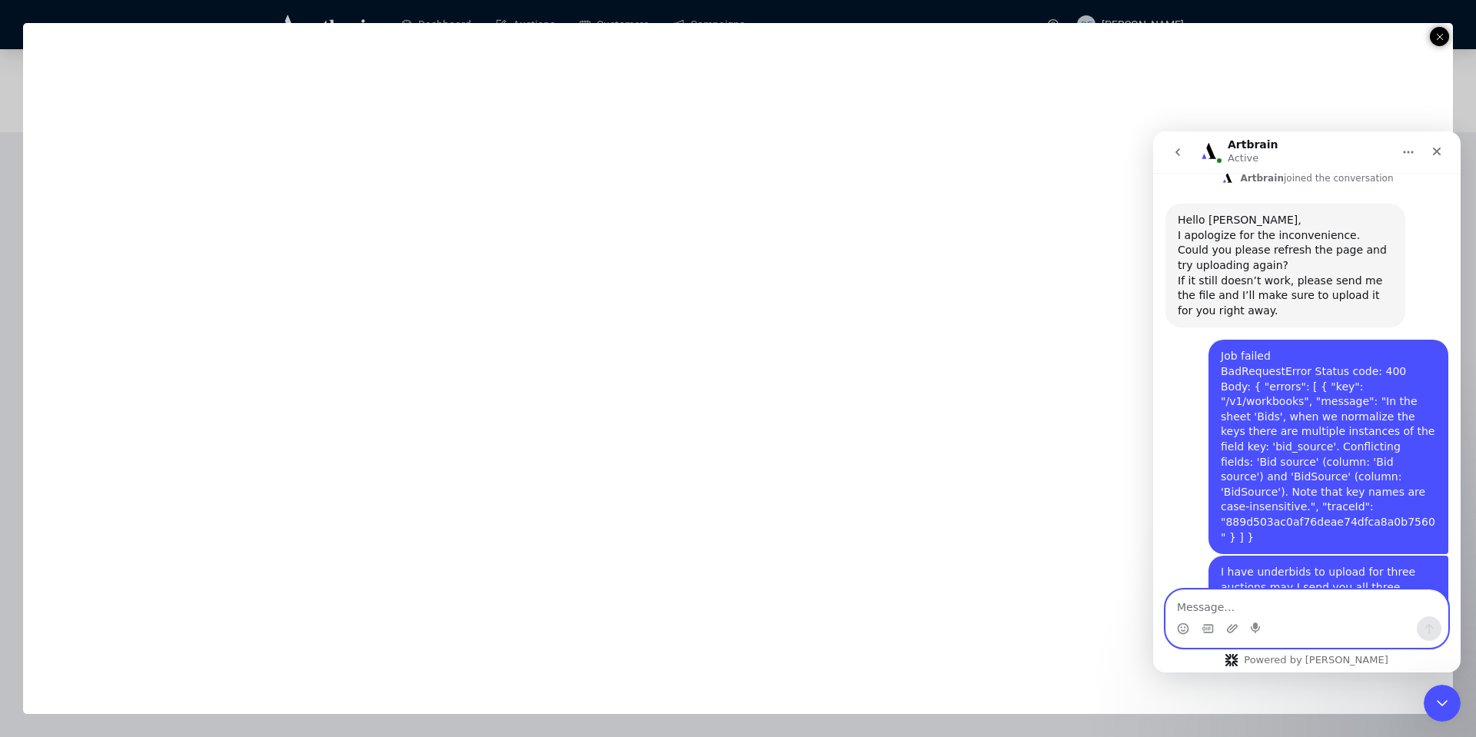
scroll to position [506, 0]
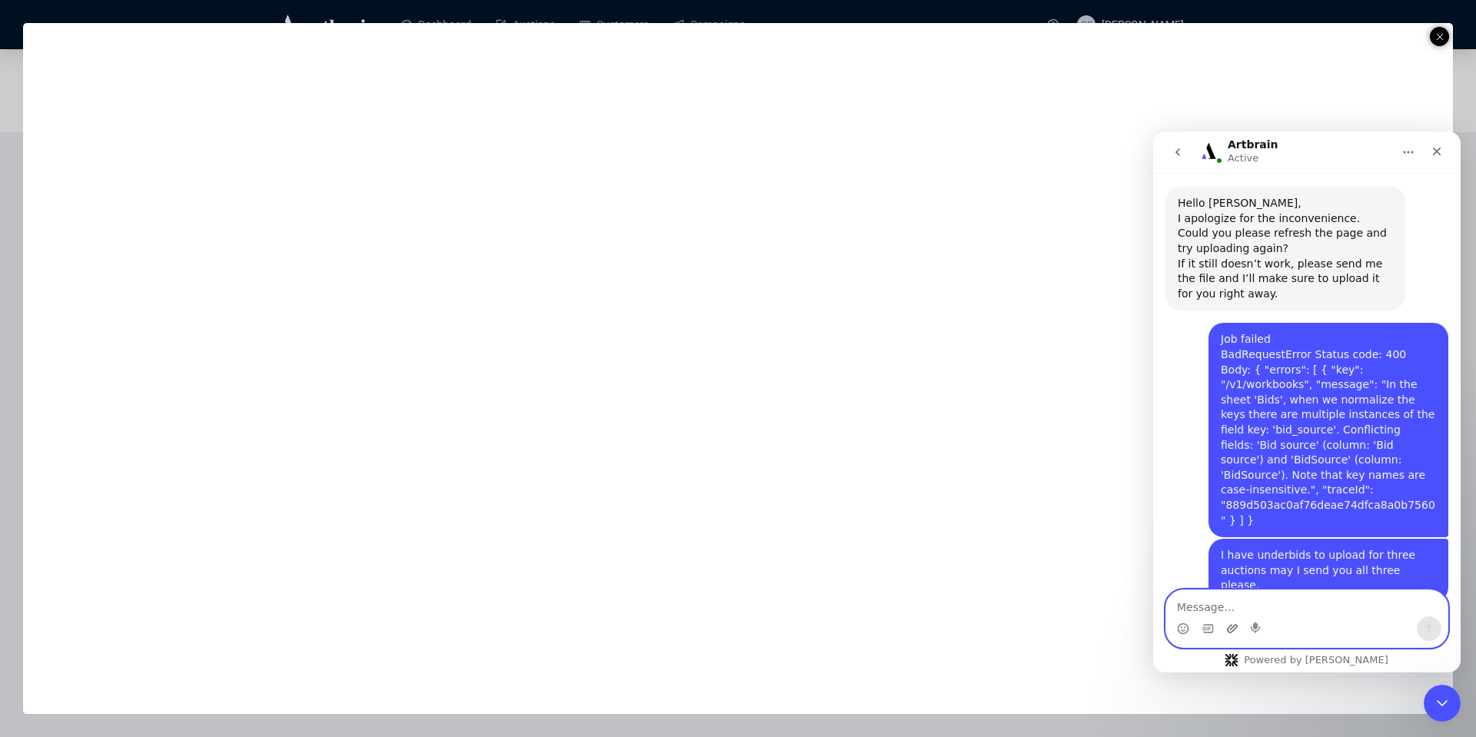
click at [1228, 630] on icon "Upload attachment" at bounding box center [1232, 628] width 11 height 8
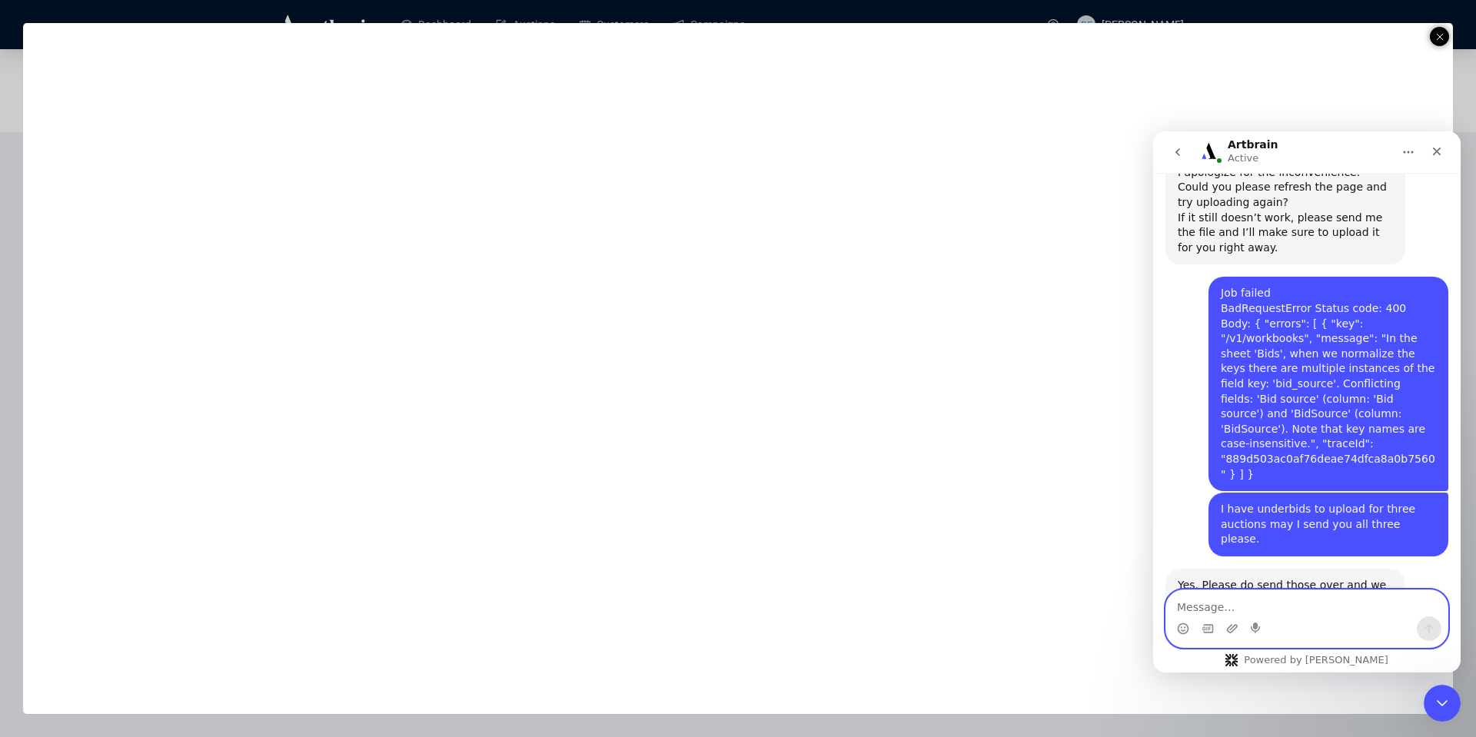
scroll to position [554, 0]
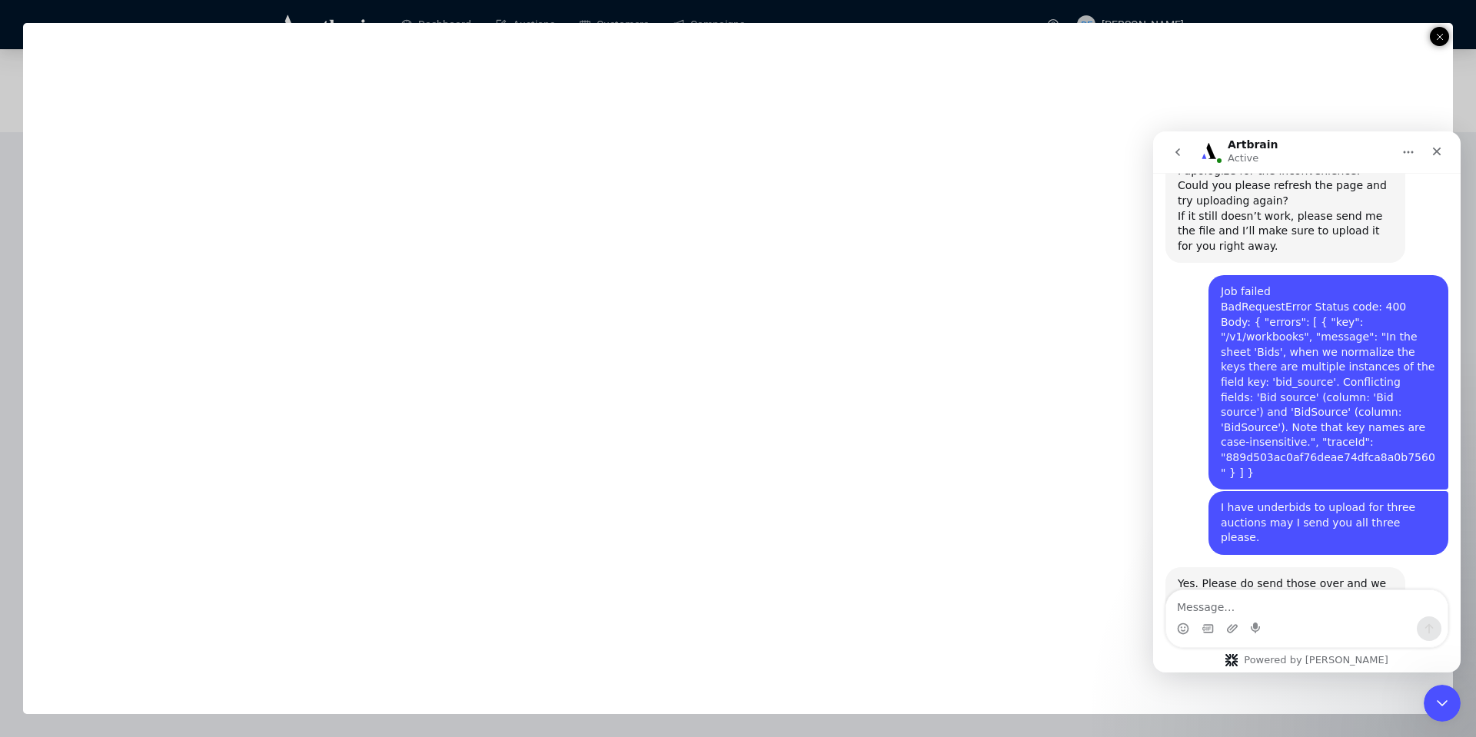
click at [1225, 627] on div "Intercom messenger" at bounding box center [1306, 629] width 281 height 25
click at [1230, 630] on icon "Upload attachment" at bounding box center [1232, 628] width 11 height 8
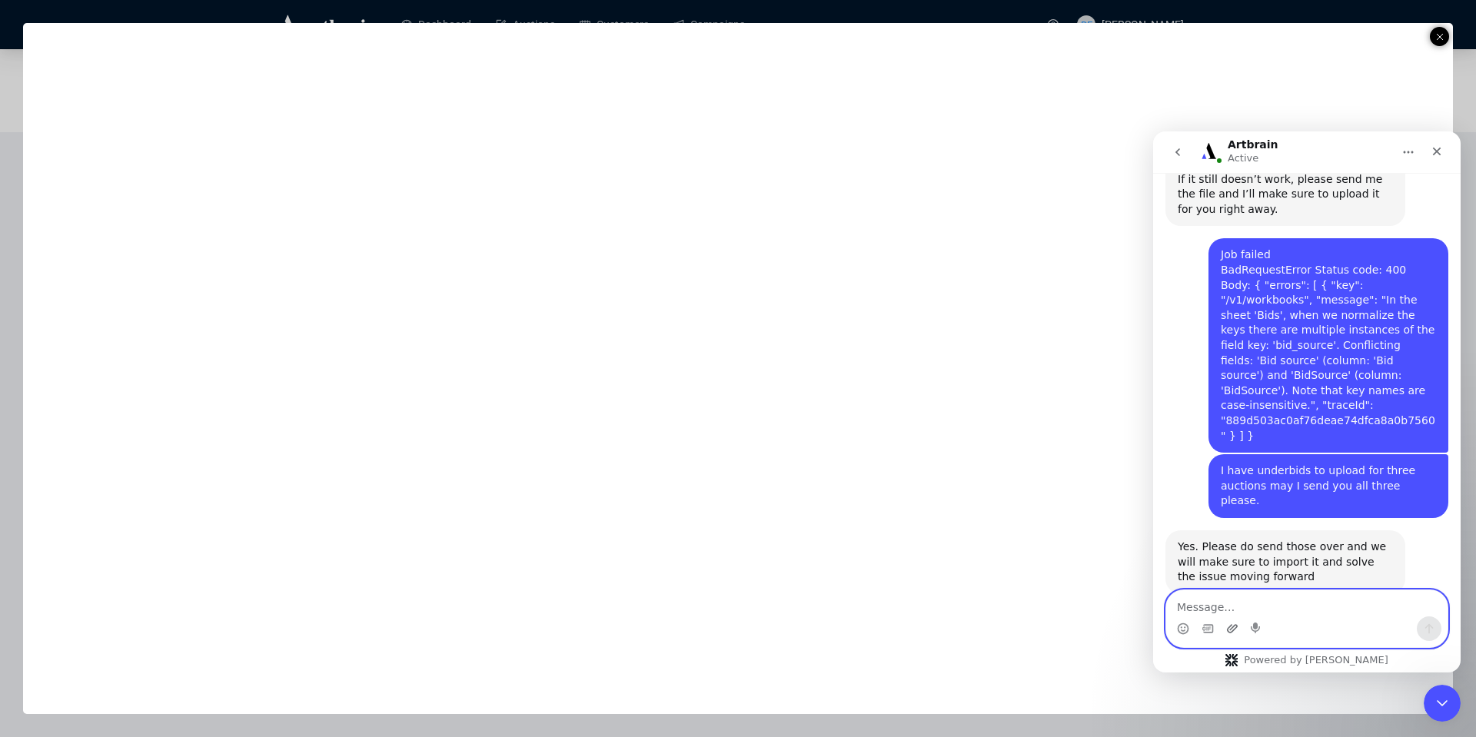
click at [1233, 630] on icon "Upload attachment" at bounding box center [1232, 629] width 12 height 12
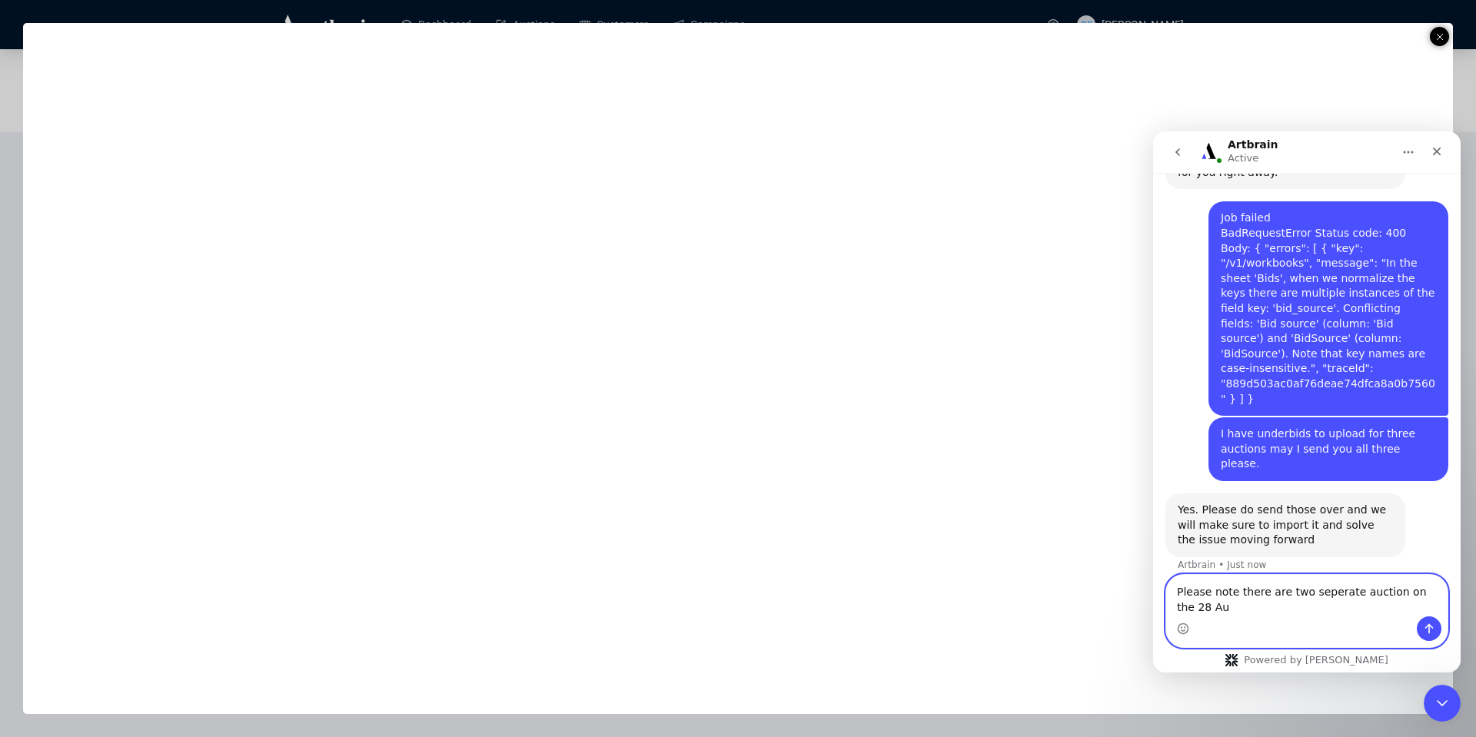
scroll to position [643, 0]
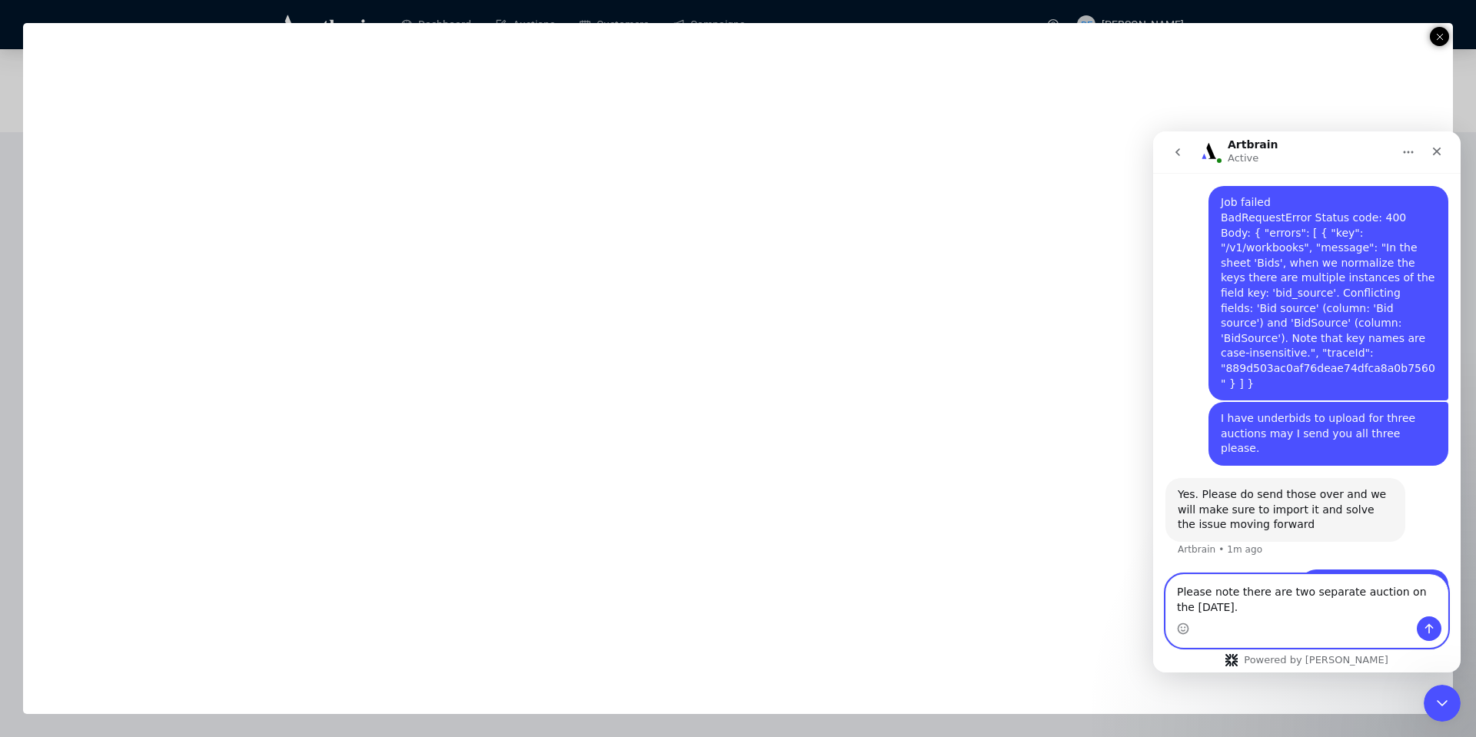
type textarea "Please note there are two separate auction on the 28 August."
click at [1431, 630] on icon "Send a message…" at bounding box center [1429, 629] width 12 height 12
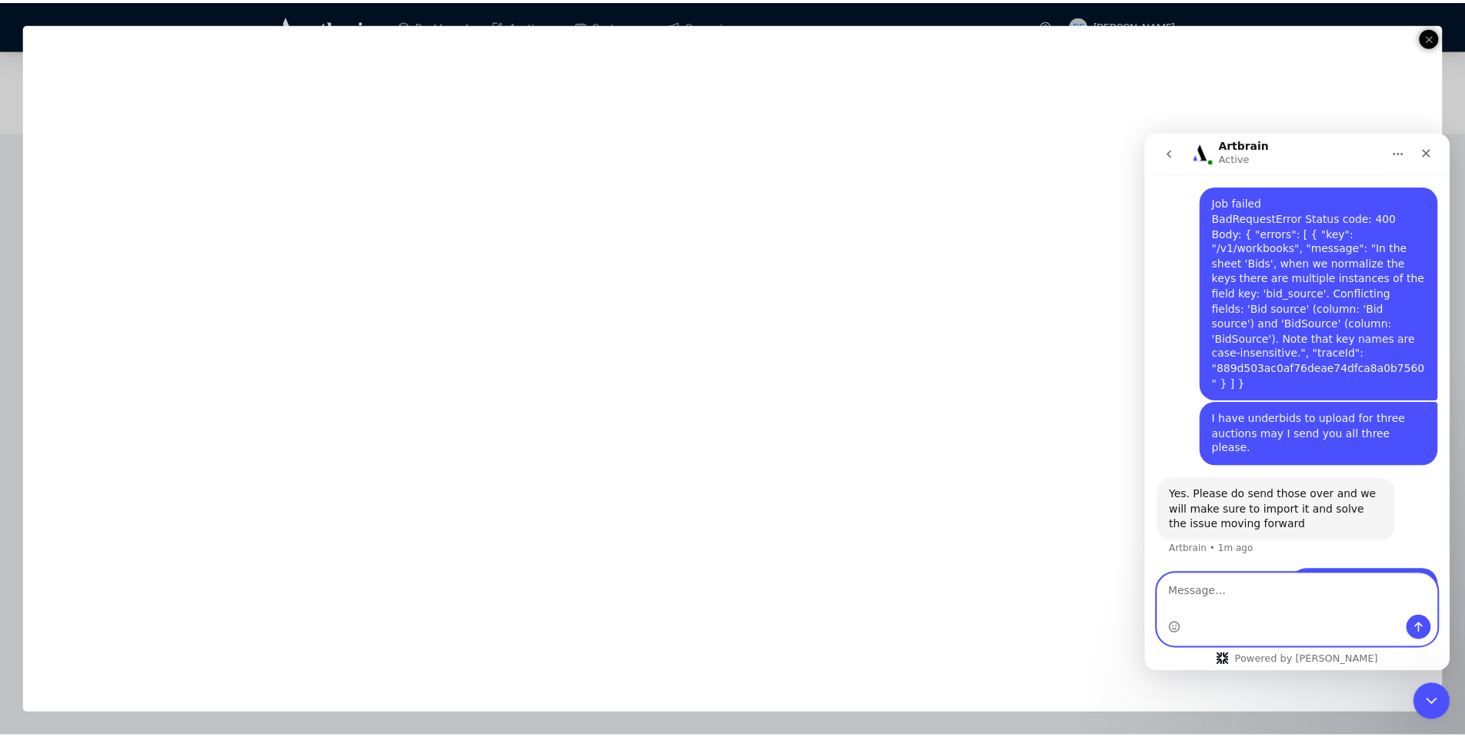
scroll to position [677, 0]
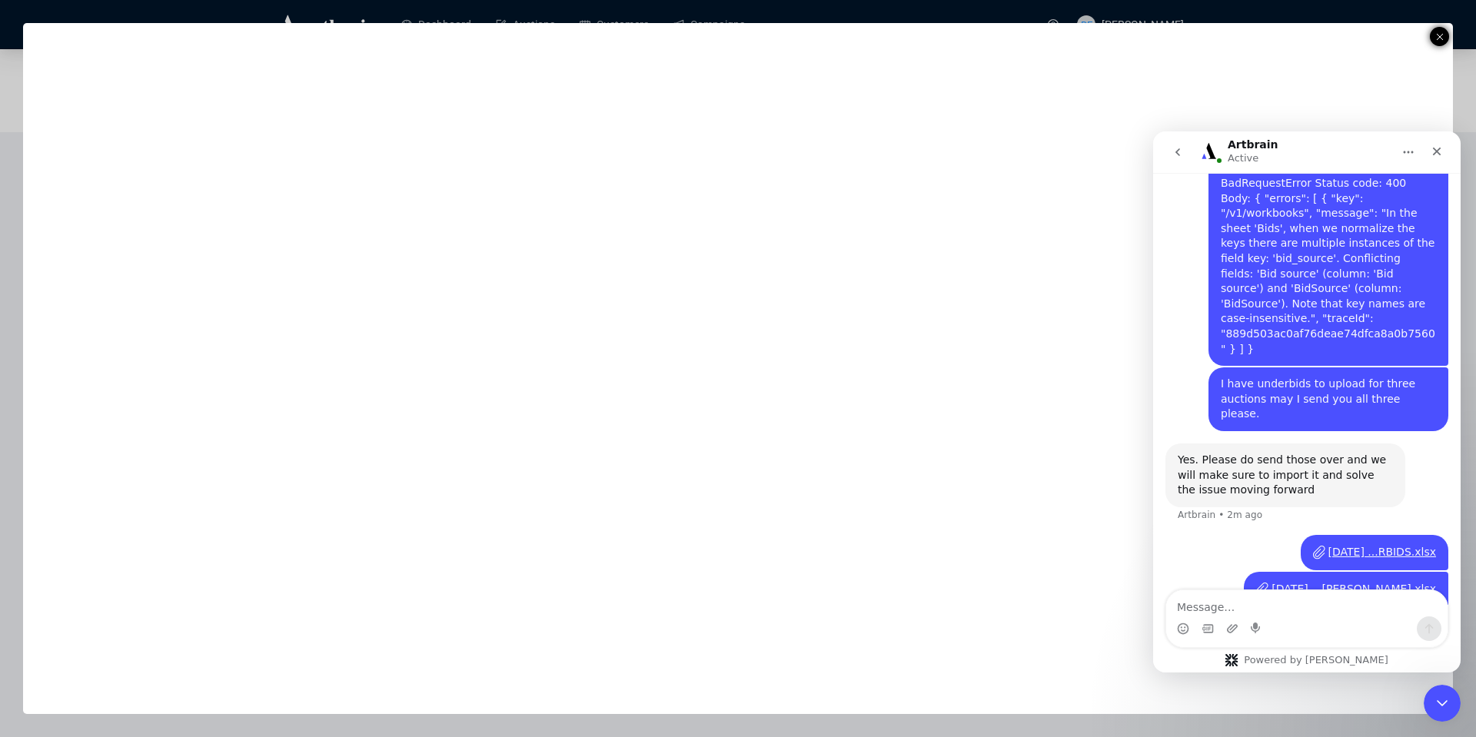
click at [1439, 35] on line at bounding box center [1440, 37] width 6 height 6
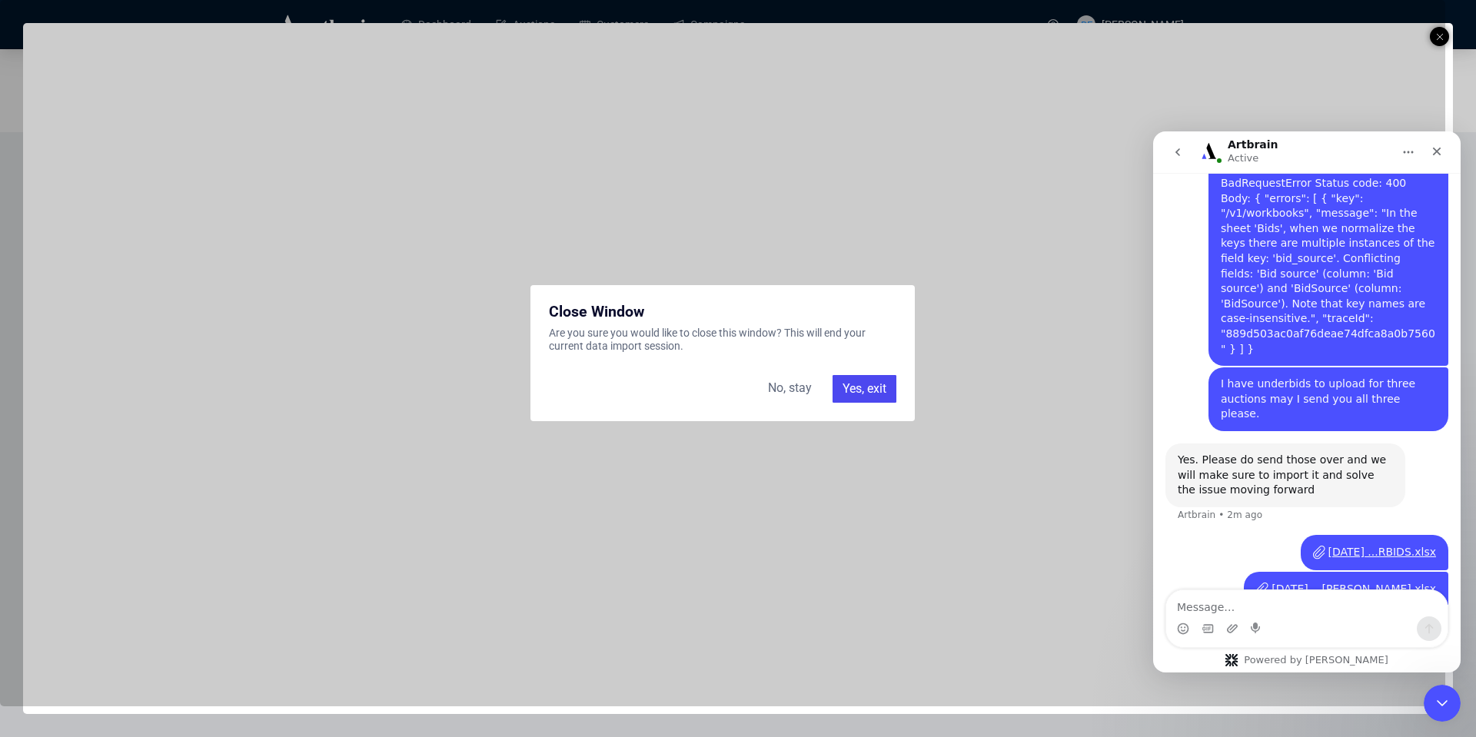
click at [860, 388] on div "Yes, exit" at bounding box center [865, 389] width 64 height 28
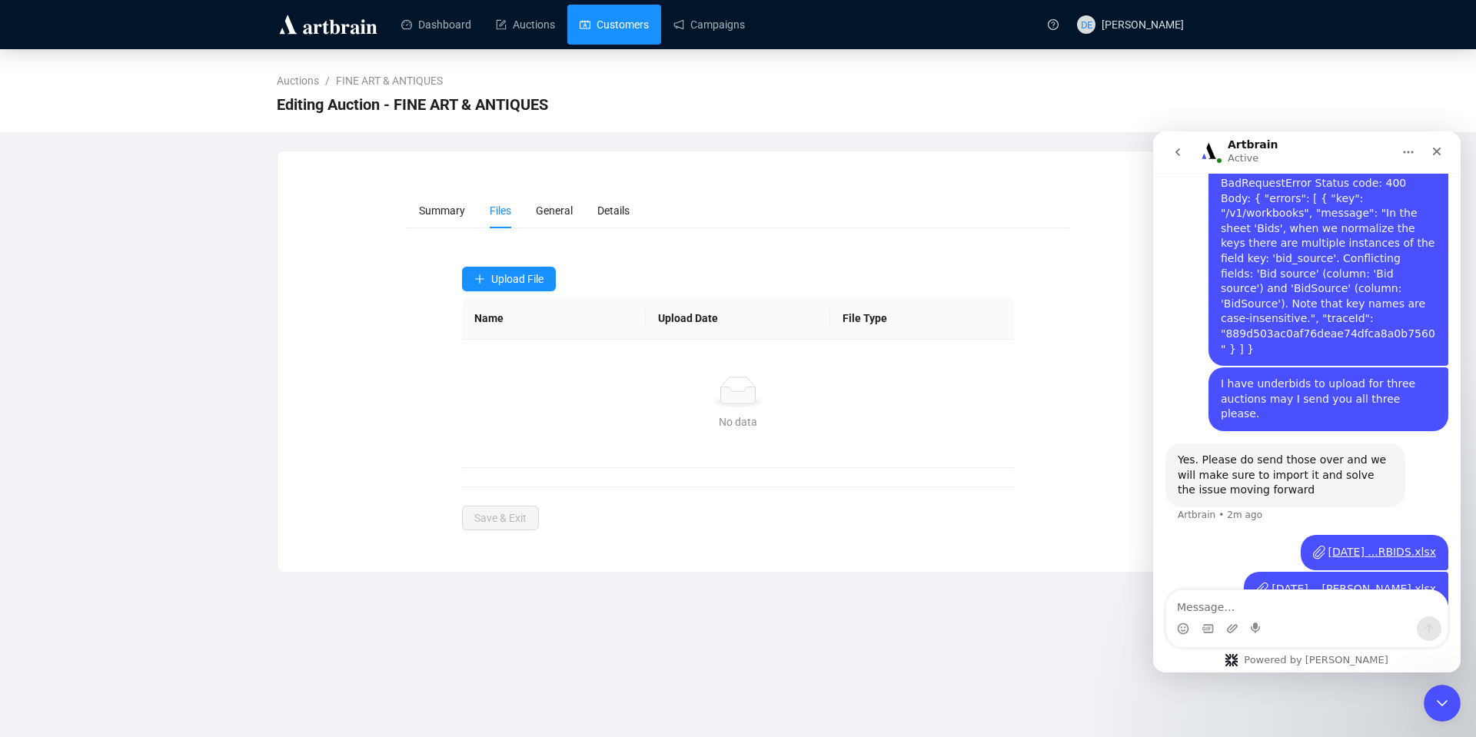
drag, startPoint x: 610, startPoint y: 22, endPoint x: 206, endPoint y: 81, distance: 408.7
click at [610, 22] on link "Customers" at bounding box center [614, 25] width 69 height 40
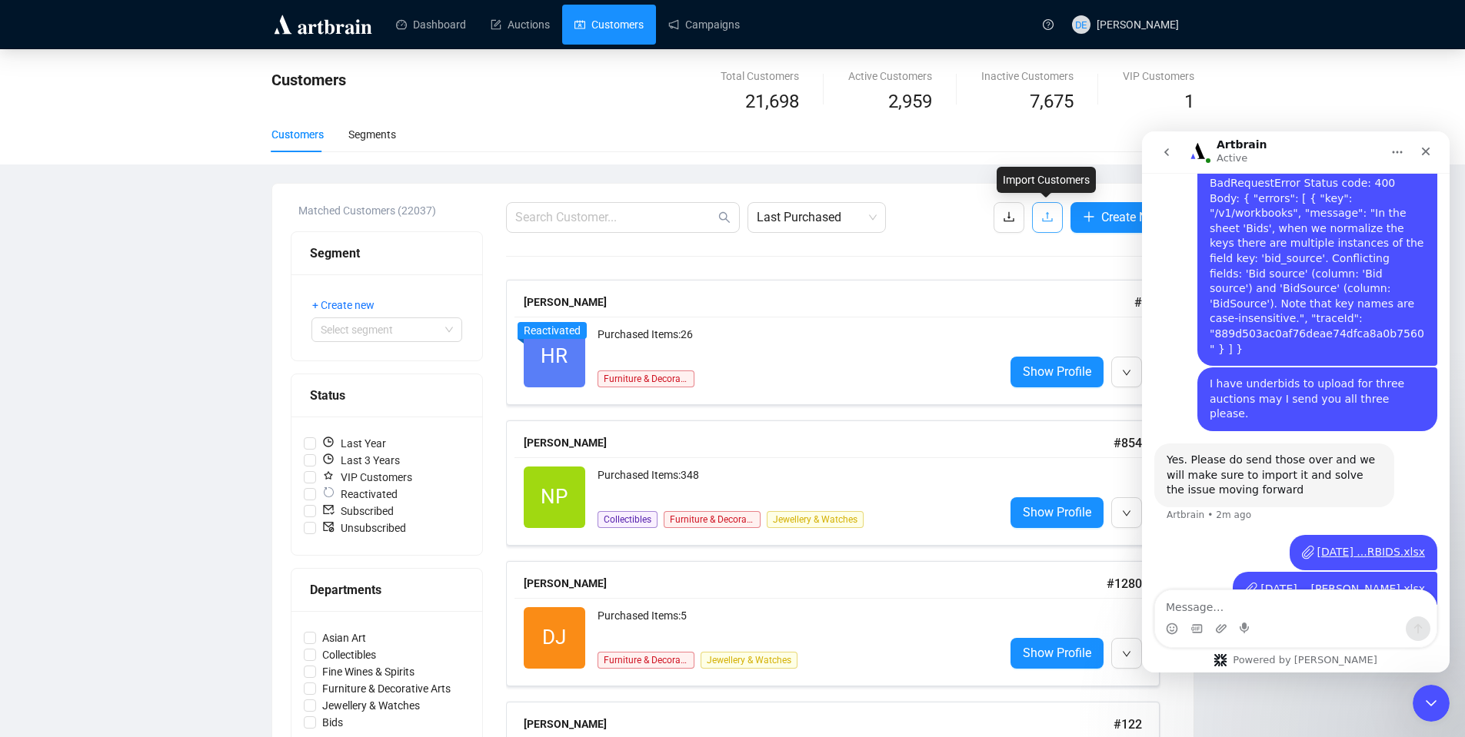
click at [1044, 214] on icon "upload" at bounding box center [1047, 217] width 12 height 12
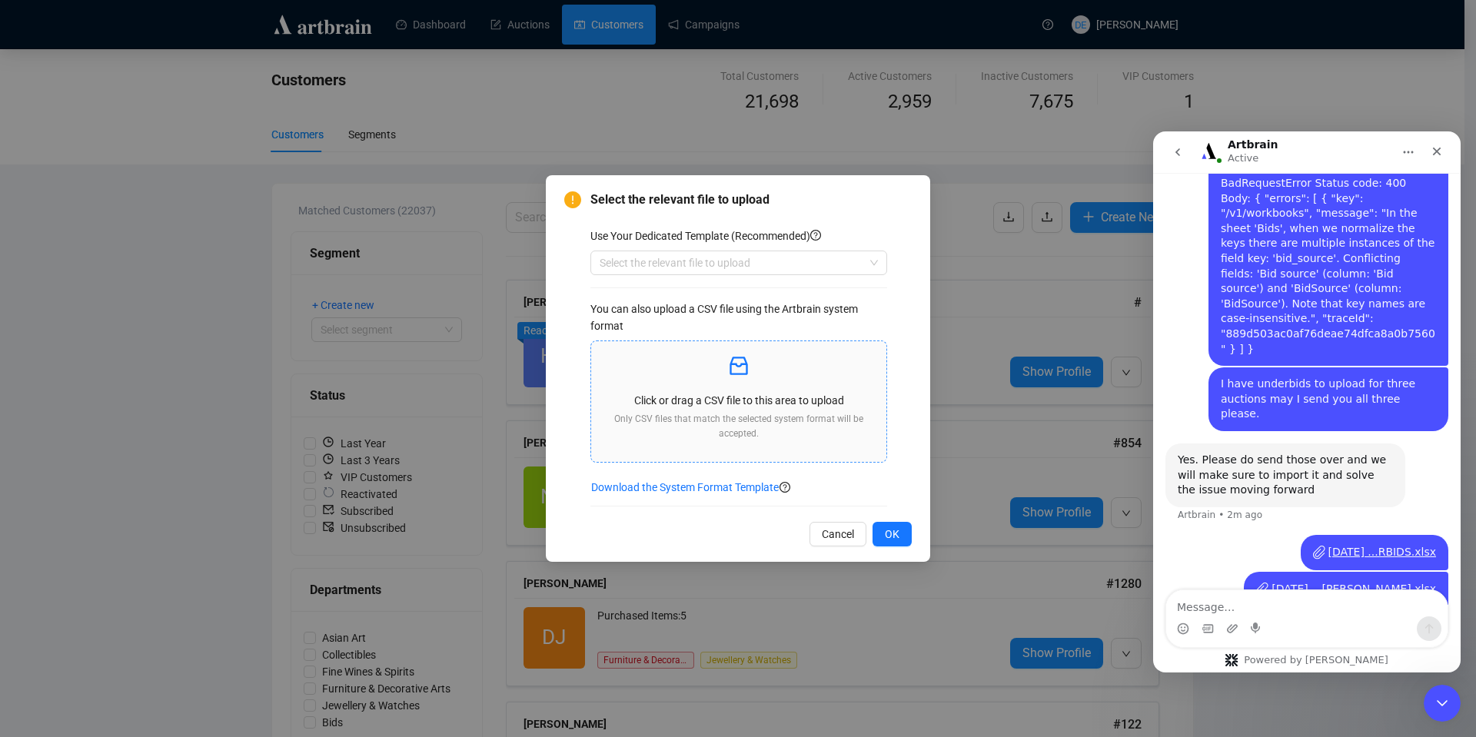
click at [741, 376] on icon "inbox" at bounding box center [739, 366] width 25 height 25
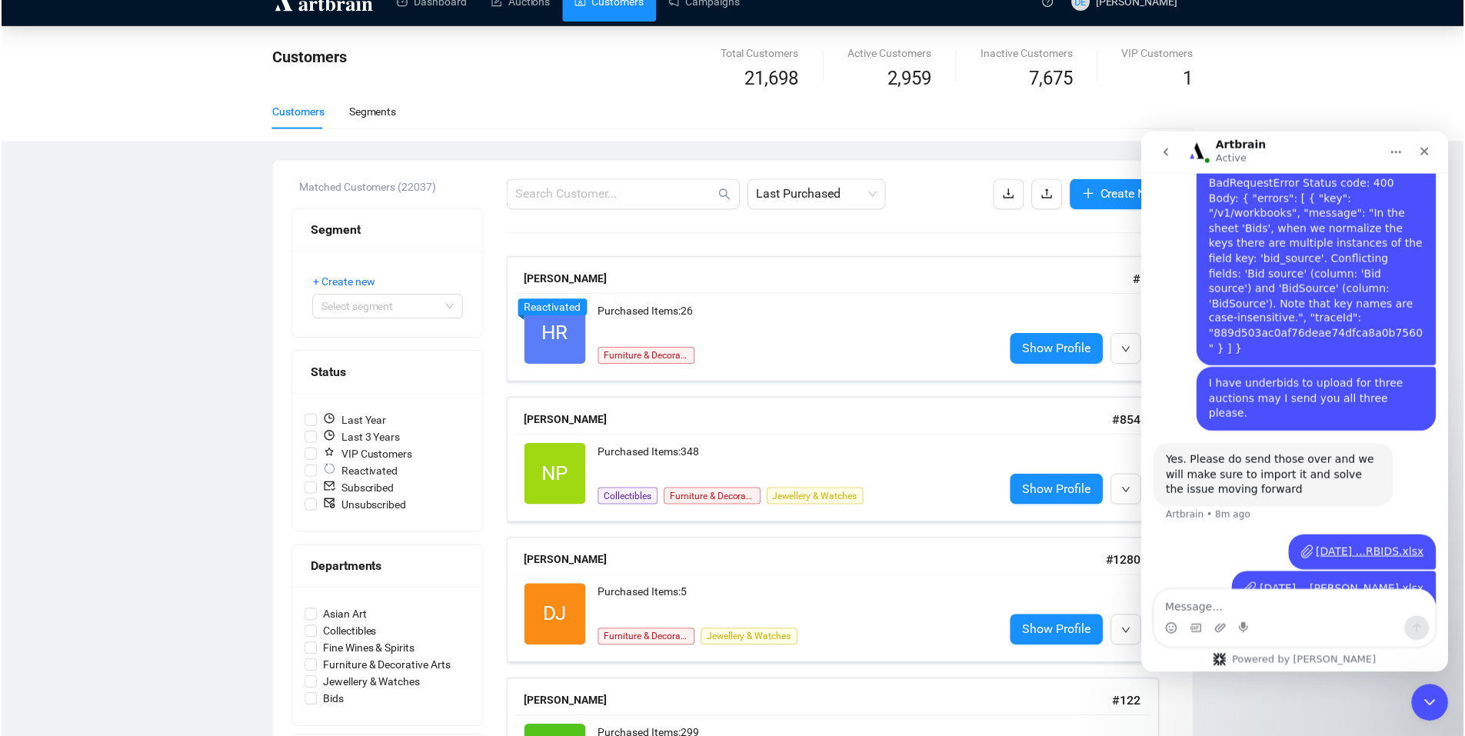
scroll to position [25, 0]
